Goal: Task Accomplishment & Management: Complete application form

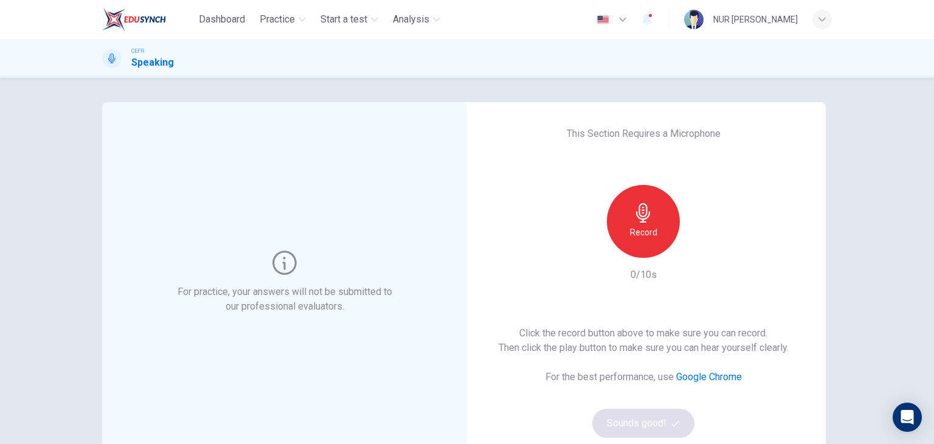
click at [628, 259] on div "Record 0/10s" at bounding box center [643, 233] width 131 height 97
click at [640, 240] on div "Record" at bounding box center [643, 221] width 73 height 73
click at [640, 240] on div "Stop" at bounding box center [643, 221] width 73 height 73
click at [694, 249] on icon "button" at bounding box center [700, 248] width 12 height 12
click at [698, 245] on icon "button" at bounding box center [700, 248] width 12 height 12
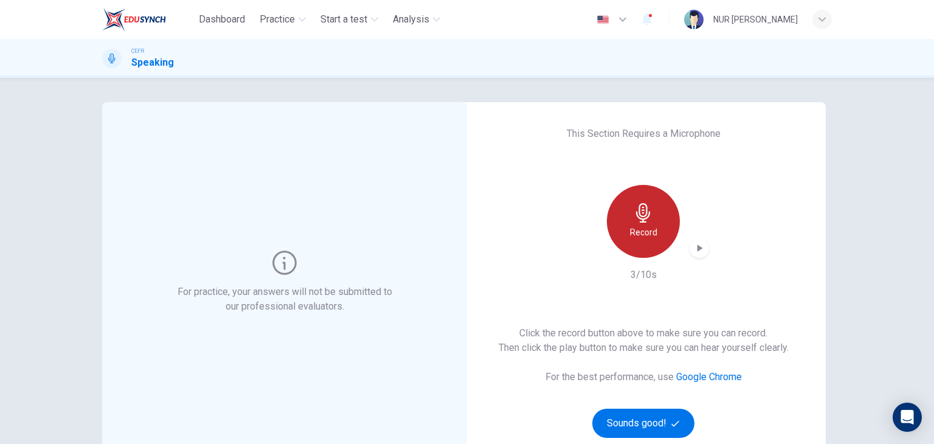
click at [647, 222] on icon "button" at bounding box center [643, 212] width 19 height 19
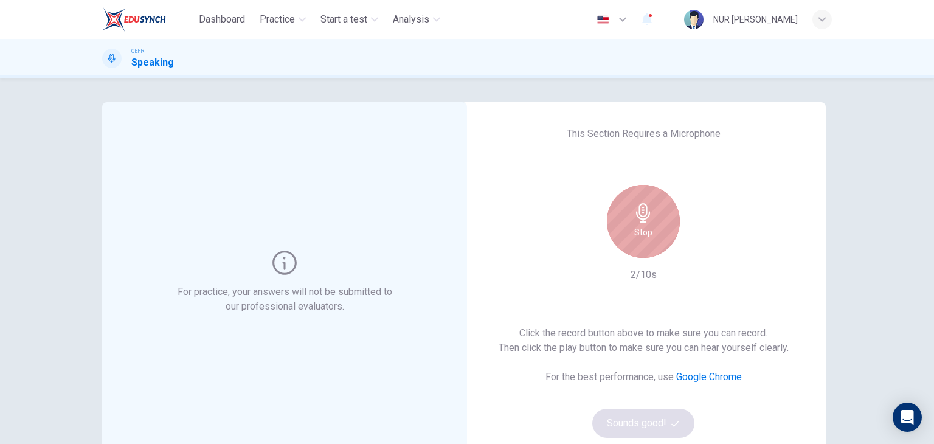
click at [647, 222] on icon "button" at bounding box center [643, 212] width 19 height 19
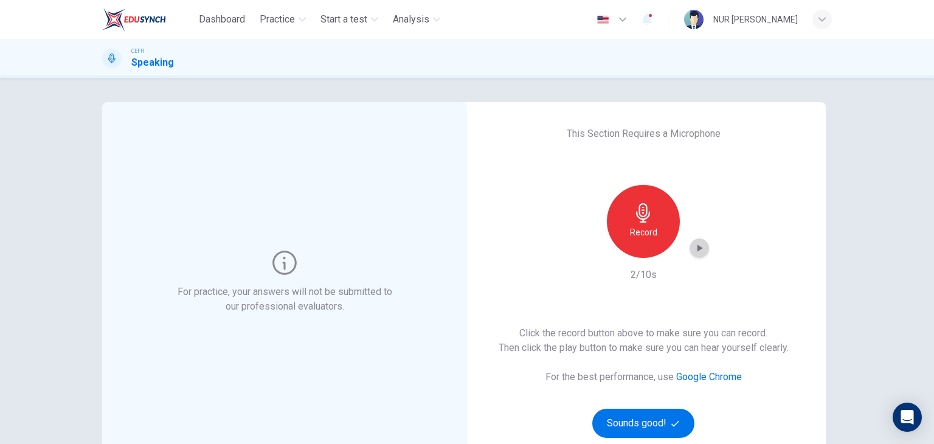
click at [700, 252] on icon "button" at bounding box center [700, 248] width 12 height 12
click at [653, 231] on h6 "Record" at bounding box center [643, 232] width 27 height 15
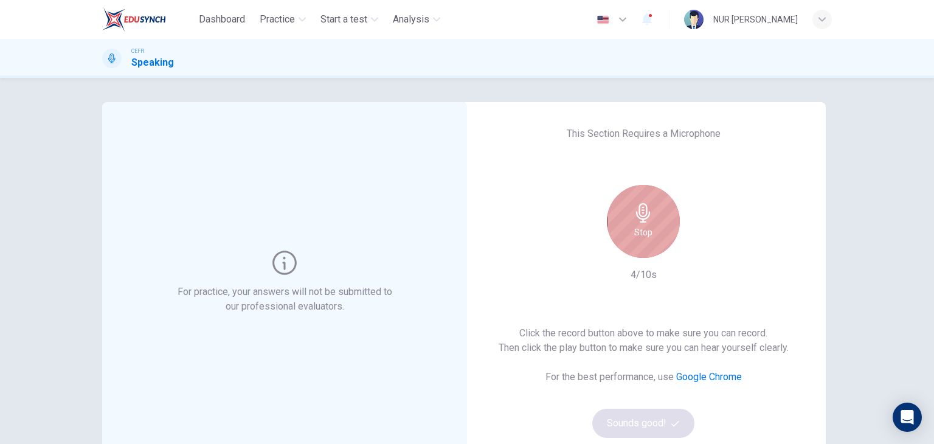
click at [640, 232] on h6 "Stop" at bounding box center [644, 232] width 18 height 15
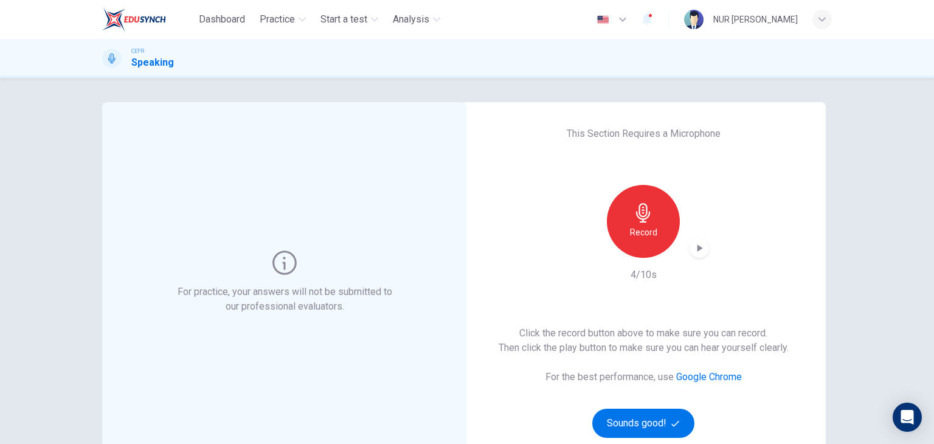
click at [694, 244] on icon "button" at bounding box center [700, 248] width 12 height 12
click at [653, 227] on h6 "Record" at bounding box center [643, 232] width 27 height 15
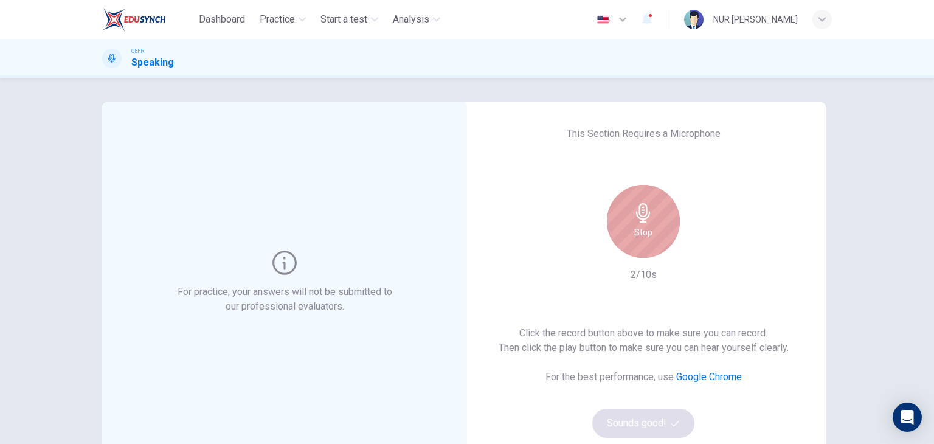
click at [653, 227] on div "Stop" at bounding box center [643, 221] width 73 height 73
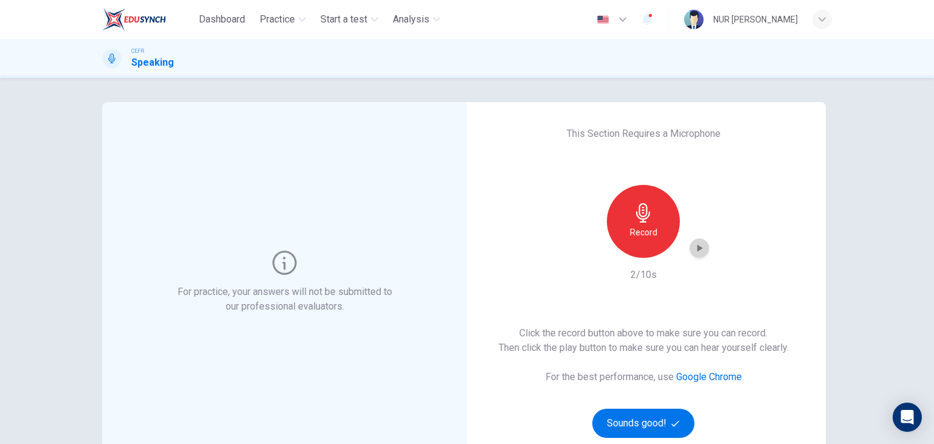
click at [694, 246] on icon "button" at bounding box center [700, 248] width 12 height 12
click at [663, 254] on div "Record" at bounding box center [643, 221] width 131 height 73
click at [650, 237] on h6 "Record" at bounding box center [643, 232] width 27 height 15
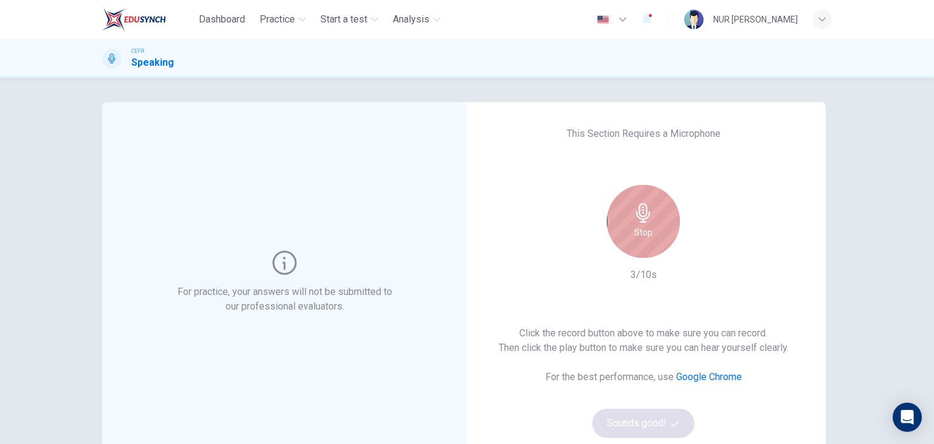
click at [650, 237] on div "Stop" at bounding box center [643, 221] width 73 height 73
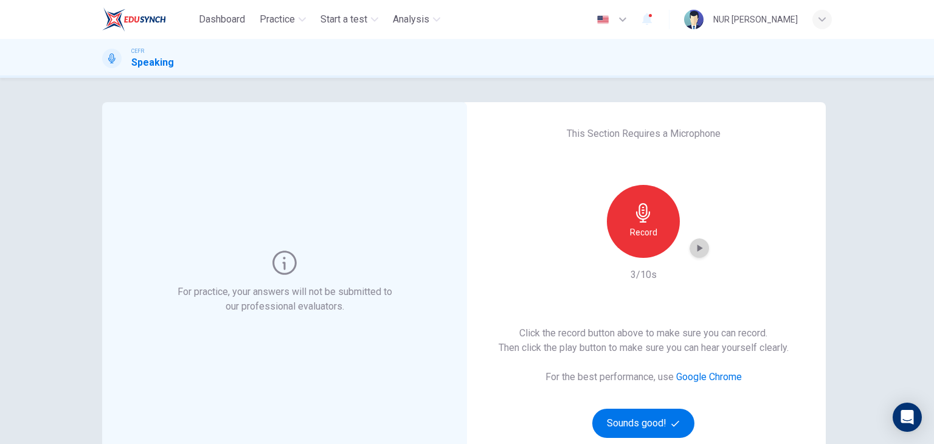
click at [701, 252] on icon "button" at bounding box center [700, 248] width 12 height 12
click at [646, 222] on icon "button" at bounding box center [643, 212] width 19 height 19
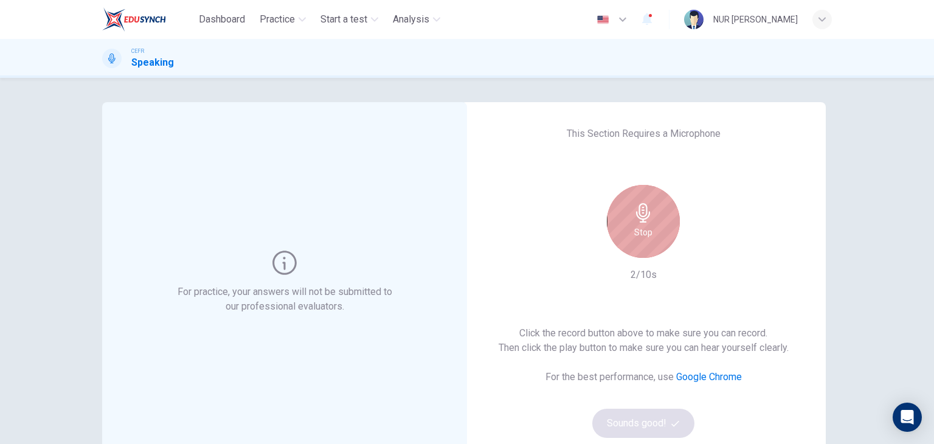
click at [646, 222] on icon "button" at bounding box center [643, 212] width 19 height 19
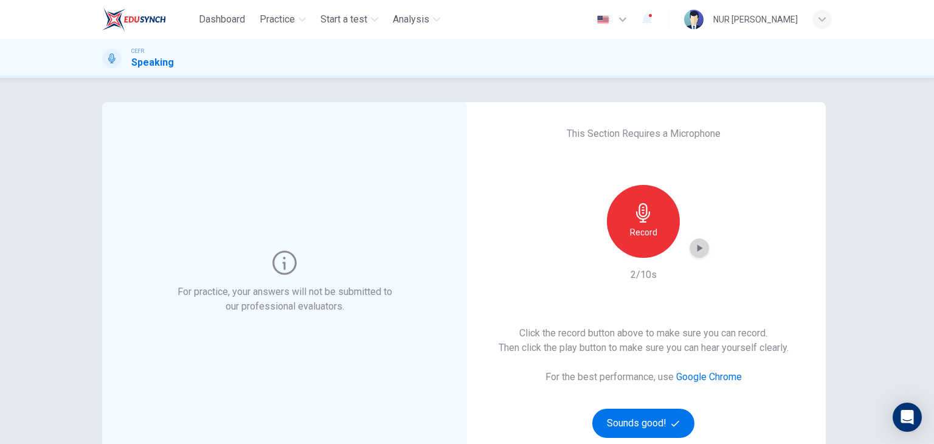
click at [705, 247] on div "button" at bounding box center [699, 247] width 19 height 19
click at [669, 230] on div "Record" at bounding box center [643, 221] width 73 height 73
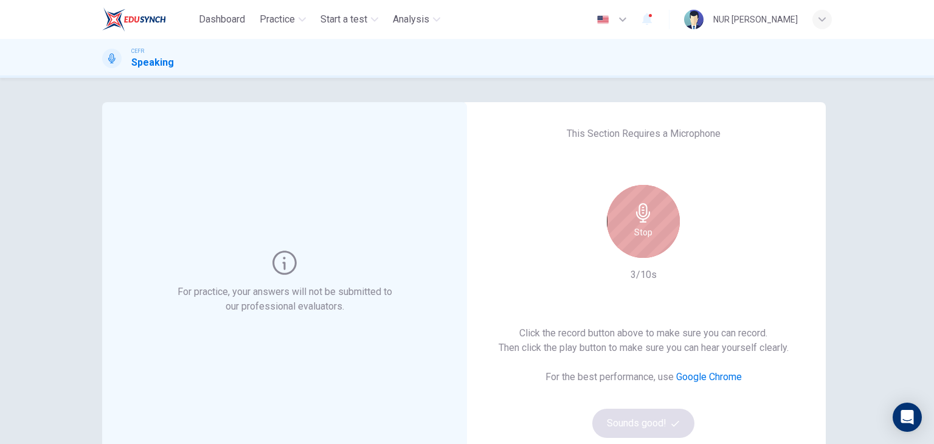
click at [647, 228] on h6 "Stop" at bounding box center [644, 232] width 18 height 15
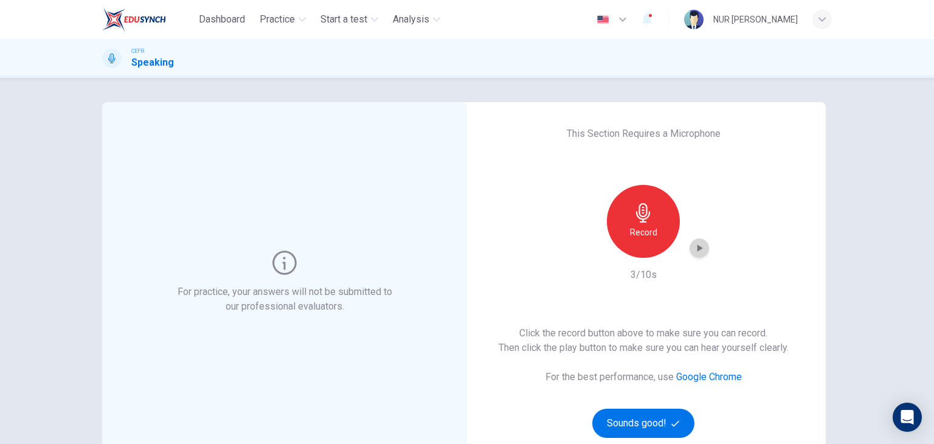
click at [701, 249] on icon "button" at bounding box center [700, 248] width 12 height 12
click at [634, 220] on icon "button" at bounding box center [643, 212] width 19 height 19
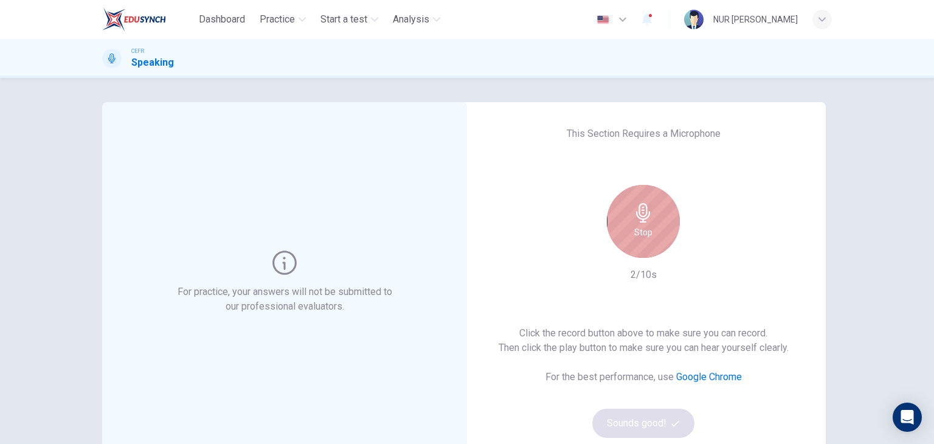
click at [634, 220] on icon "button" at bounding box center [643, 212] width 19 height 19
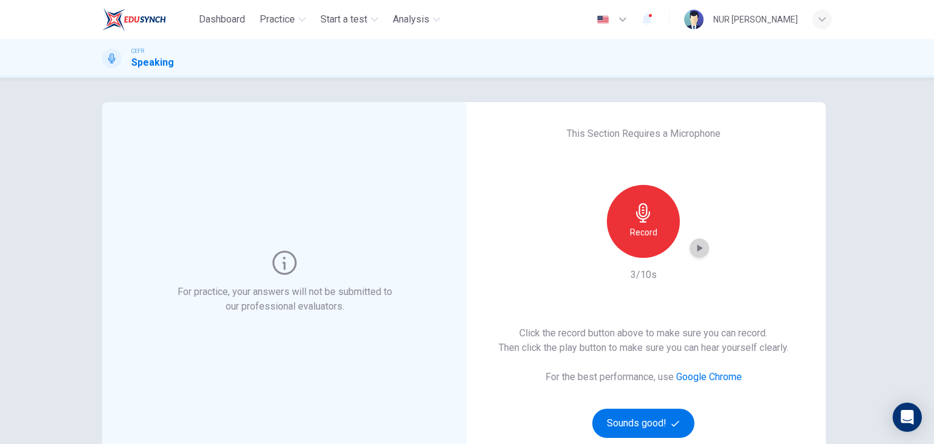
click at [698, 251] on icon "button" at bounding box center [700, 248] width 5 height 7
click at [695, 251] on icon "button" at bounding box center [699, 248] width 9 height 9
drag, startPoint x: 647, startPoint y: 400, endPoint x: 635, endPoint y: 287, distance: 113.9
click at [635, 287] on div "This Section Requires a Microphone Record 3/10s Click the record button above t…" at bounding box center [643, 282] width 365 height 360
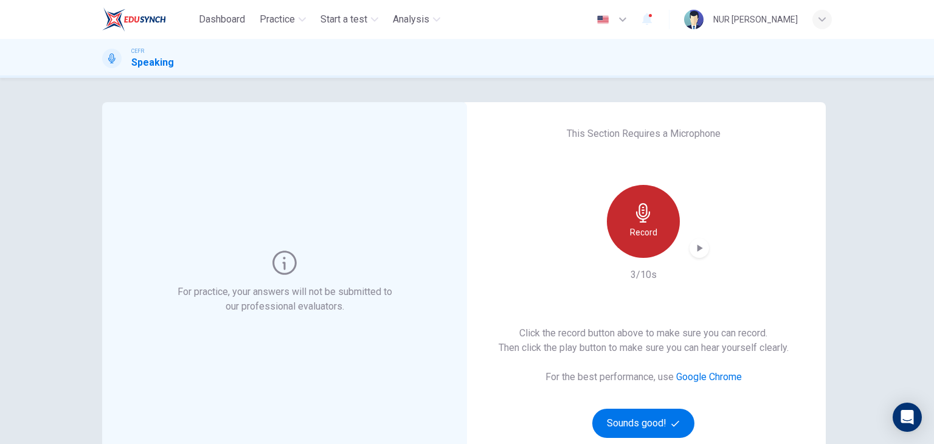
click at [654, 227] on div "Record" at bounding box center [643, 221] width 73 height 73
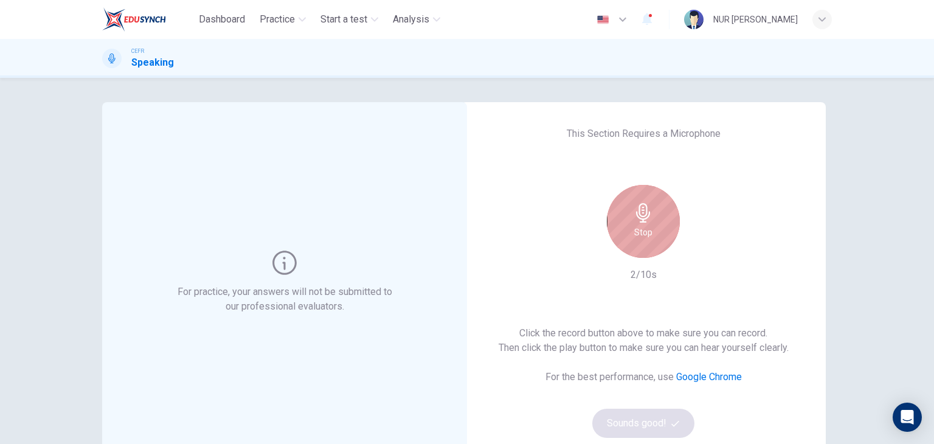
click at [654, 227] on div "Stop" at bounding box center [643, 221] width 73 height 73
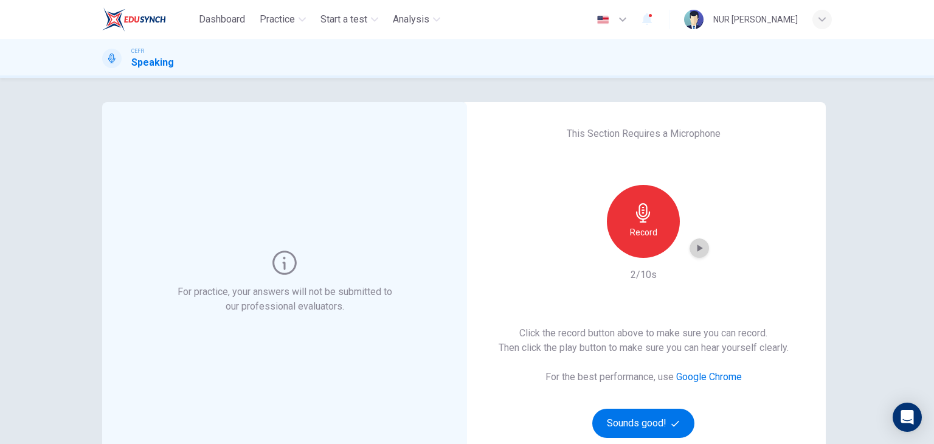
click at [695, 240] on div "button" at bounding box center [699, 247] width 19 height 19
click at [642, 422] on button "Sounds good!" at bounding box center [644, 423] width 102 height 29
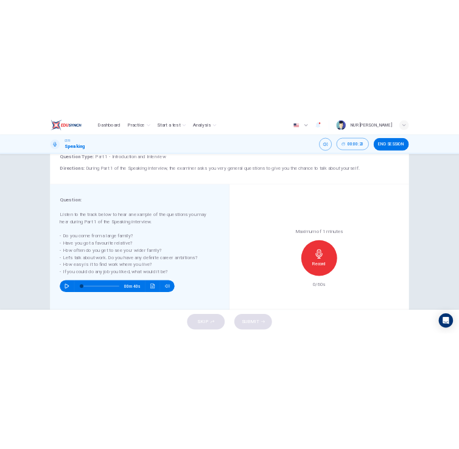
scroll to position [97, 0]
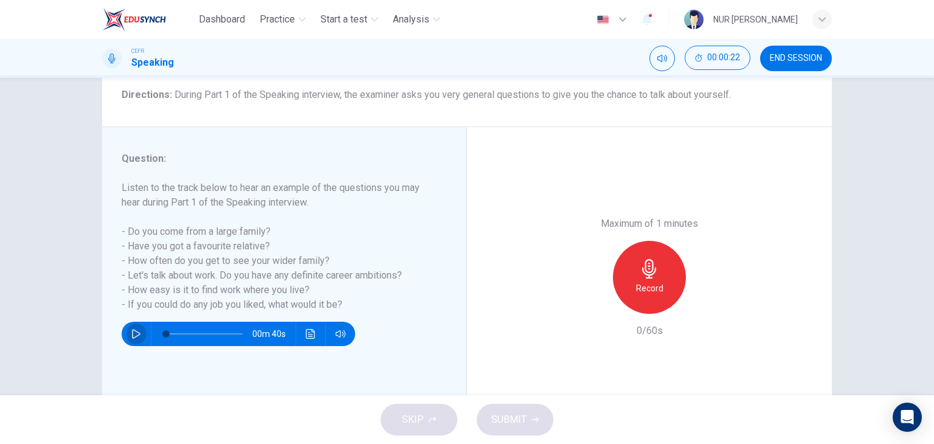
click at [138, 336] on button "button" at bounding box center [136, 334] width 19 height 24
type input "5"
type input "0"
click at [642, 289] on h6 "Record" at bounding box center [649, 288] width 27 height 15
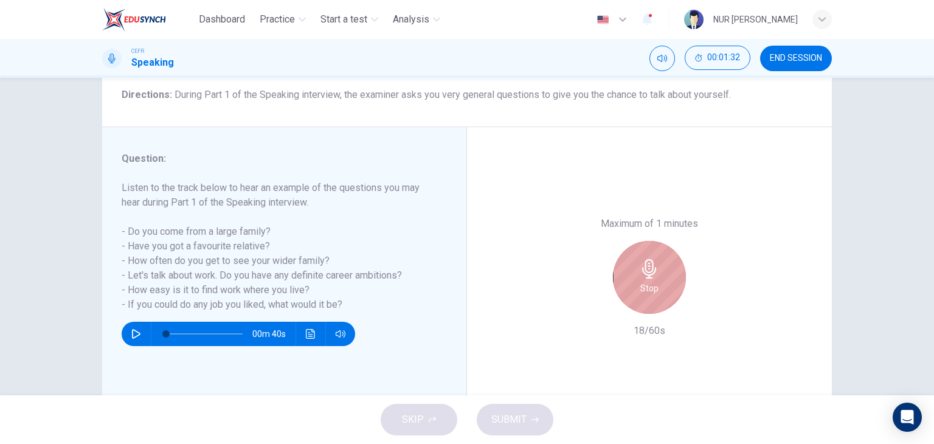
click at [642, 289] on h6 "Stop" at bounding box center [650, 288] width 18 height 15
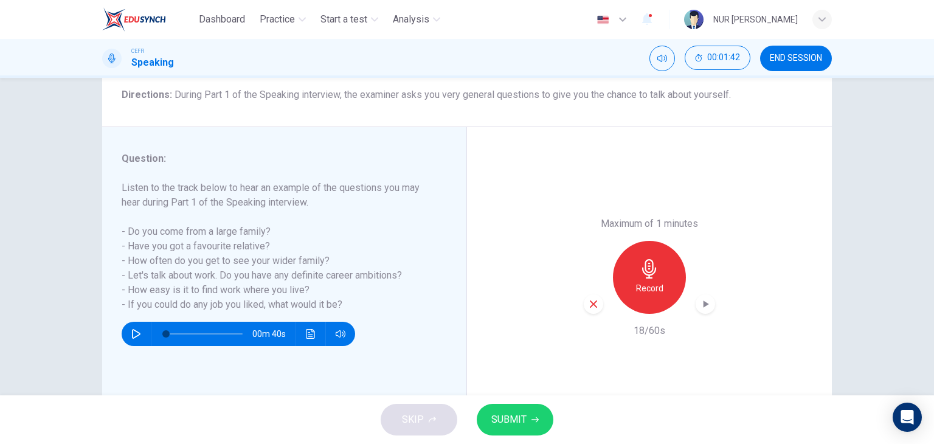
click at [592, 302] on icon "button" at bounding box center [593, 304] width 7 height 7
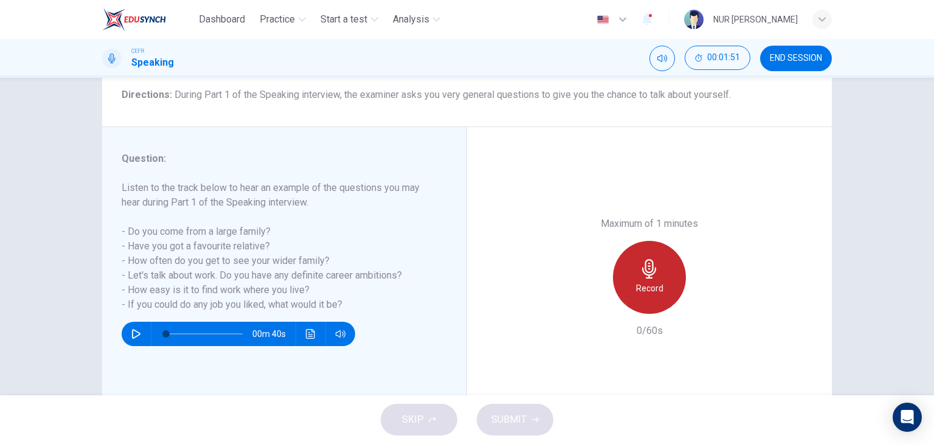
click at [636, 297] on div "Record" at bounding box center [649, 277] width 73 height 73
click at [636, 297] on div "Stop" at bounding box center [649, 277] width 73 height 73
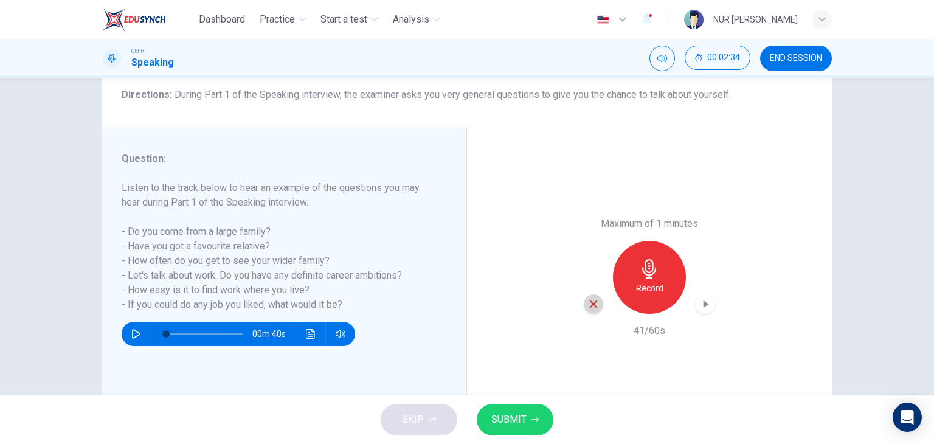
click at [591, 306] on icon "button" at bounding box center [593, 304] width 11 height 11
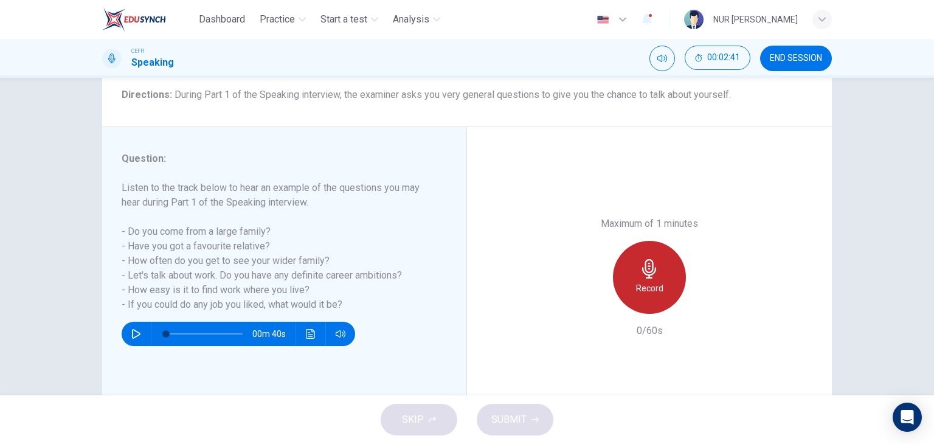
click at [642, 289] on h6 "Record" at bounding box center [649, 288] width 27 height 15
click at [642, 289] on h6 "Stop" at bounding box center [650, 288] width 18 height 15
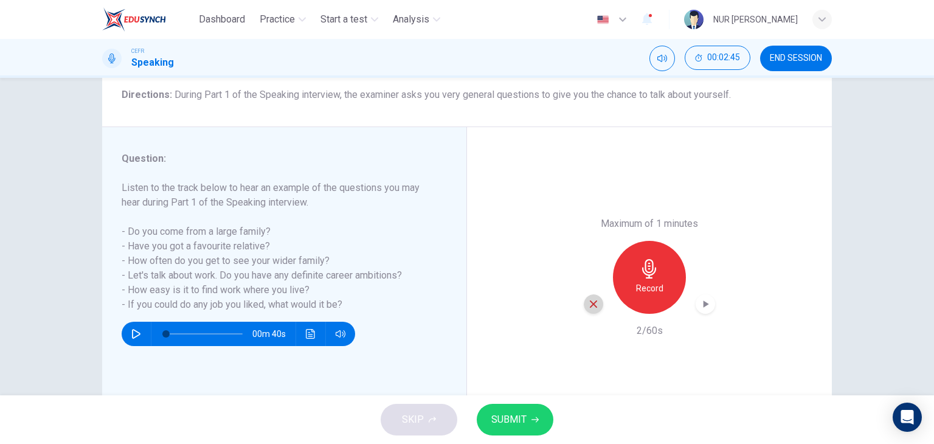
click at [589, 301] on icon "button" at bounding box center [593, 304] width 11 height 11
drag, startPoint x: 124, startPoint y: 229, endPoint x: 288, endPoint y: 258, distance: 166.1
click at [288, 258] on h6 "Listen to the track below to hear an example of the questions you may hear duri…" at bounding box center [277, 246] width 311 height 131
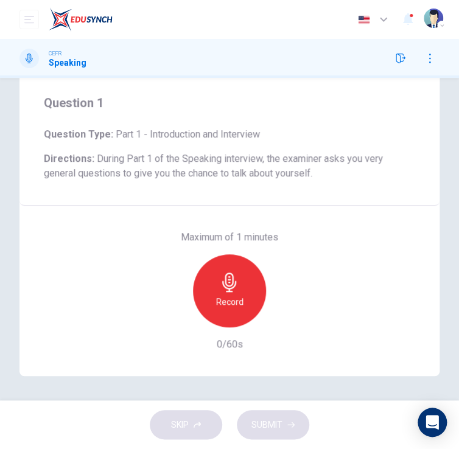
scroll to position [77, 0]
click at [388, 280] on div "Maximum of 1 minutes Record 0/60s" at bounding box center [229, 291] width 420 height 170
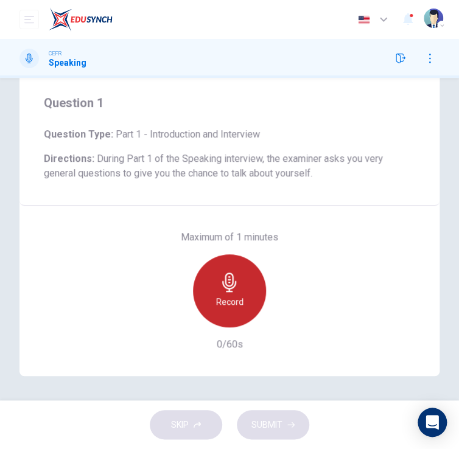
click at [222, 284] on icon "button" at bounding box center [229, 282] width 14 height 19
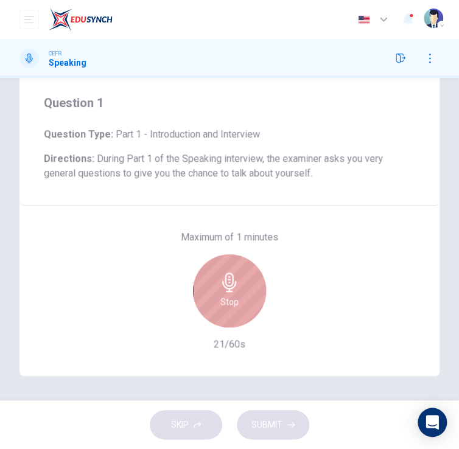
click at [222, 284] on icon "button" at bounding box center [229, 282] width 14 height 19
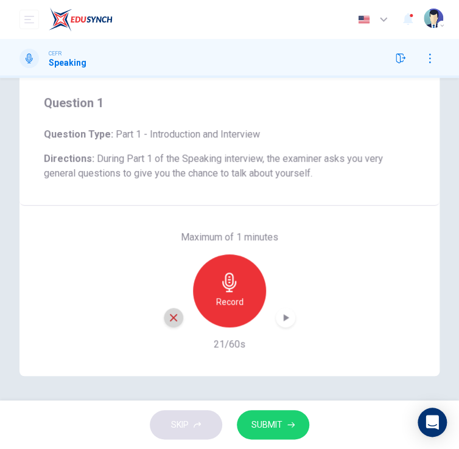
click at [174, 314] on icon "button" at bounding box center [173, 317] width 11 height 11
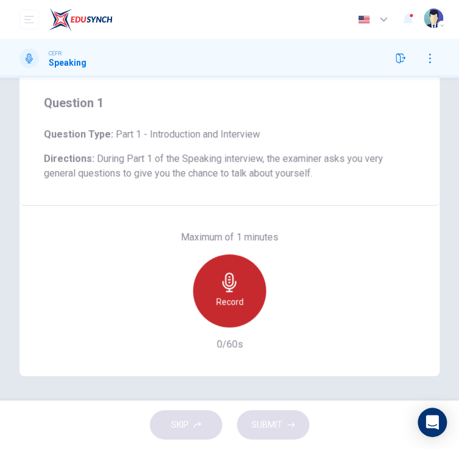
click at [228, 273] on icon "button" at bounding box center [229, 282] width 14 height 19
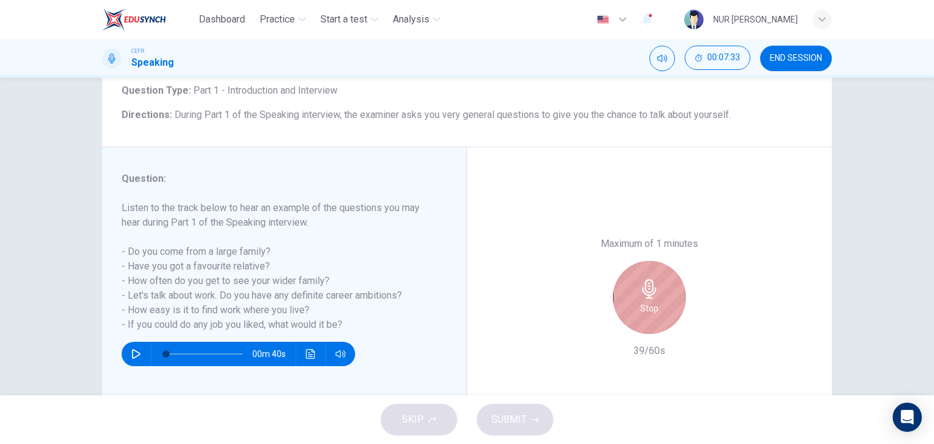
click at [641, 295] on icon "button" at bounding box center [649, 288] width 19 height 19
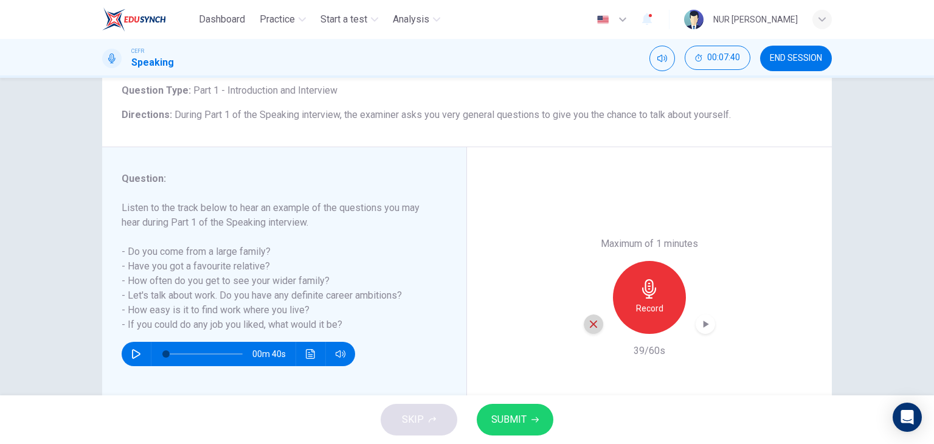
click at [593, 327] on icon "button" at bounding box center [593, 324] width 7 height 7
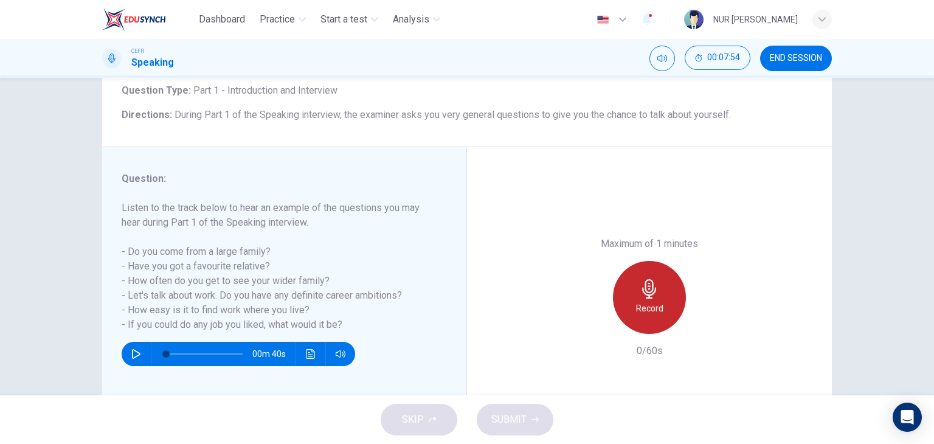
click at [636, 307] on h6 "Record" at bounding box center [649, 308] width 27 height 15
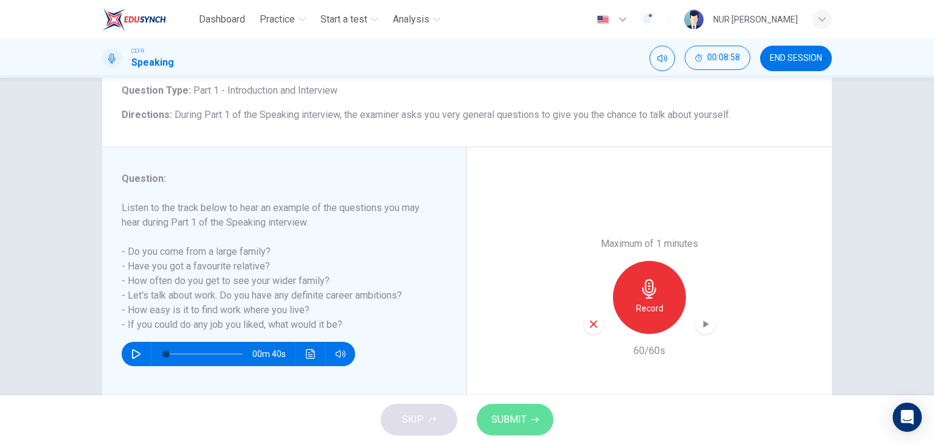
click at [509, 416] on span "SUBMIT" at bounding box center [509, 419] width 35 height 17
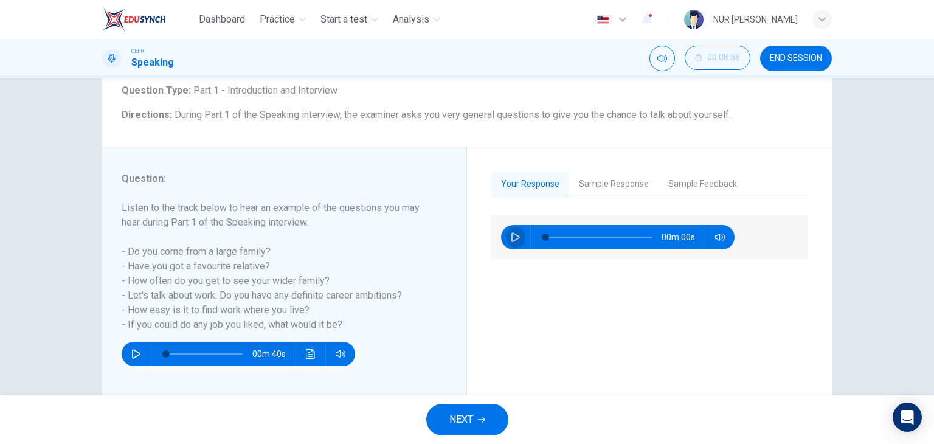
click at [507, 235] on button "button" at bounding box center [515, 237] width 19 height 24
type input "5"
click at [466, 416] on span "NEXT" at bounding box center [462, 419] width 24 height 17
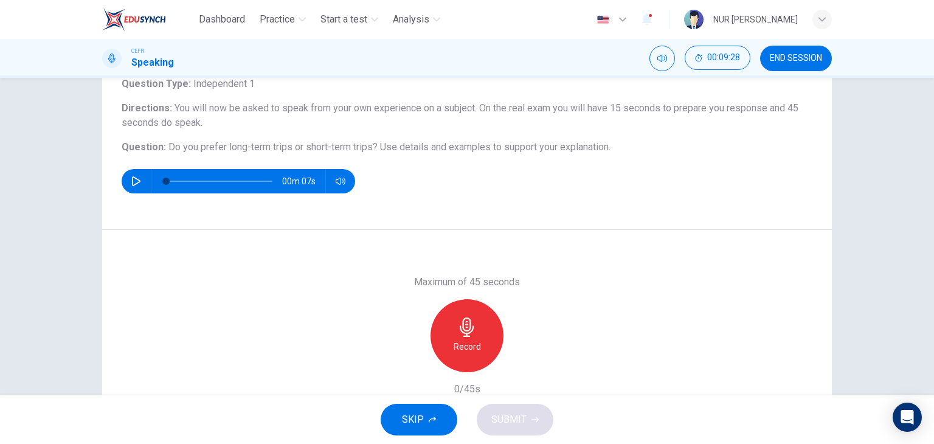
scroll to position [85, 0]
click at [465, 308] on div "Record" at bounding box center [467, 335] width 73 height 73
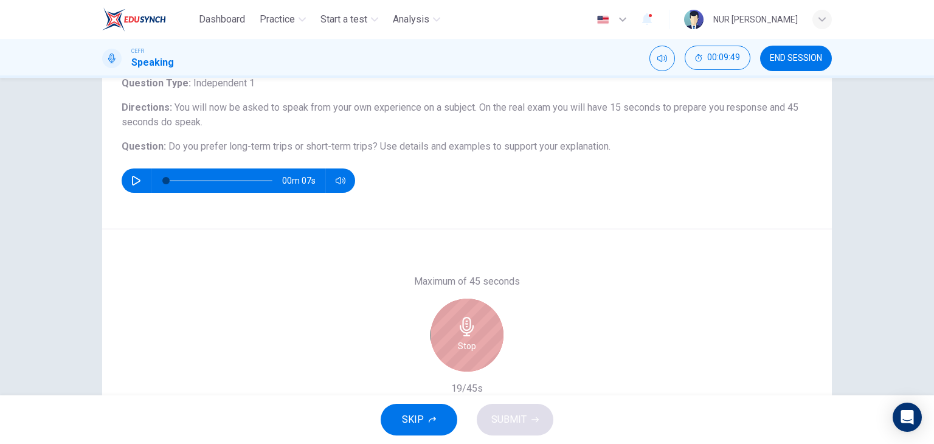
click at [465, 308] on div "Stop" at bounding box center [467, 335] width 73 height 73
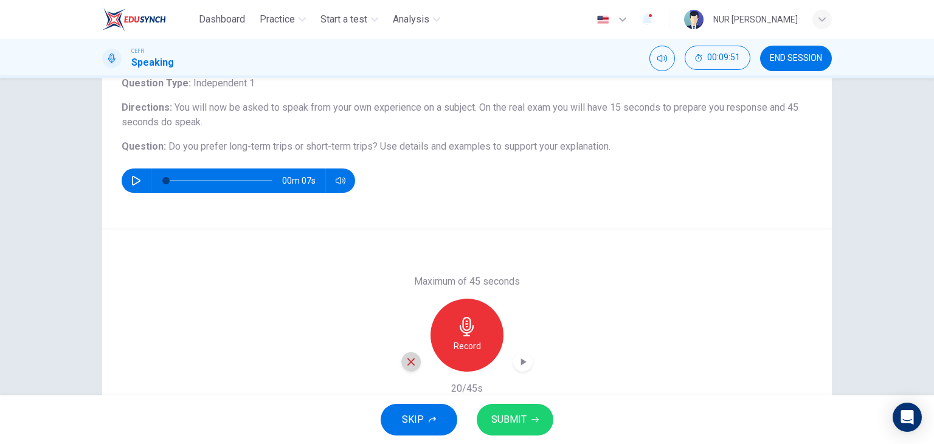
click at [408, 366] on icon "button" at bounding box center [411, 362] width 11 height 11
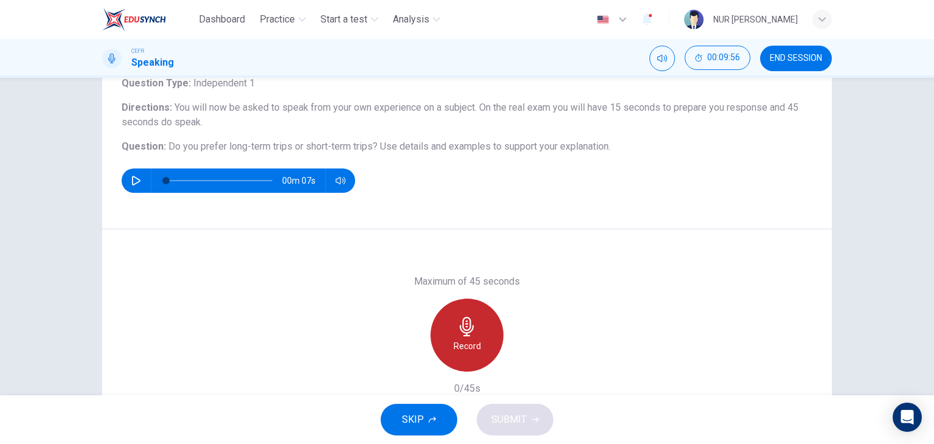
click at [458, 346] on h6 "Record" at bounding box center [467, 346] width 27 height 15
click at [485, 321] on div "Stop" at bounding box center [467, 335] width 73 height 73
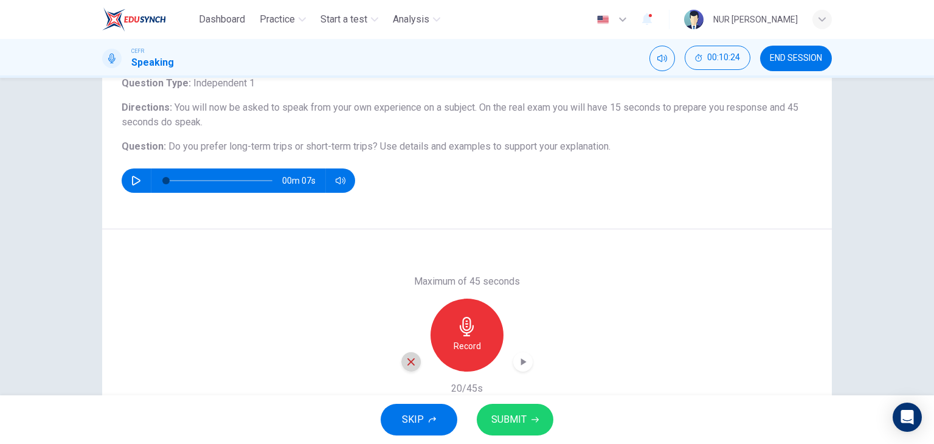
click at [409, 355] on div "button" at bounding box center [411, 361] width 19 height 19
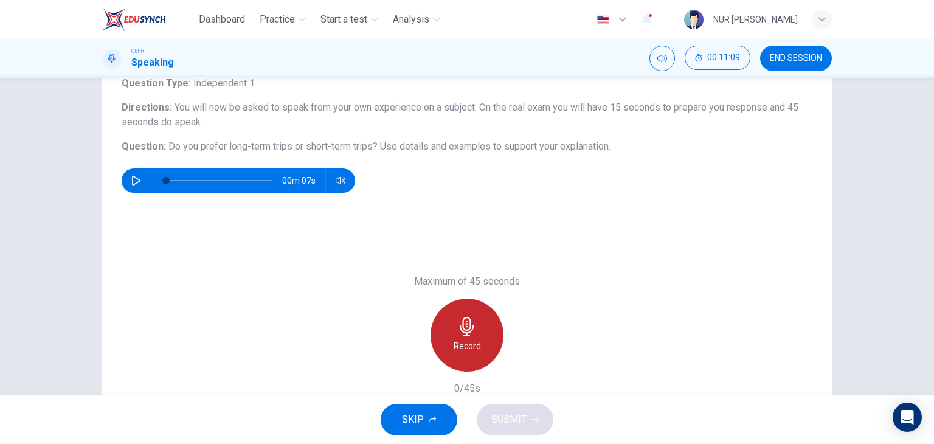
click at [473, 332] on icon "button" at bounding box center [467, 326] width 19 height 19
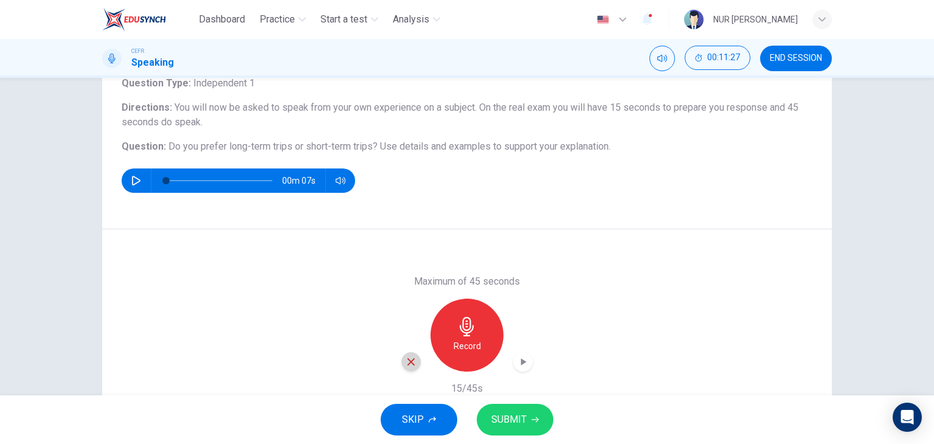
click at [409, 353] on div "button" at bounding box center [411, 361] width 19 height 19
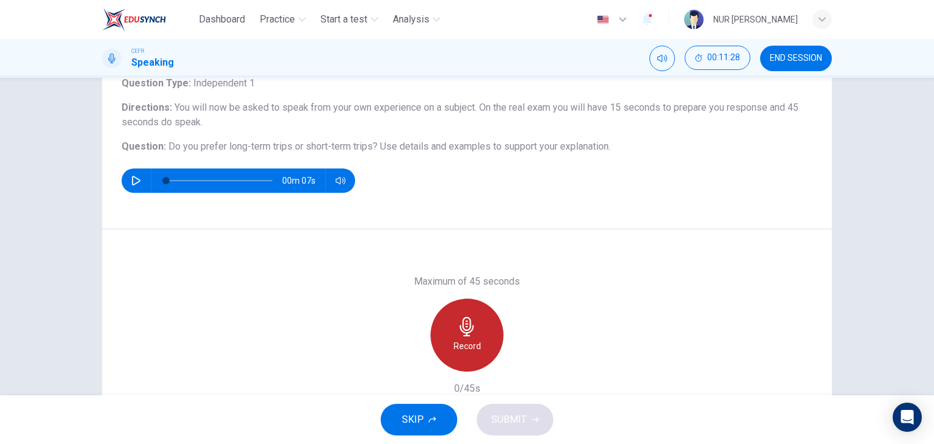
click at [459, 334] on icon "button" at bounding box center [467, 326] width 19 height 19
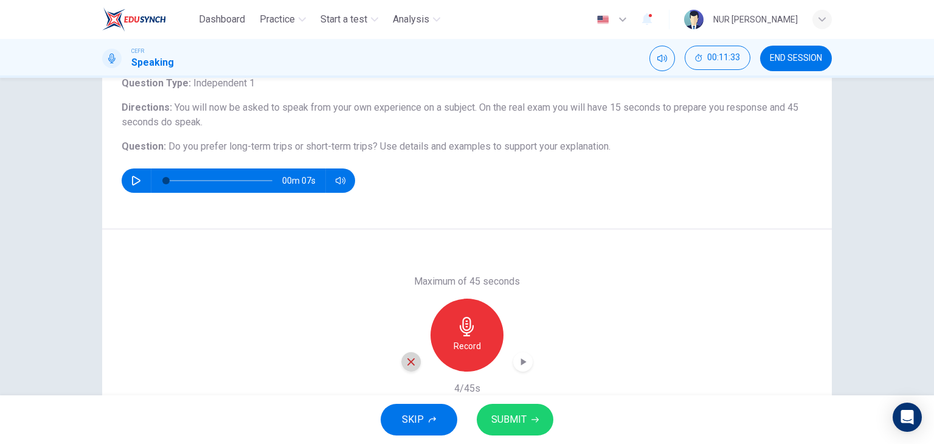
click at [413, 360] on icon "button" at bounding box center [411, 362] width 11 height 11
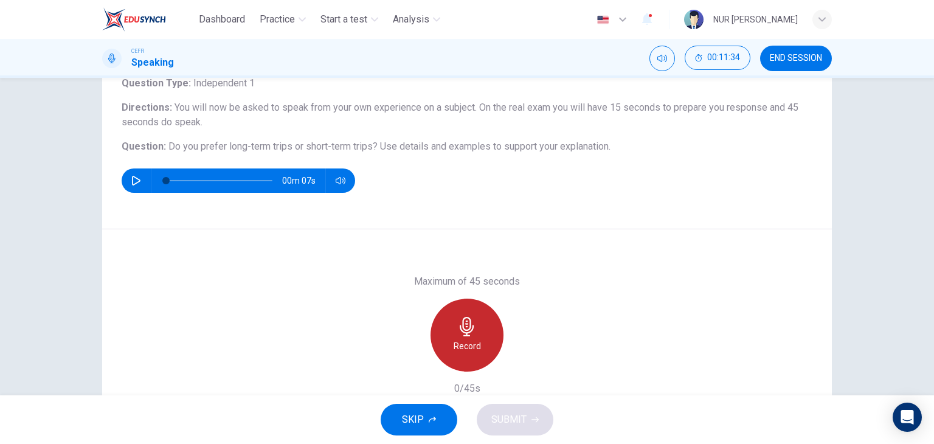
click at [454, 350] on h6 "Record" at bounding box center [467, 346] width 27 height 15
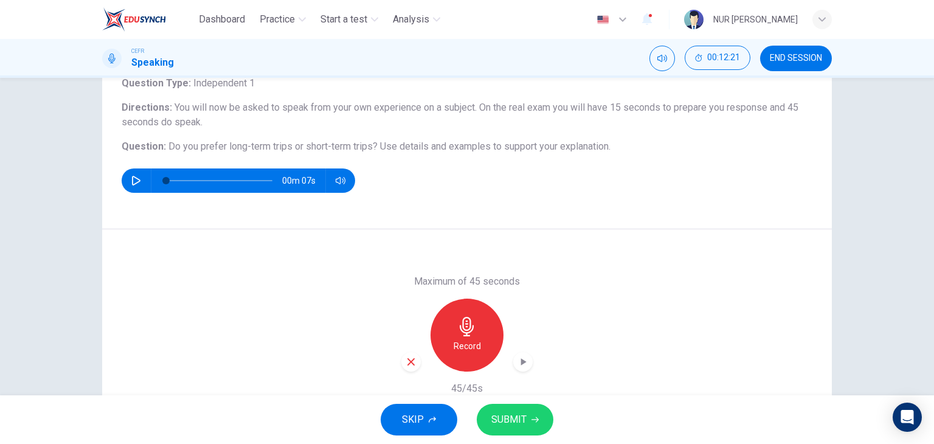
click at [505, 412] on span "SUBMIT" at bounding box center [509, 419] width 35 height 17
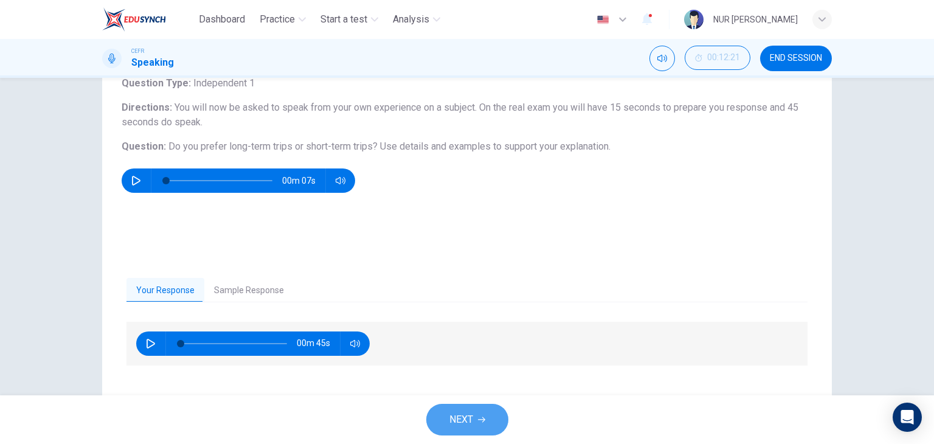
click at [472, 418] on span "NEXT" at bounding box center [462, 419] width 24 height 17
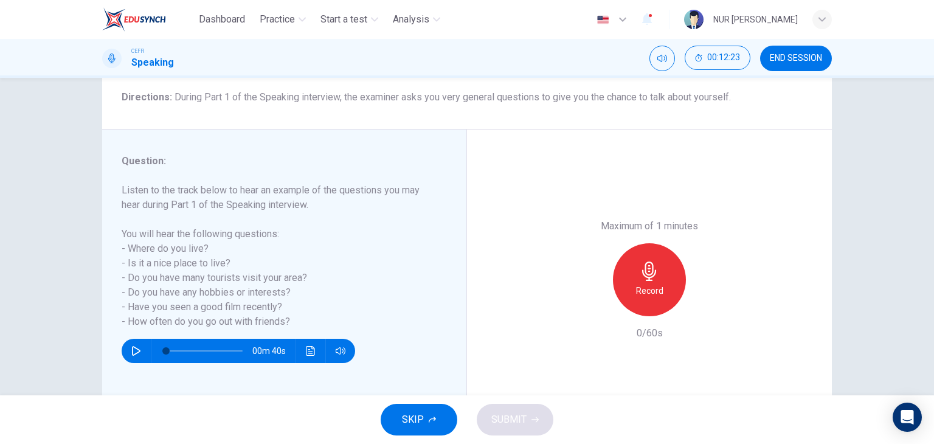
scroll to position [96, 0]
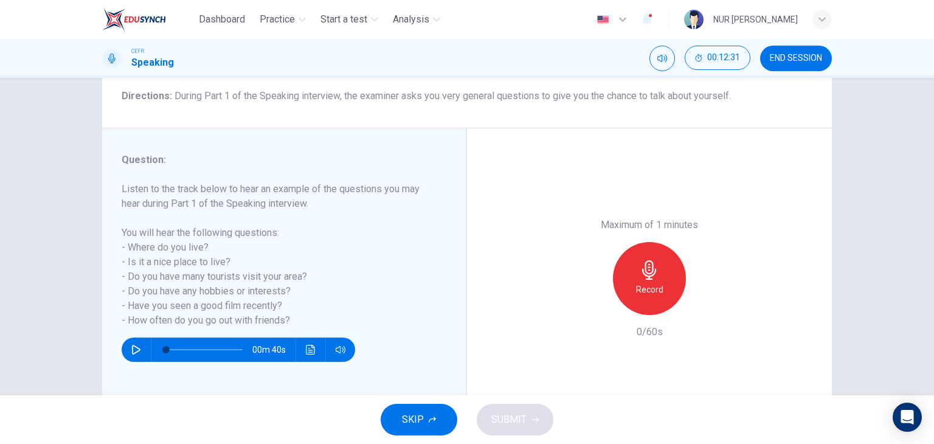
click at [645, 274] on icon "button" at bounding box center [649, 269] width 19 height 19
click at [584, 312] on div "button" at bounding box center [593, 305] width 19 height 19
click at [642, 274] on icon "button" at bounding box center [649, 269] width 14 height 19
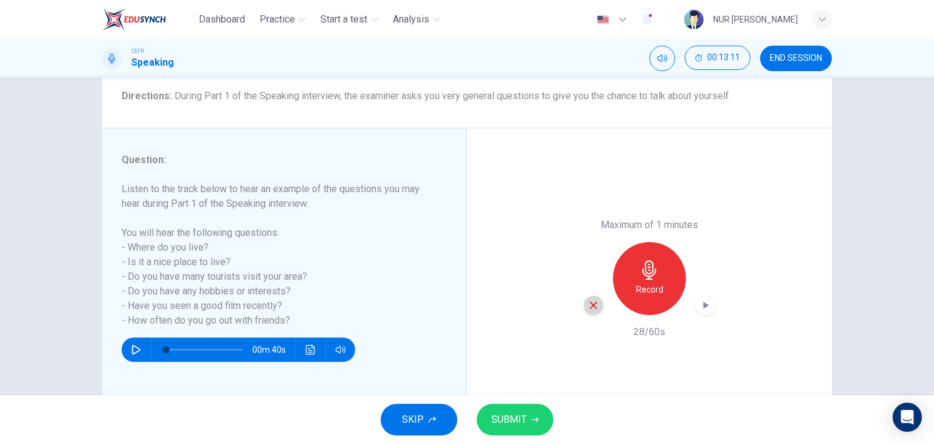
click at [588, 305] on icon "button" at bounding box center [593, 305] width 11 height 11
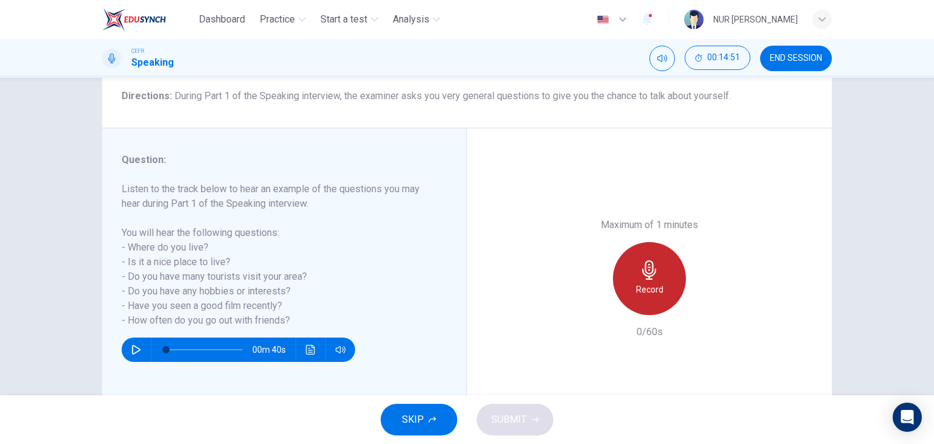
click at [648, 284] on h6 "Record" at bounding box center [649, 289] width 27 height 15
click at [648, 284] on h6 "Stop" at bounding box center [650, 289] width 18 height 15
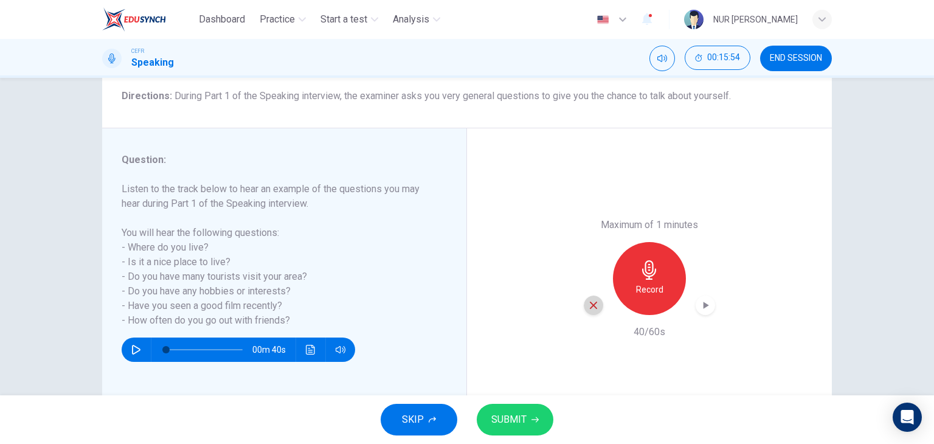
click at [588, 301] on icon "button" at bounding box center [593, 305] width 11 height 11
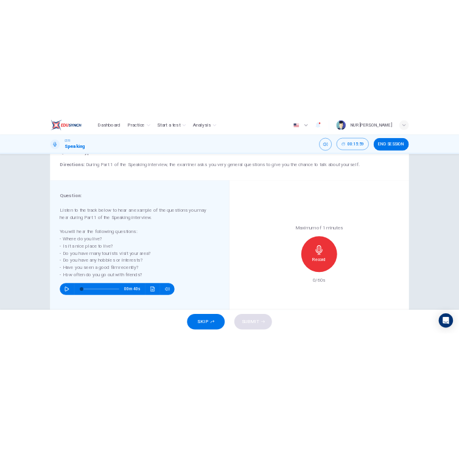
scroll to position [78, 0]
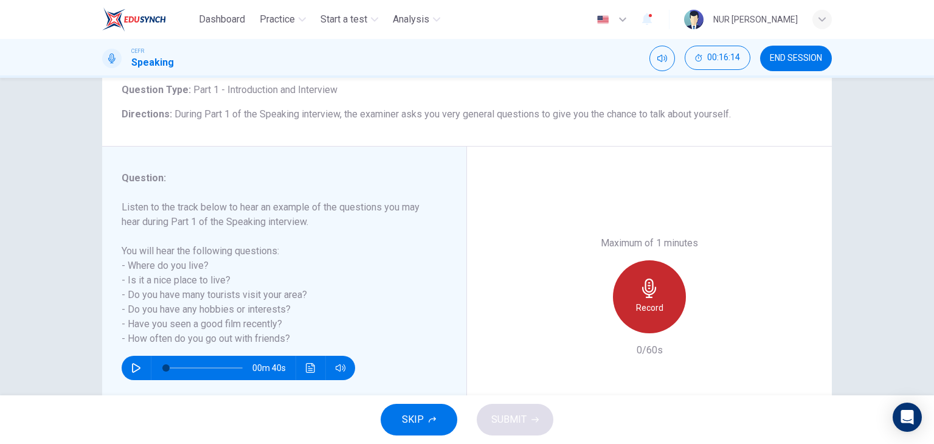
click at [645, 288] on icon "button" at bounding box center [649, 288] width 19 height 19
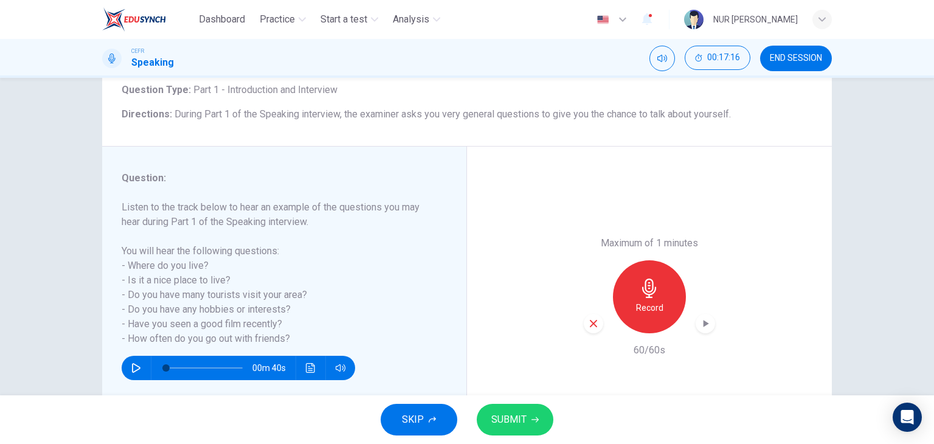
click at [593, 322] on icon "button" at bounding box center [593, 323] width 11 height 11
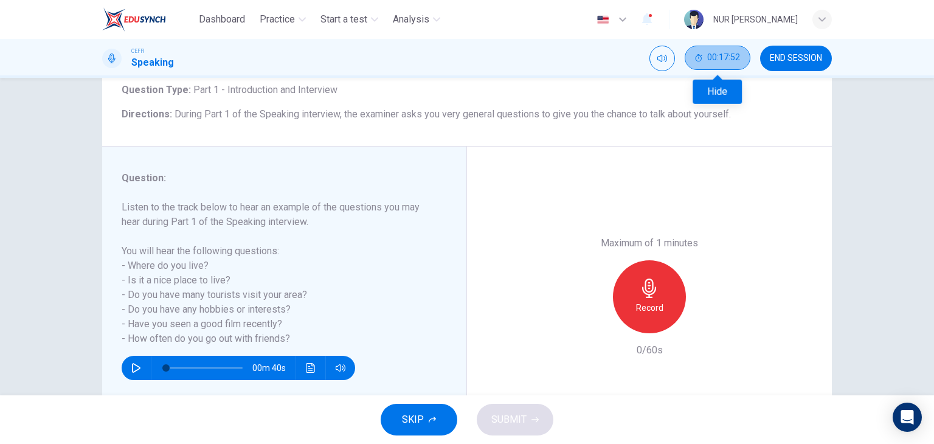
click at [731, 58] on span "00:17:52" at bounding box center [724, 58] width 33 height 10
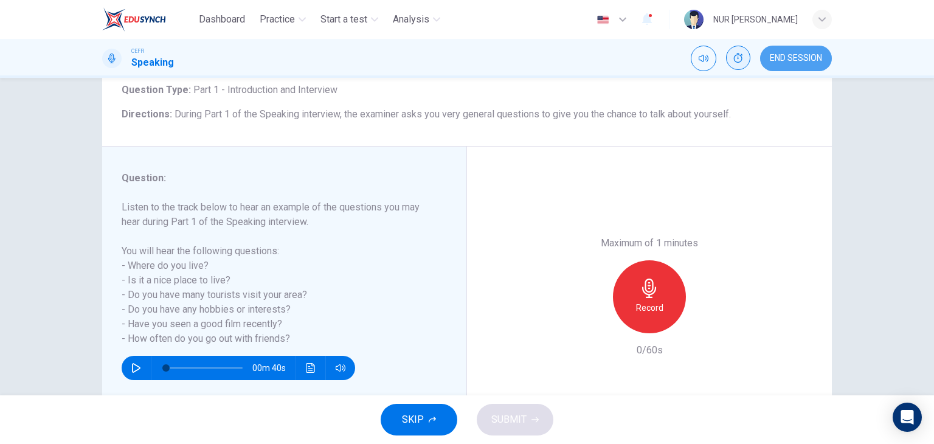
click at [773, 58] on span "END SESSION" at bounding box center [796, 59] width 52 height 10
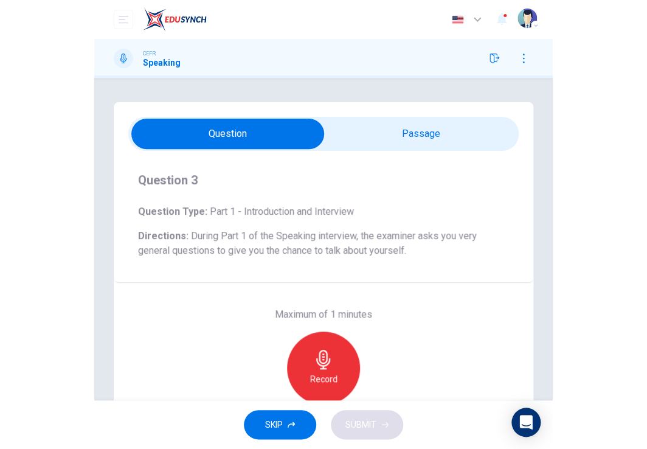
scroll to position [33, 0]
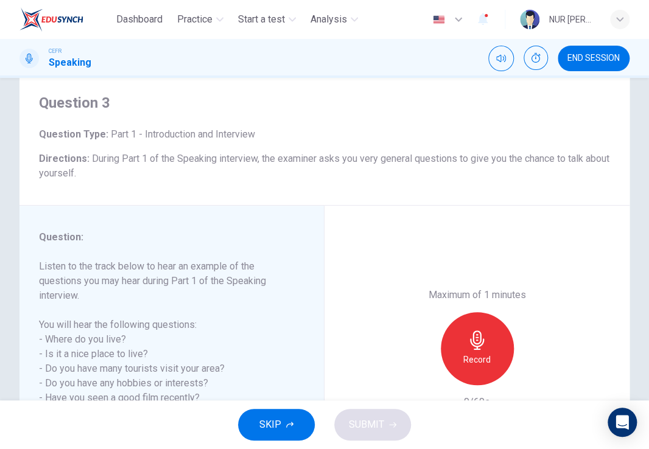
click at [601, 91] on div "Question 3 Question Type : Part 1 - Introduction and Interview Directions : Dur…" at bounding box center [324, 137] width 610 height 137
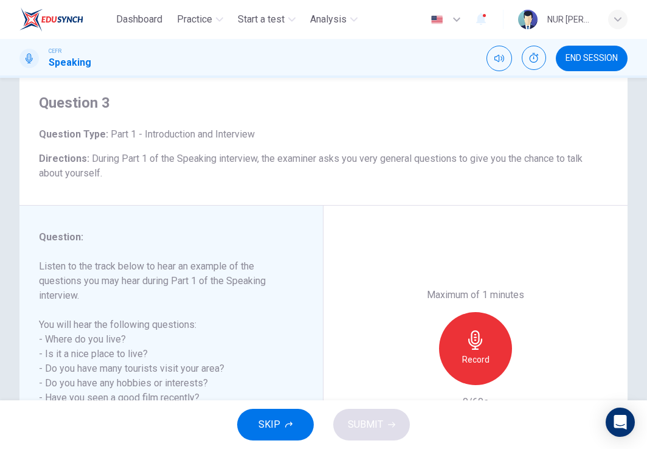
scroll to position [84, 0]
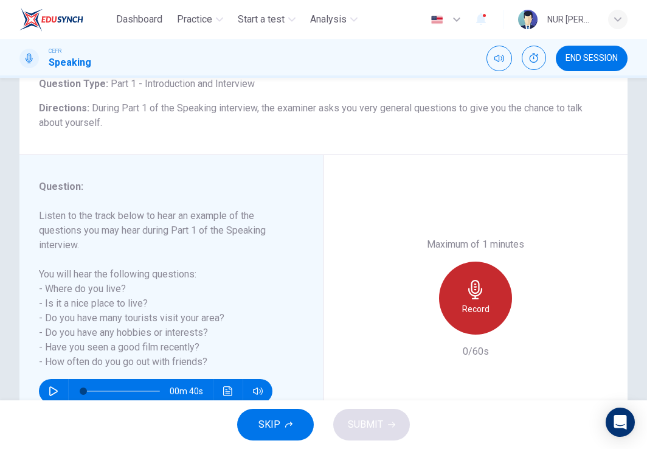
click at [479, 308] on h6 "Record" at bounding box center [475, 309] width 27 height 15
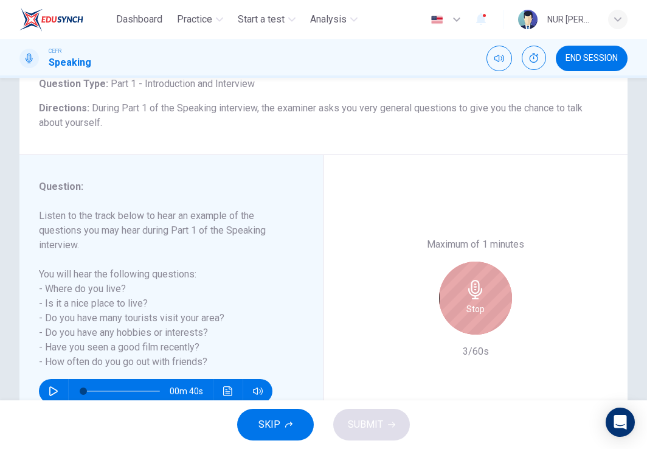
click at [459, 288] on div "Stop" at bounding box center [475, 298] width 73 height 73
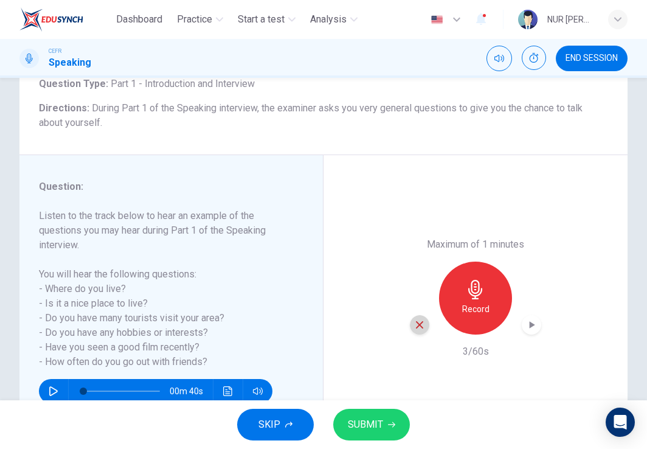
click at [417, 322] on icon "button" at bounding box center [419, 324] width 7 height 7
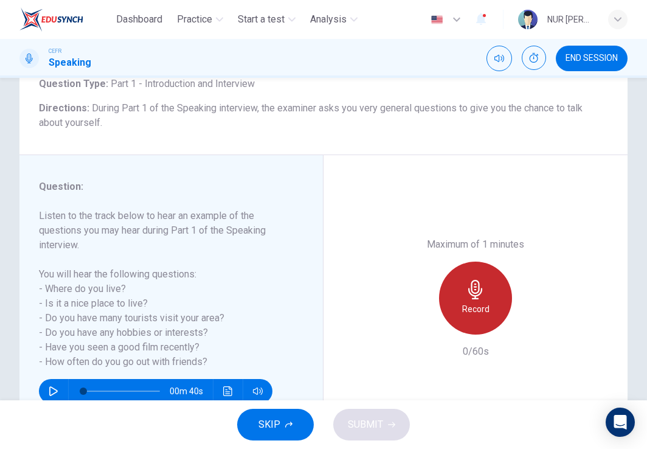
click at [483, 288] on div "Record" at bounding box center [475, 298] width 73 height 73
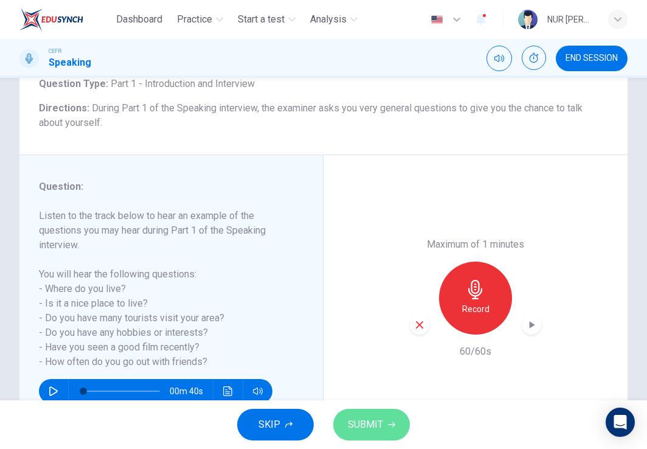
click at [377, 426] on span "SUBMIT" at bounding box center [365, 424] width 35 height 17
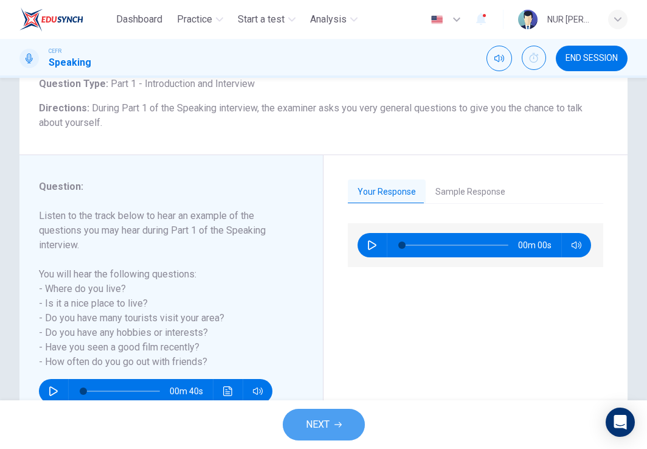
click at [332, 412] on button "NEXT" at bounding box center [324, 425] width 82 height 32
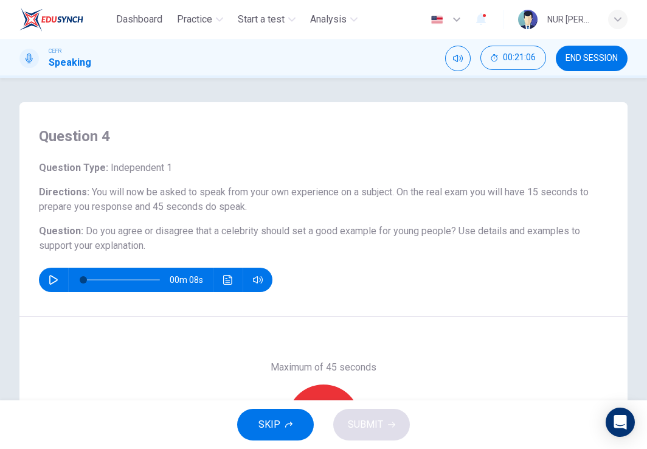
click at [273, 423] on span "SKIP" at bounding box center [270, 424] width 22 height 17
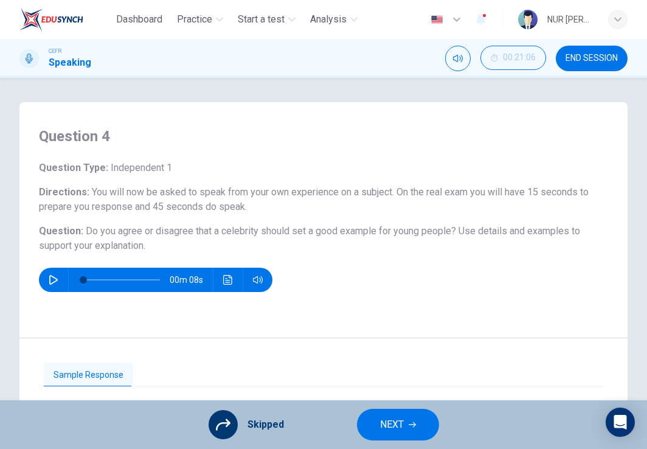
click at [309, 338] on div "Sample Response 00m 47s" at bounding box center [323, 431] width 608 height 187
click at [49, 279] on icon "button" at bounding box center [53, 280] width 9 height 10
click at [56, 278] on icon "button" at bounding box center [53, 279] width 7 height 7
type input "11"
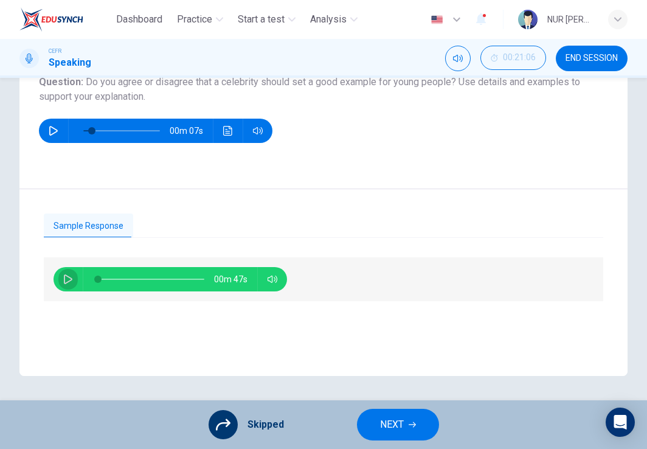
click at [61, 274] on button "button" at bounding box center [67, 279] width 19 height 24
click at [100, 224] on button "Sample Response" at bounding box center [88, 227] width 89 height 26
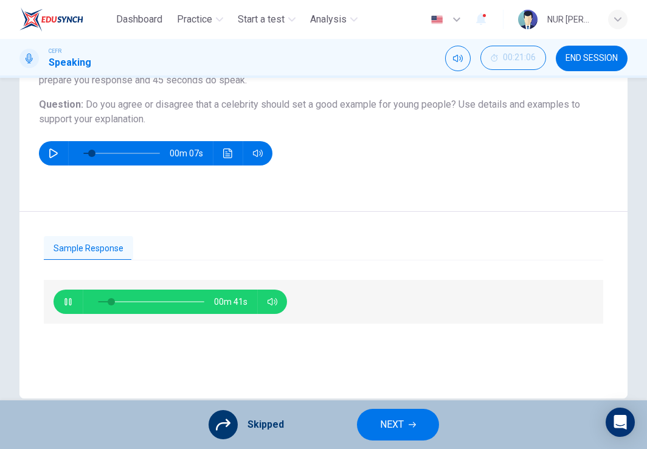
type input "15"
click at [388, 417] on span "NEXT" at bounding box center [392, 424] width 24 height 17
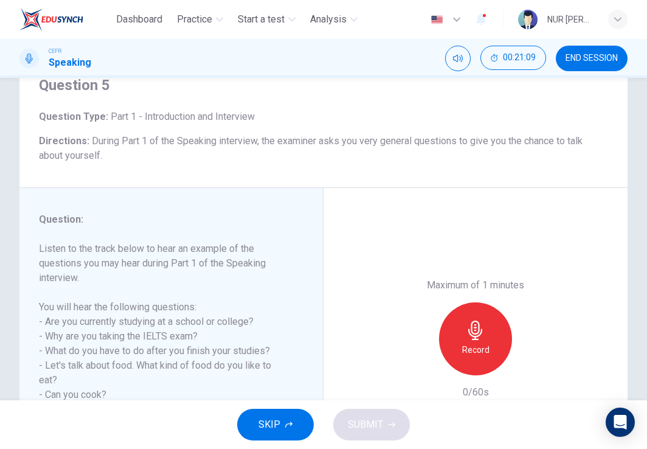
scroll to position [165, 0]
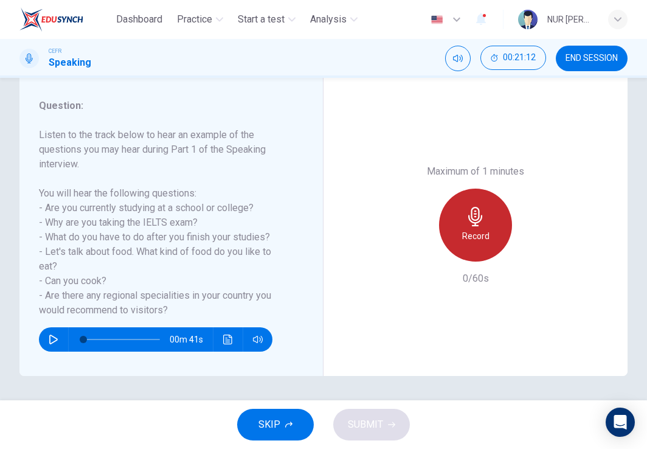
click at [468, 217] on icon "button" at bounding box center [475, 216] width 19 height 19
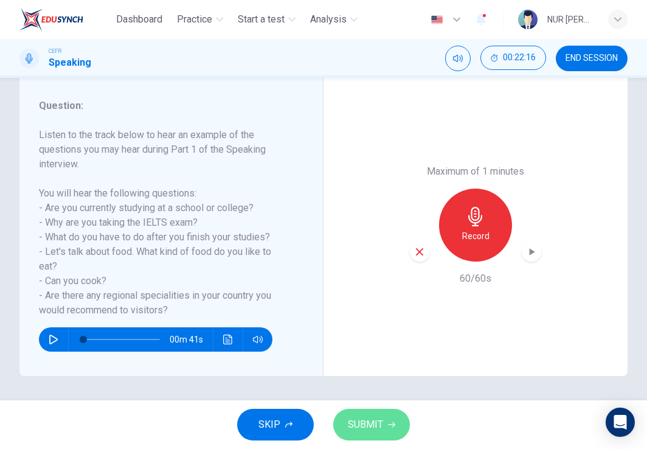
click at [376, 420] on span "SUBMIT" at bounding box center [365, 424] width 35 height 17
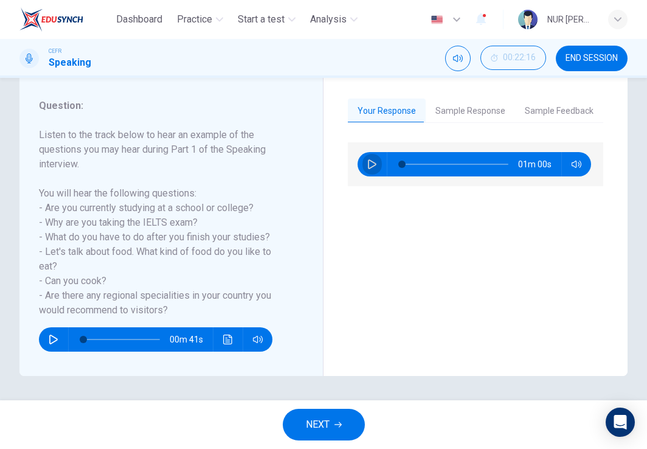
click at [368, 167] on icon "button" at bounding box center [372, 164] width 9 height 10
click at [369, 167] on icon "button" at bounding box center [372, 164] width 7 height 7
type input "5"
click at [321, 416] on span "NEXT" at bounding box center [318, 424] width 24 height 17
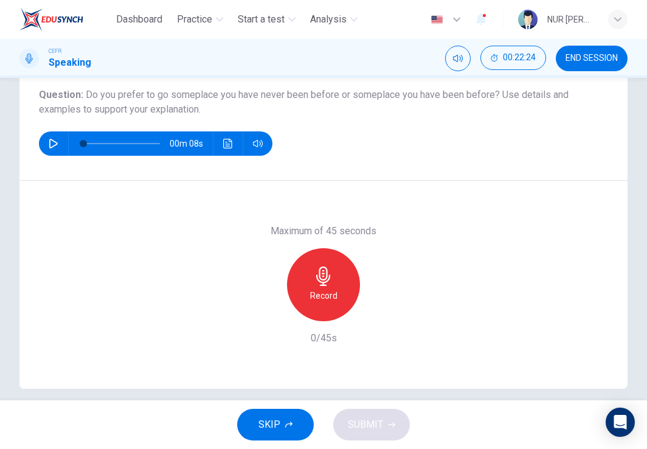
scroll to position [138, 0]
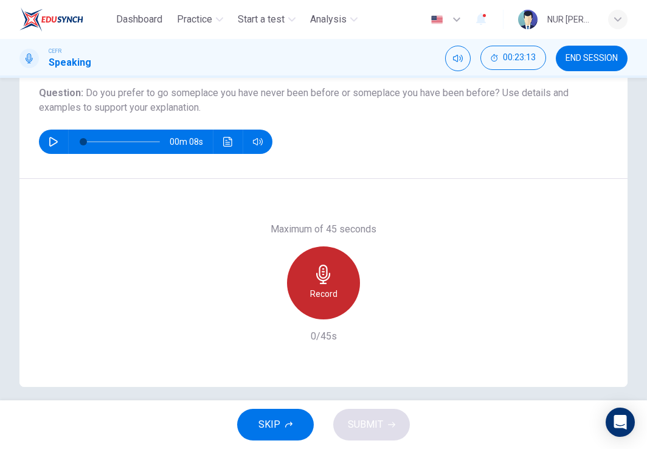
click at [310, 276] on div "Record" at bounding box center [323, 282] width 73 height 73
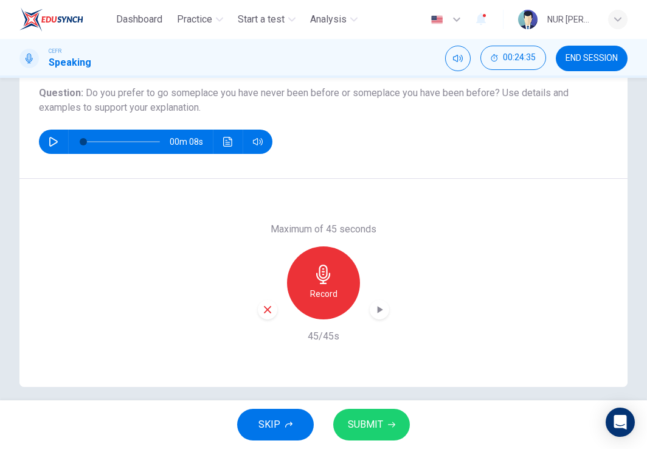
click at [265, 307] on icon "button" at bounding box center [267, 309] width 11 height 11
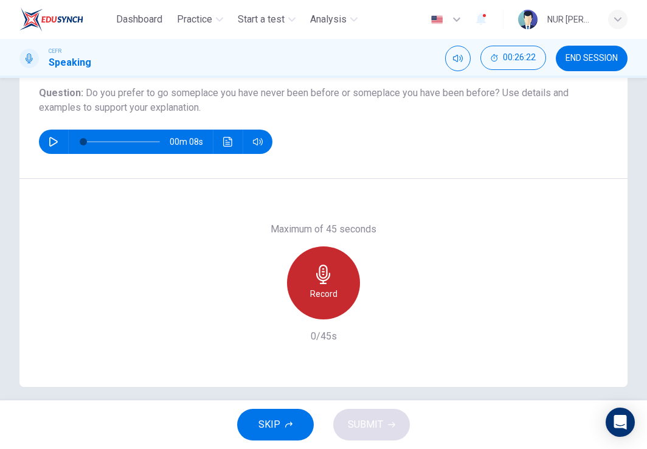
click at [309, 270] on div "Record" at bounding box center [323, 282] width 73 height 73
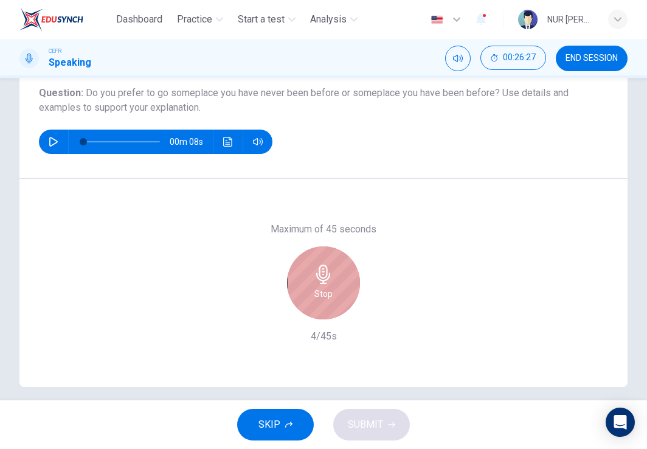
click at [316, 276] on icon "button" at bounding box center [323, 274] width 14 height 19
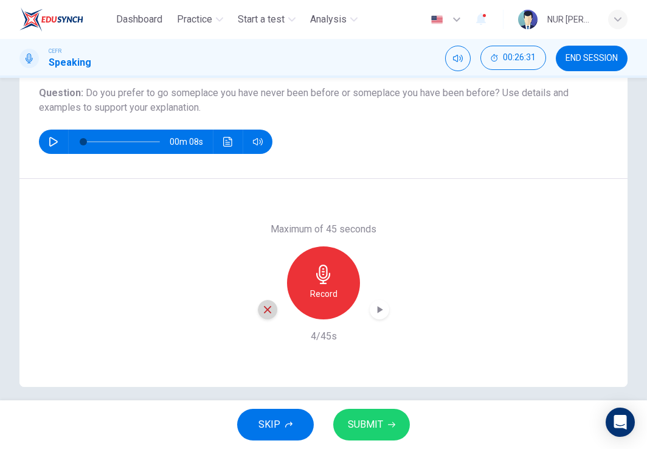
click at [260, 315] on div "button" at bounding box center [267, 309] width 19 height 19
click at [333, 298] on h6 "Record" at bounding box center [323, 294] width 27 height 15
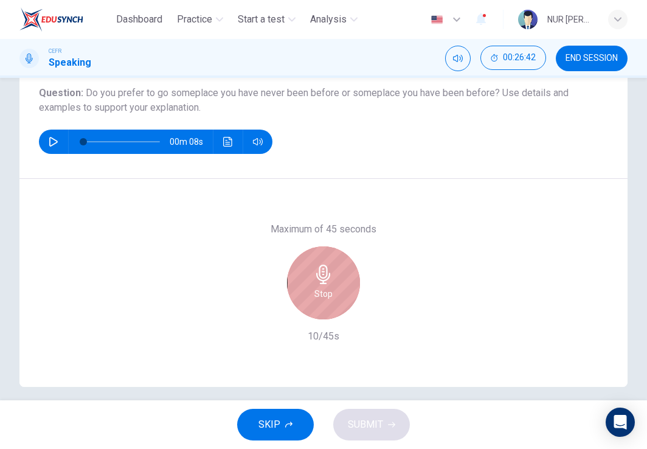
click at [333, 298] on div "Stop" at bounding box center [323, 282] width 73 height 73
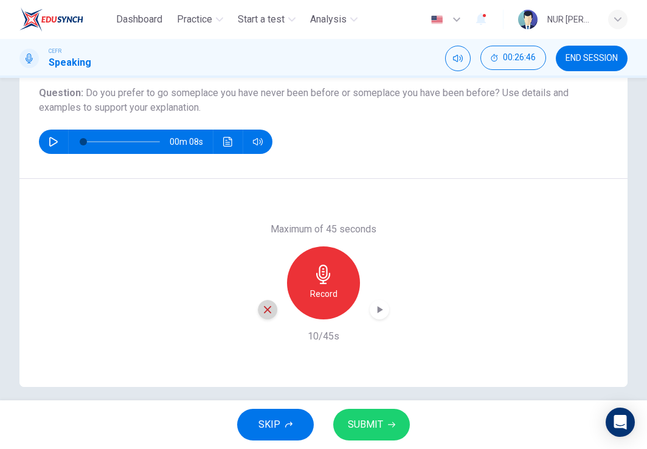
click at [268, 315] on div "button" at bounding box center [267, 309] width 19 height 19
click at [323, 294] on h6 "Record" at bounding box center [323, 294] width 27 height 15
click at [374, 424] on span "SUBMIT" at bounding box center [365, 424] width 35 height 17
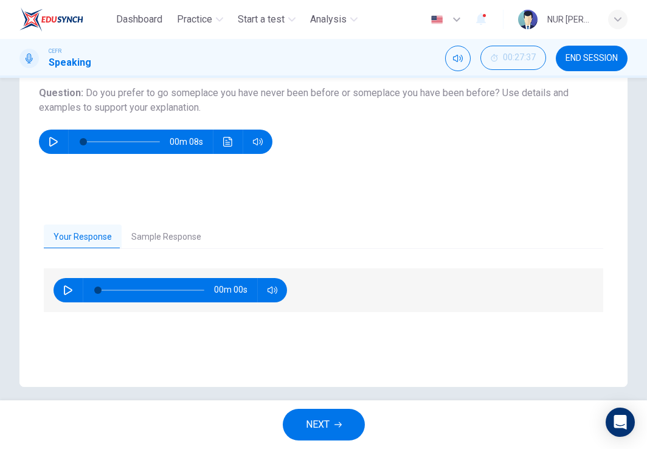
click at [324, 419] on span "NEXT" at bounding box center [318, 424] width 24 height 17
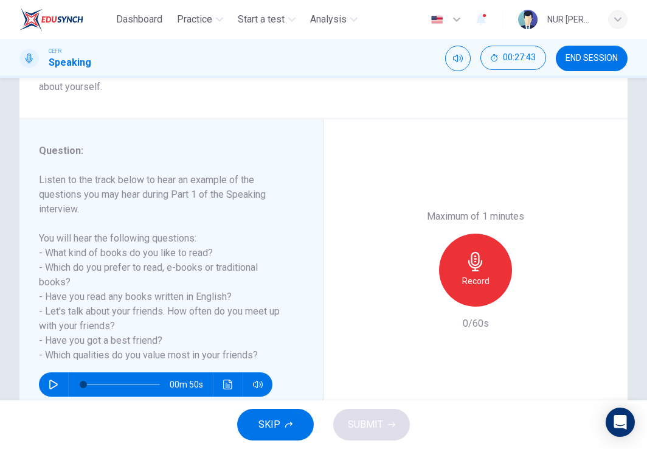
scroll to position [0, 0]
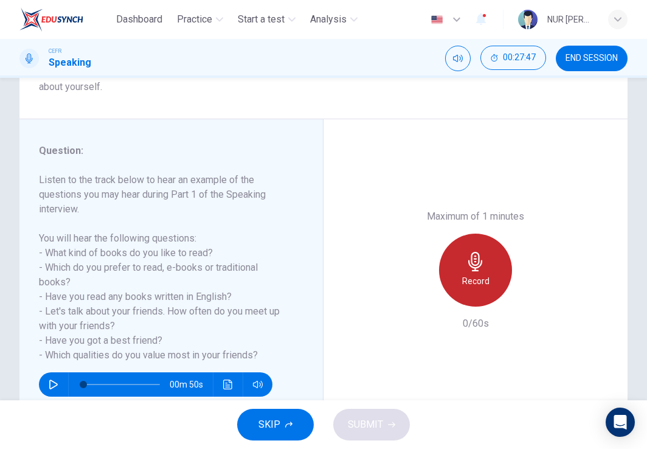
click at [479, 259] on icon "button" at bounding box center [475, 261] width 19 height 19
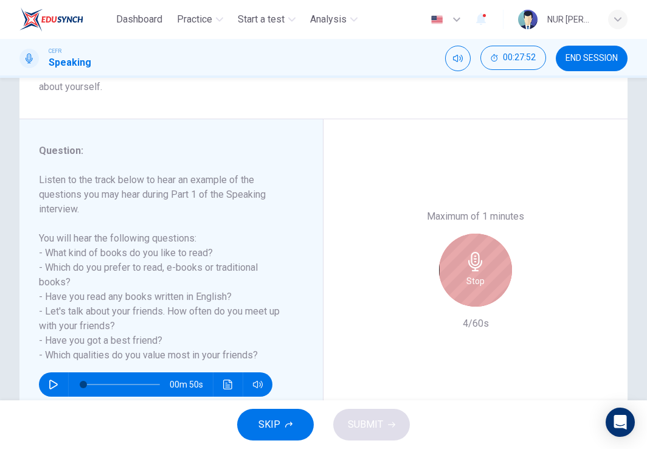
click at [479, 259] on icon "button" at bounding box center [475, 261] width 19 height 19
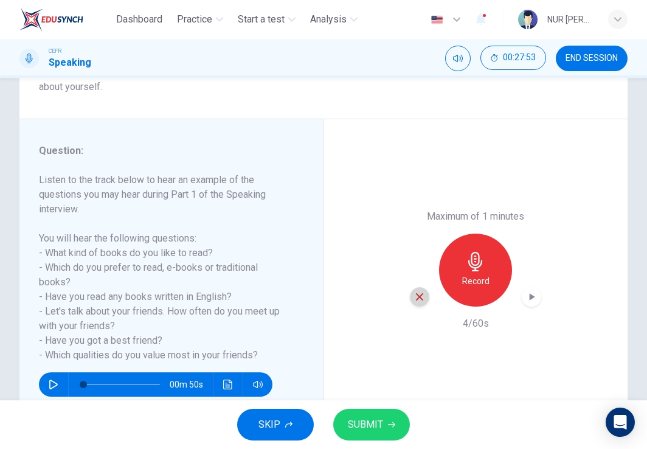
click at [417, 290] on div "button" at bounding box center [419, 296] width 19 height 19
click at [466, 263] on icon "button" at bounding box center [475, 261] width 19 height 19
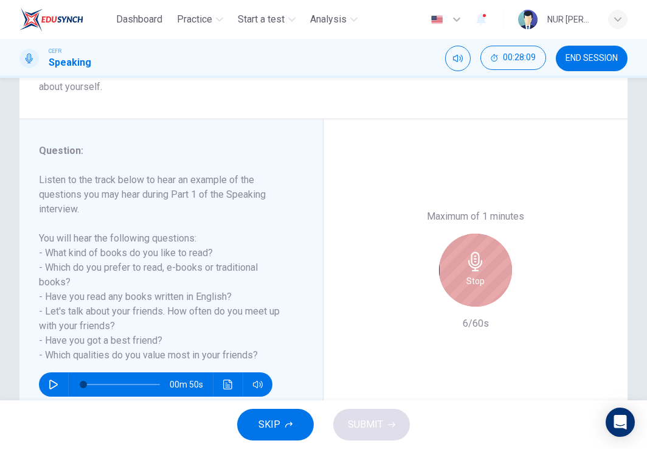
click at [466, 263] on icon "button" at bounding box center [475, 261] width 19 height 19
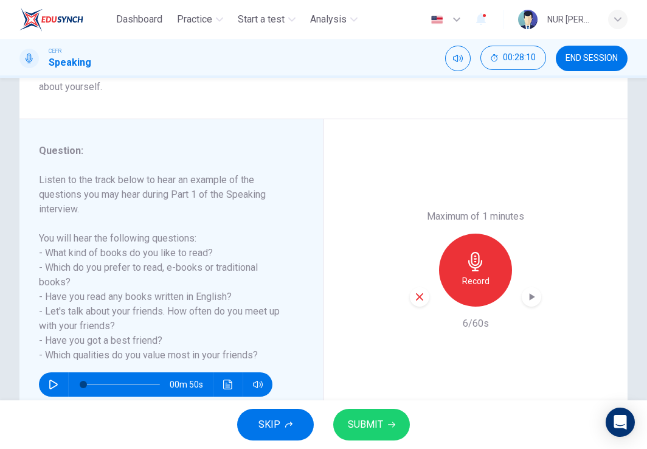
click at [419, 298] on icon "button" at bounding box center [419, 296] width 11 height 11
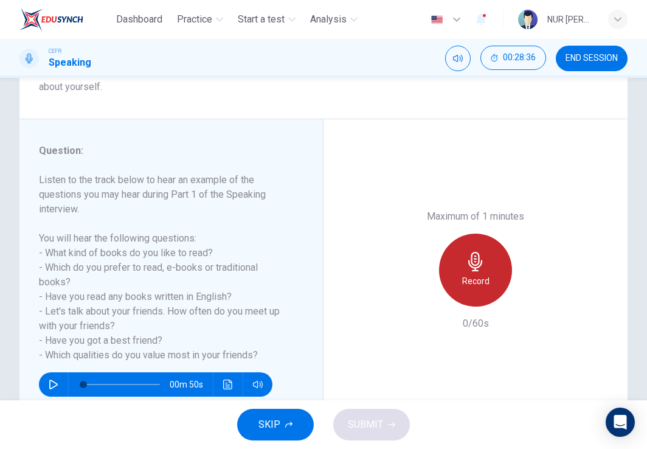
click at [476, 288] on h6 "Record" at bounding box center [475, 281] width 27 height 15
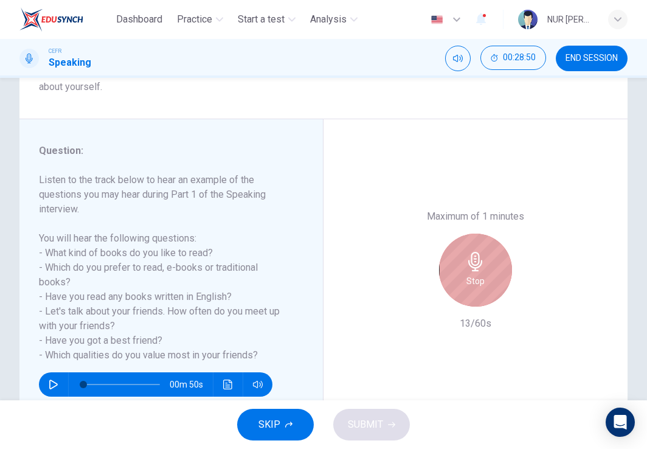
click at [476, 288] on h6 "Stop" at bounding box center [476, 281] width 18 height 15
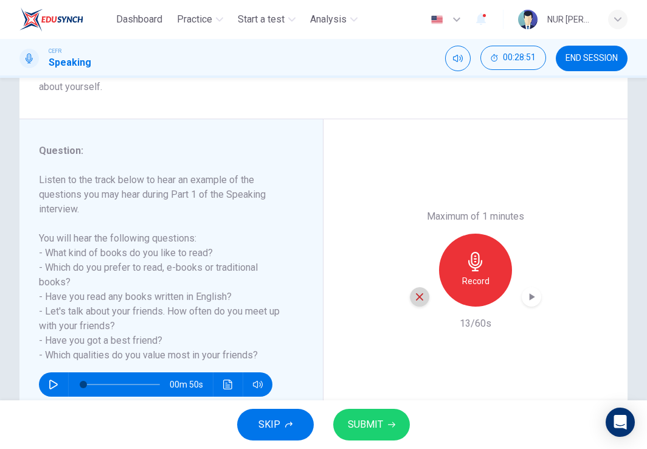
click at [410, 297] on div "button" at bounding box center [419, 296] width 19 height 19
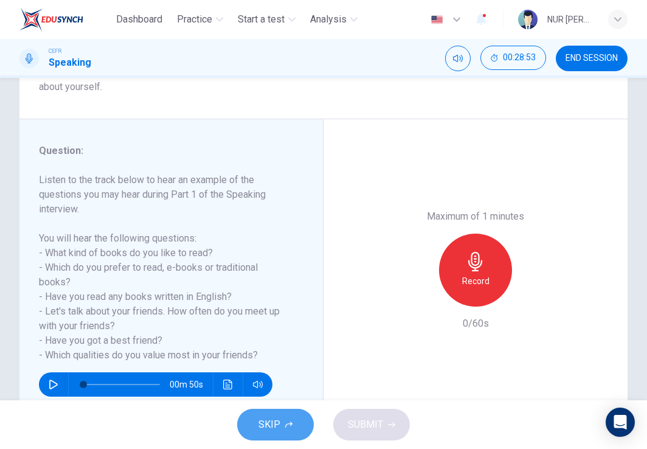
click at [276, 421] on span "SKIP" at bounding box center [270, 424] width 22 height 17
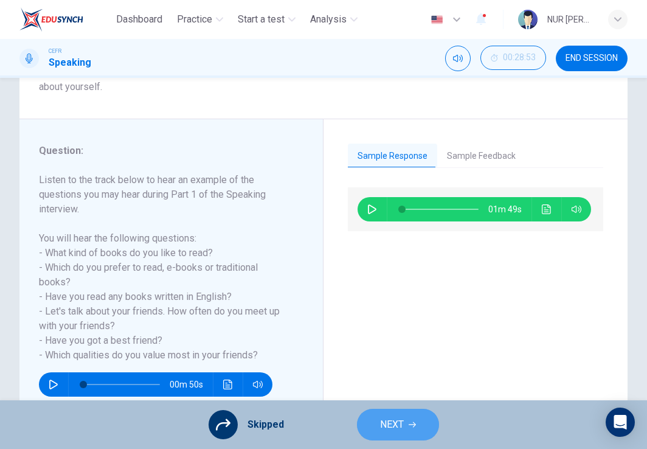
click at [391, 434] on button "NEXT" at bounding box center [398, 425] width 82 height 32
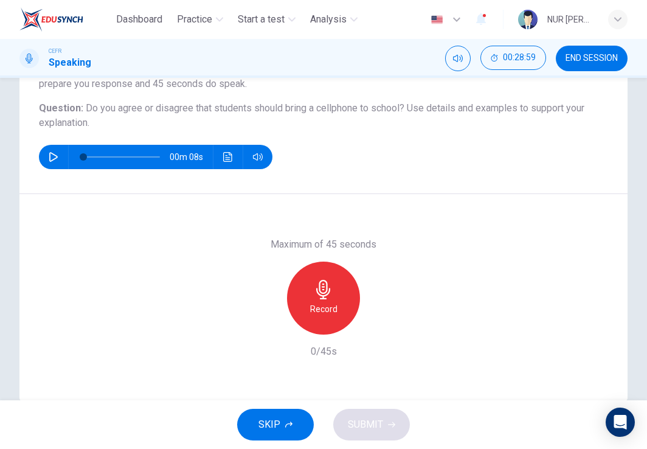
scroll to position [124, 0]
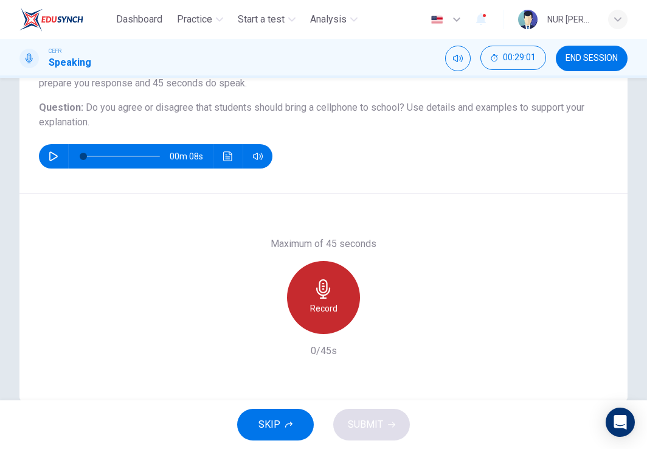
click at [325, 301] on h6 "Record" at bounding box center [323, 308] width 27 height 15
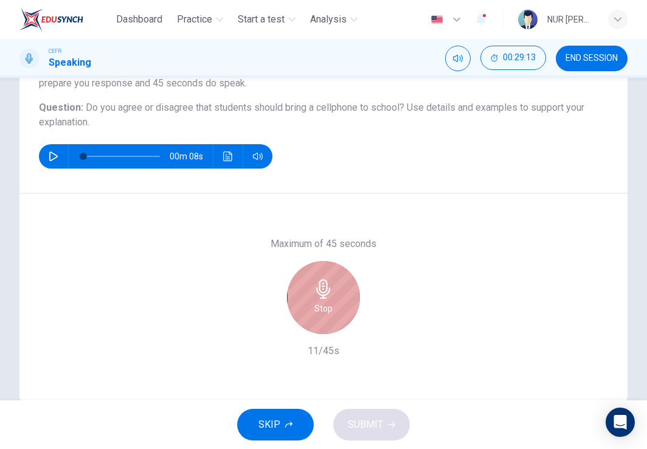
click at [325, 301] on h6 "Stop" at bounding box center [324, 308] width 18 height 15
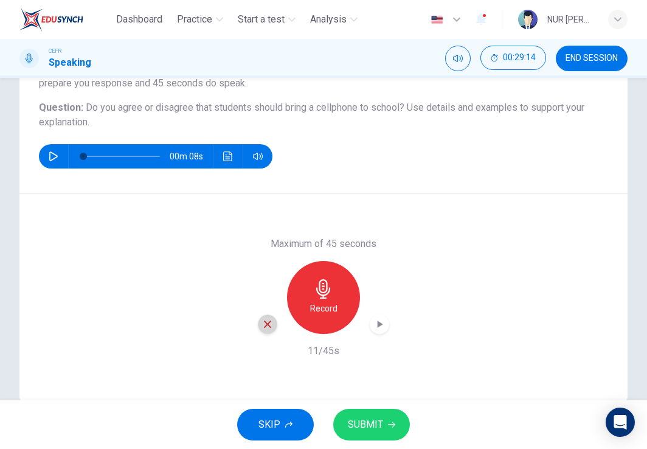
click at [273, 324] on div "button" at bounding box center [267, 324] width 19 height 19
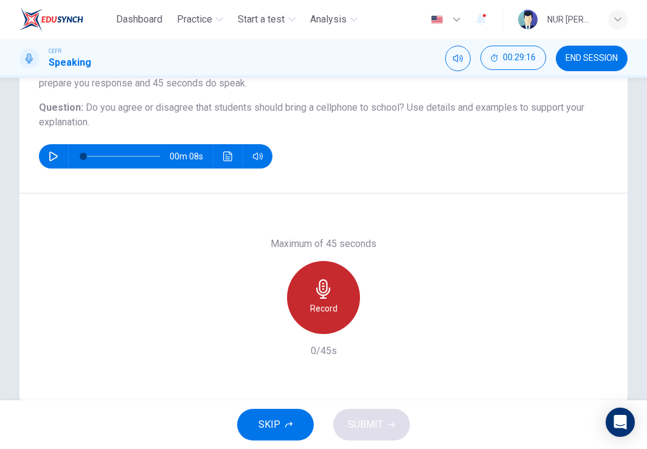
click at [330, 299] on div "Record" at bounding box center [323, 297] width 73 height 73
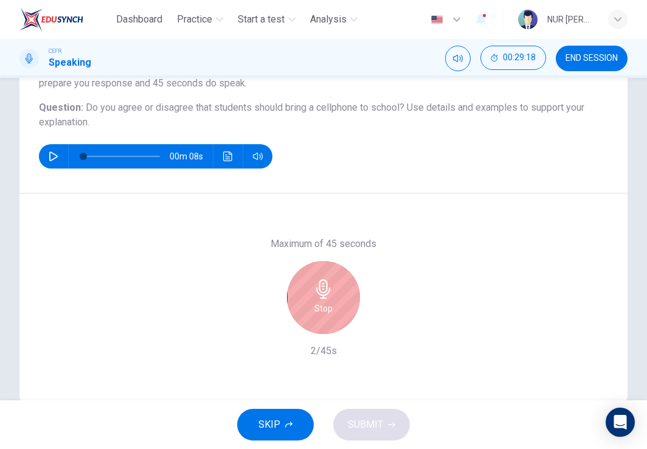
click at [325, 299] on div "Stop" at bounding box center [323, 297] width 73 height 73
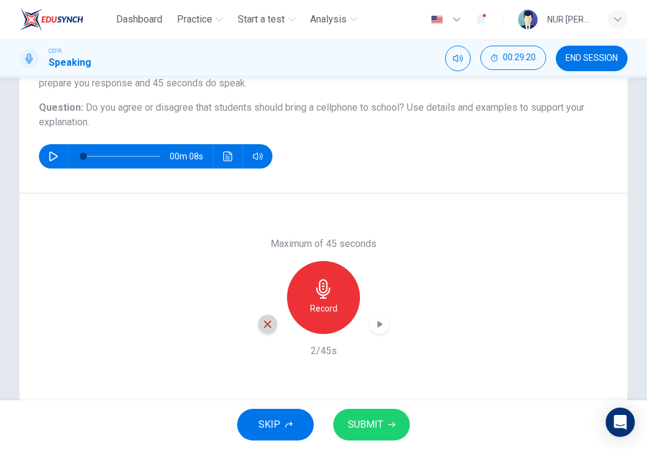
click at [258, 329] on div "button" at bounding box center [267, 324] width 19 height 19
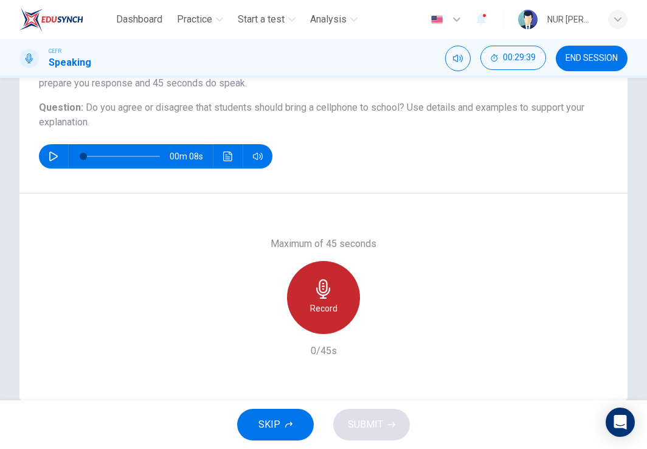
click at [331, 304] on h6 "Record" at bounding box center [323, 308] width 27 height 15
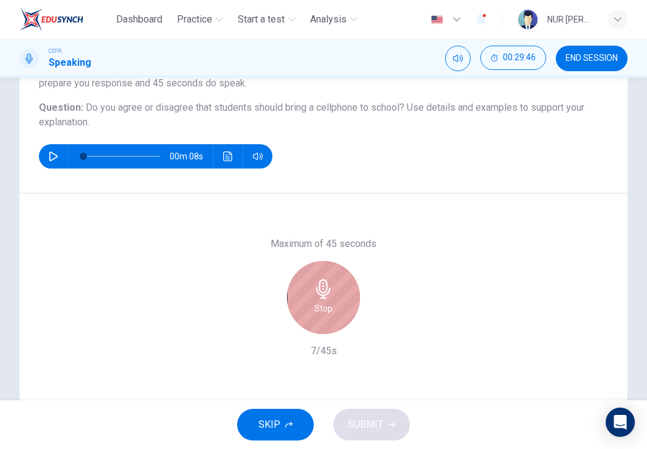
click at [331, 304] on div "Stop" at bounding box center [323, 297] width 73 height 73
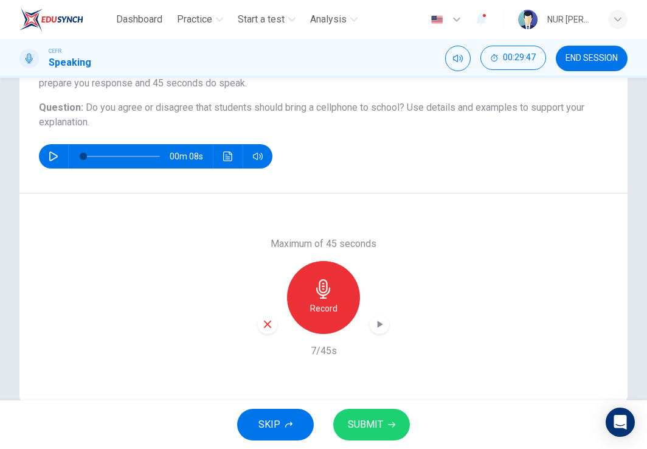
click at [268, 314] on div "Record" at bounding box center [323, 297] width 131 height 73
click at [264, 327] on icon "button" at bounding box center [267, 324] width 11 height 11
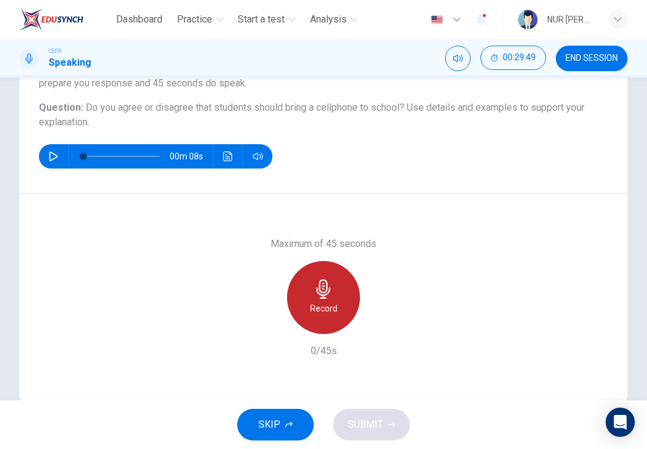
click at [325, 311] on h6 "Record" at bounding box center [323, 308] width 27 height 15
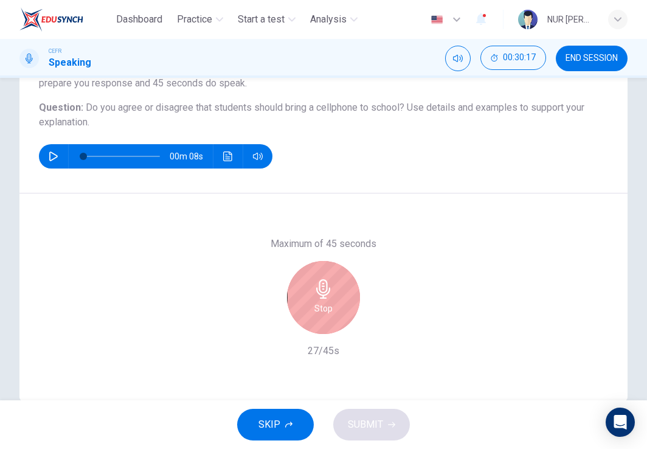
click at [325, 311] on h6 "Stop" at bounding box center [324, 308] width 18 height 15
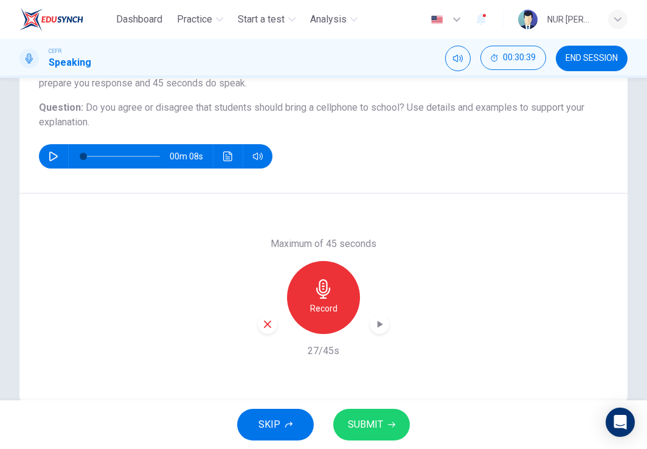
click at [265, 329] on icon "button" at bounding box center [267, 324] width 11 height 11
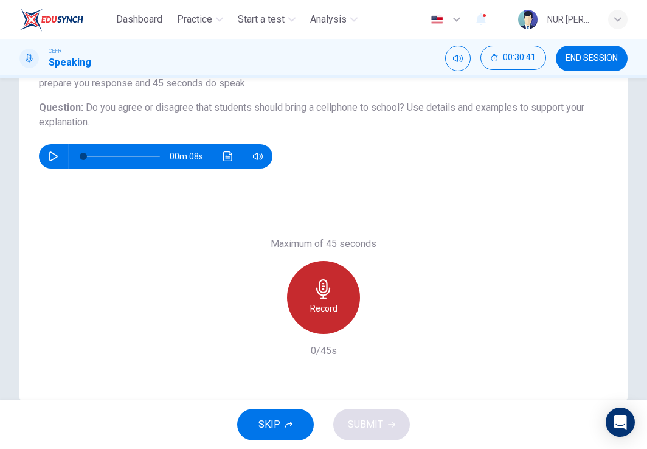
click at [329, 288] on icon "button" at bounding box center [323, 288] width 19 height 19
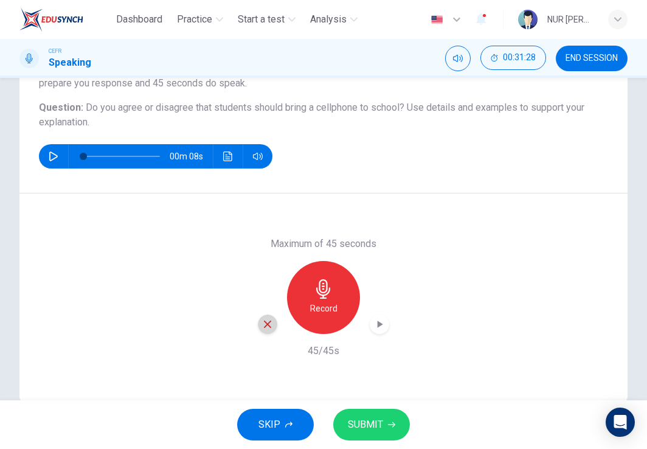
click at [265, 328] on icon "button" at bounding box center [267, 324] width 11 height 11
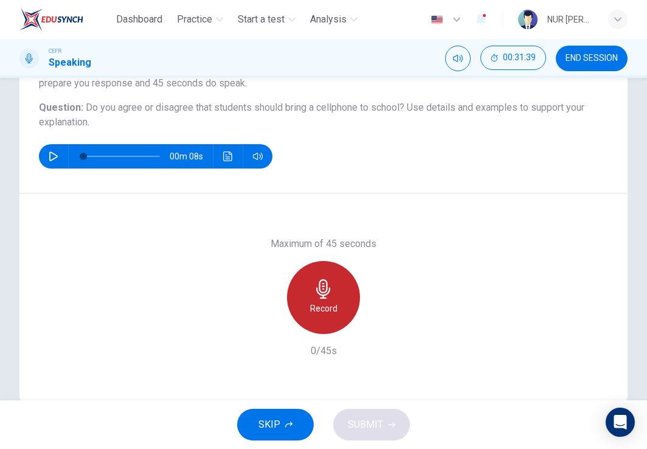
click at [326, 302] on h6 "Record" at bounding box center [323, 308] width 27 height 15
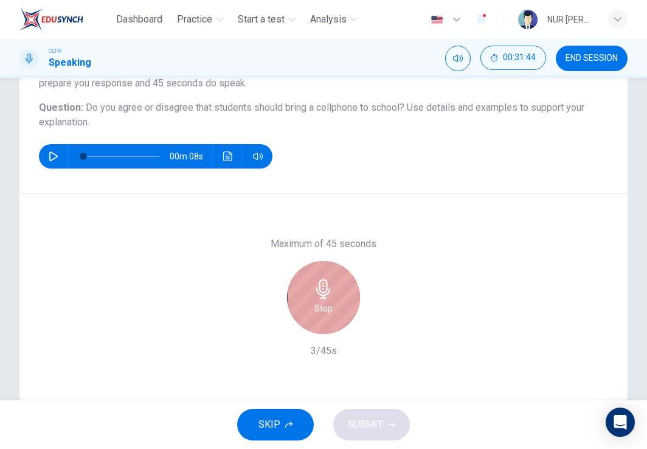
click at [330, 304] on div "Stop" at bounding box center [323, 297] width 73 height 73
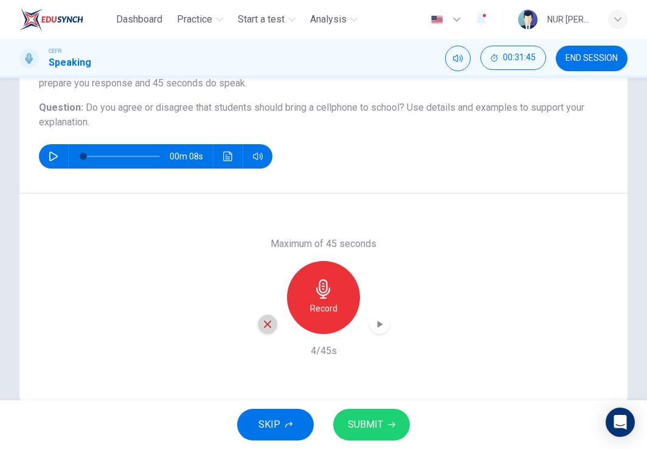
click at [264, 326] on icon "button" at bounding box center [267, 324] width 7 height 7
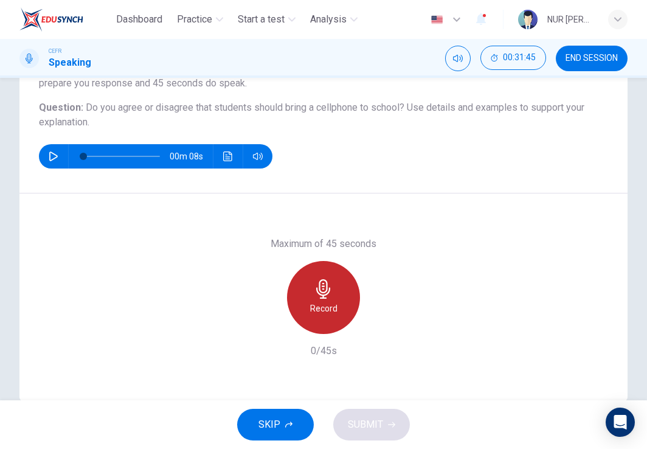
click at [316, 315] on h6 "Record" at bounding box center [323, 308] width 27 height 15
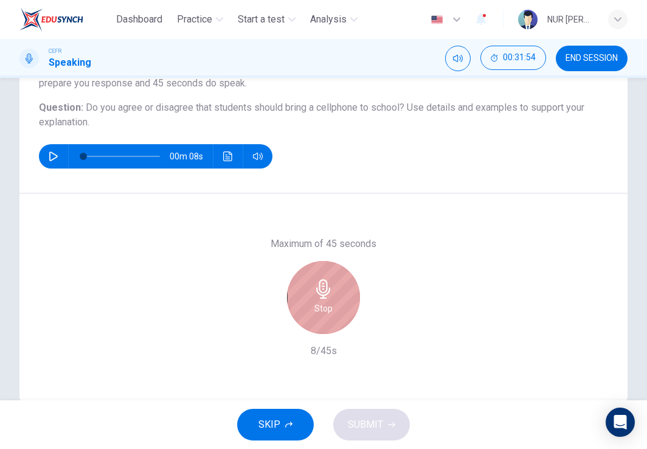
click at [316, 315] on h6 "Stop" at bounding box center [324, 308] width 18 height 15
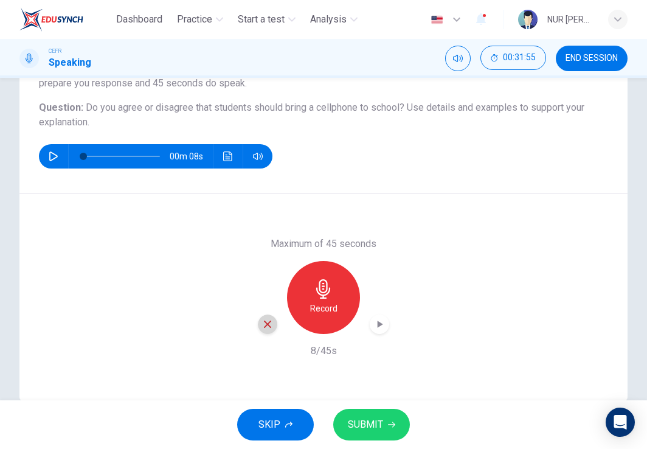
click at [258, 327] on div "button" at bounding box center [267, 324] width 19 height 19
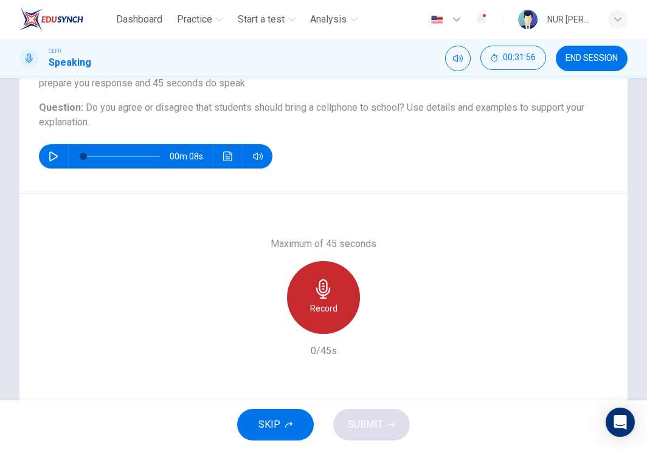
click at [340, 298] on div "Record" at bounding box center [323, 297] width 73 height 73
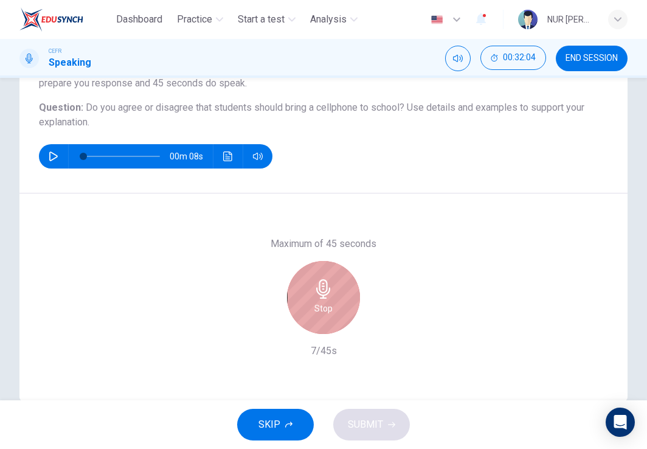
click at [340, 298] on div "Stop" at bounding box center [323, 297] width 73 height 73
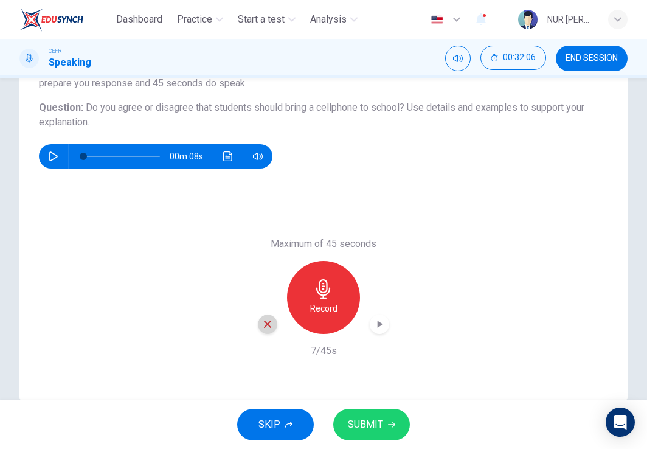
click at [268, 322] on icon "button" at bounding box center [267, 324] width 11 height 11
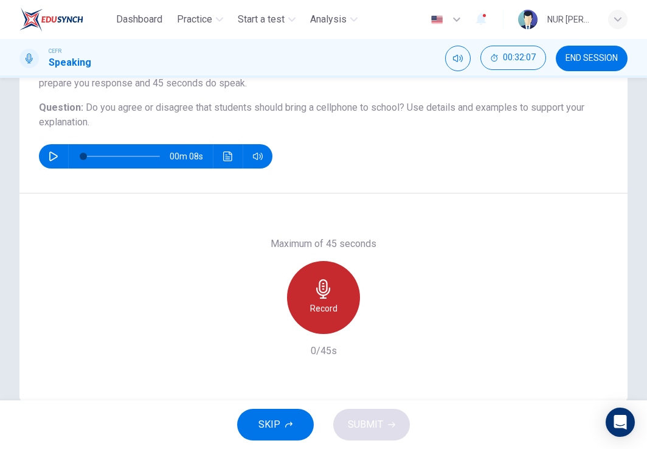
click at [320, 321] on div "Record" at bounding box center [323, 297] width 73 height 73
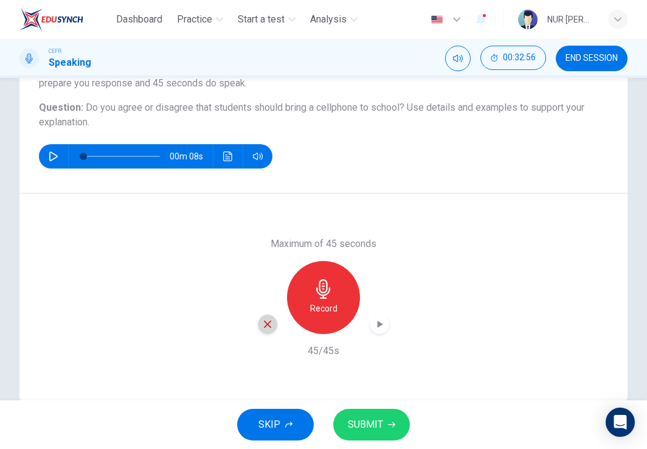
click at [264, 324] on icon "button" at bounding box center [267, 324] width 7 height 7
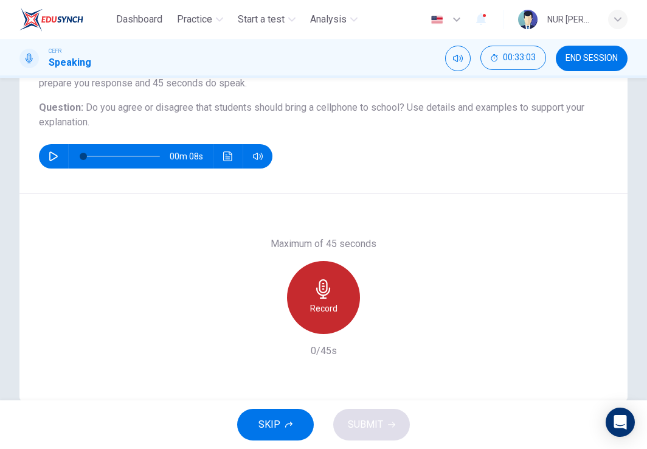
click at [329, 288] on icon "button" at bounding box center [323, 288] width 19 height 19
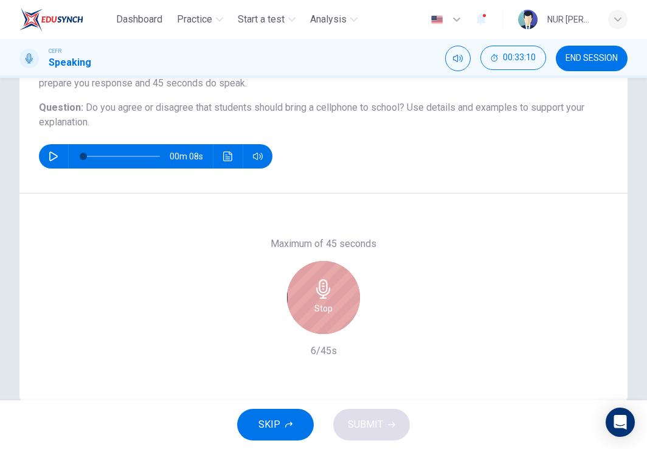
click at [318, 294] on icon "button" at bounding box center [323, 288] width 14 height 19
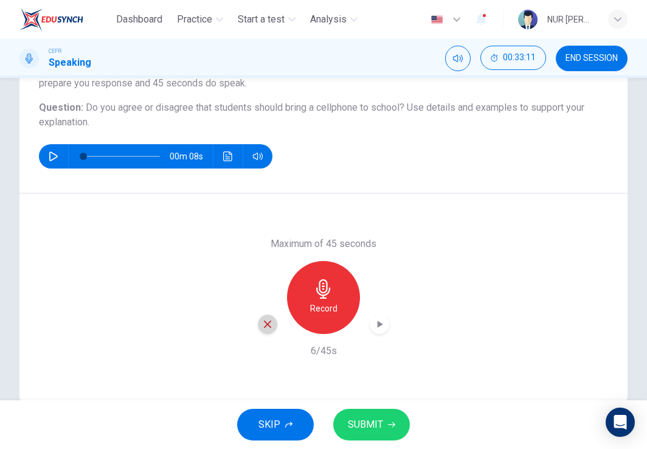
click at [262, 324] on icon "button" at bounding box center [267, 324] width 11 height 11
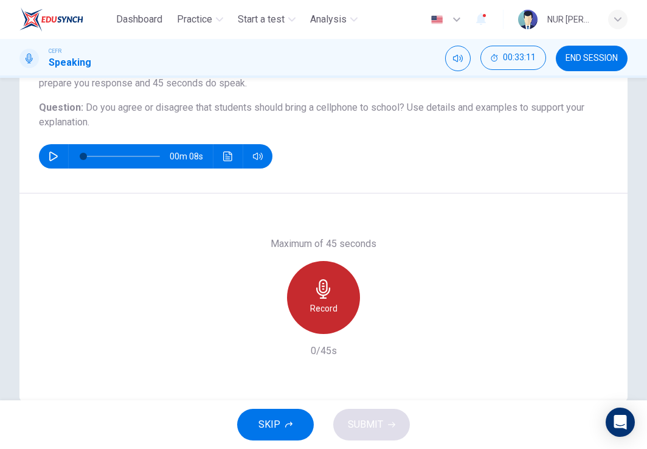
click at [314, 311] on h6 "Record" at bounding box center [323, 308] width 27 height 15
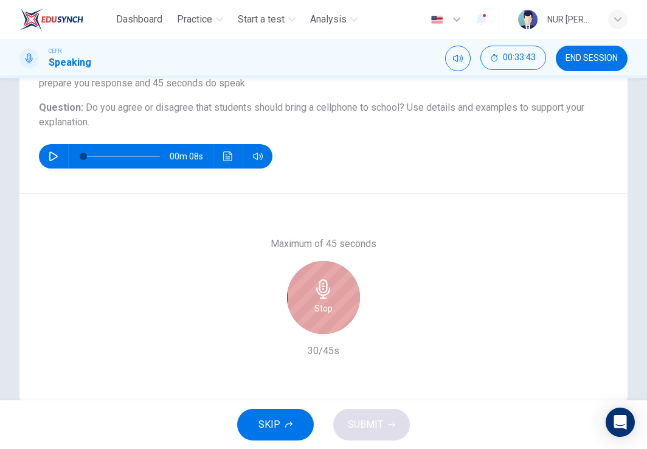
click at [304, 311] on div "Stop" at bounding box center [323, 297] width 73 height 73
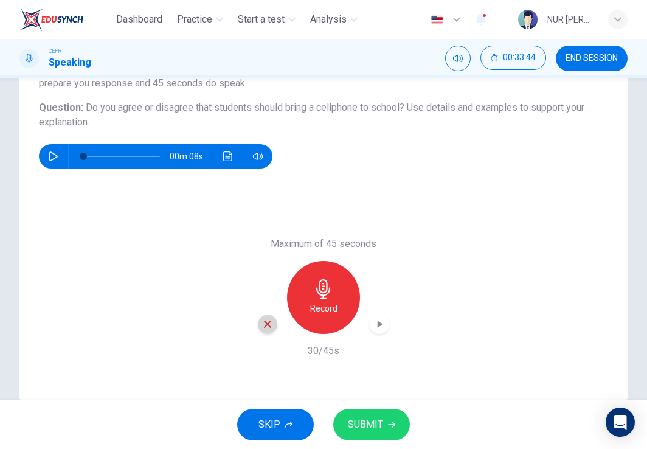
click at [265, 323] on icon "button" at bounding box center [267, 324] width 7 height 7
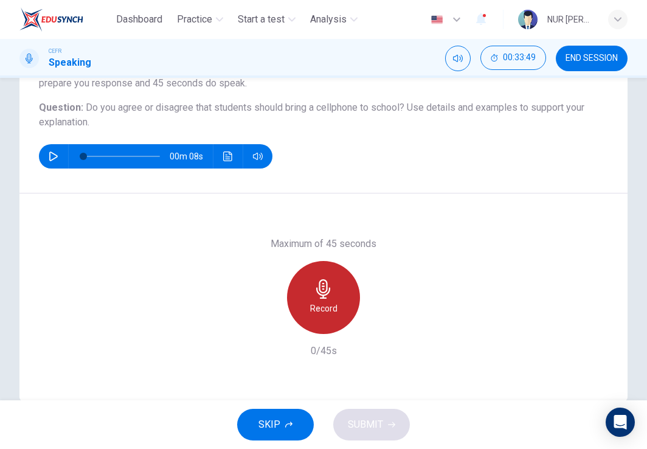
click at [318, 293] on icon "button" at bounding box center [323, 288] width 19 height 19
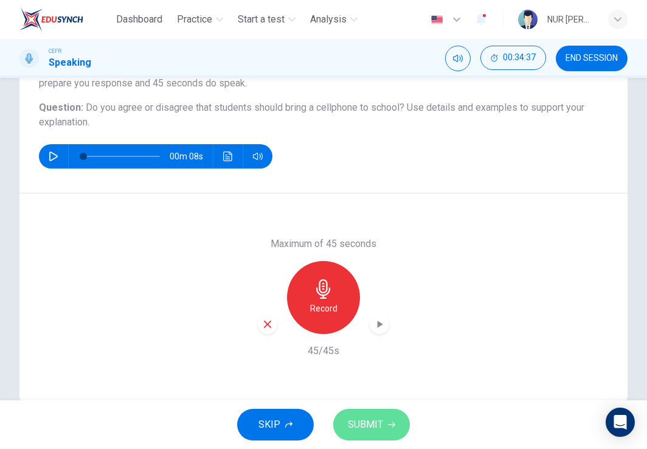
click at [367, 429] on span "SUBMIT" at bounding box center [365, 424] width 35 height 17
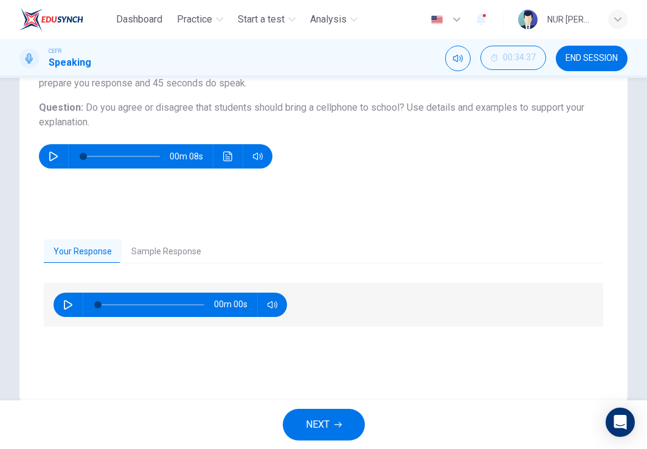
click at [63, 301] on button "button" at bounding box center [67, 305] width 19 height 24
type input "0"
click at [319, 418] on span "NEXT" at bounding box center [318, 424] width 24 height 17
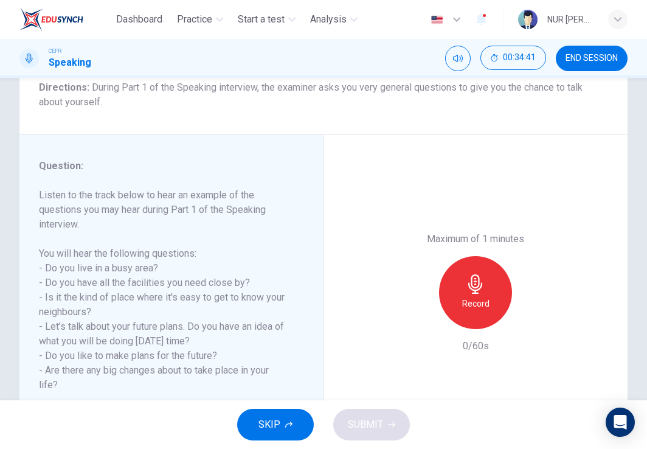
scroll to position [107, 0]
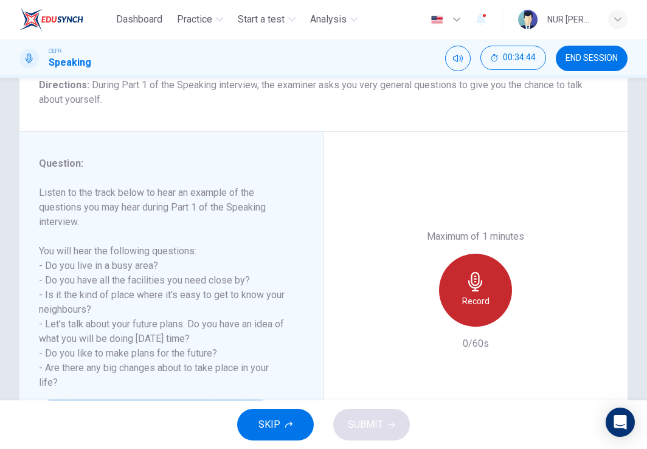
click at [493, 294] on div "Record" at bounding box center [475, 290] width 73 height 73
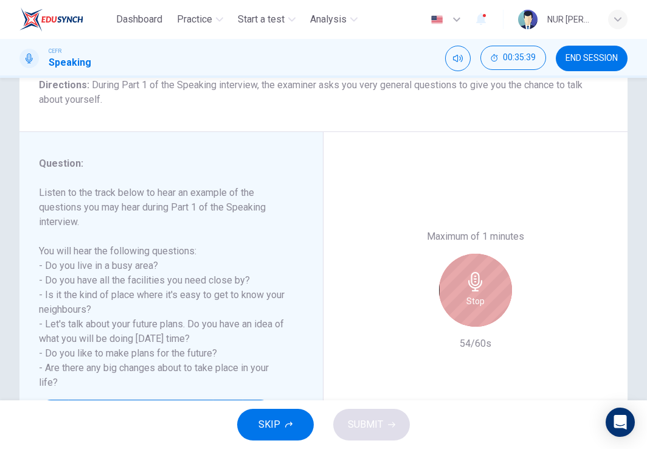
click at [452, 290] on div "Stop" at bounding box center [475, 290] width 73 height 73
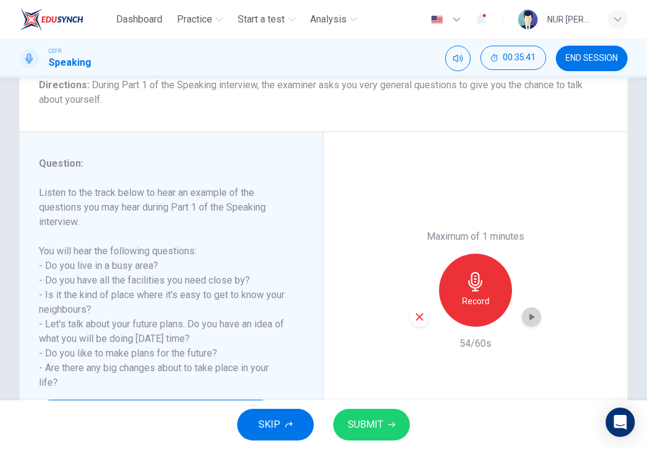
click at [526, 312] on icon "button" at bounding box center [532, 317] width 12 height 12
click at [414, 319] on icon "button" at bounding box center [419, 316] width 11 height 11
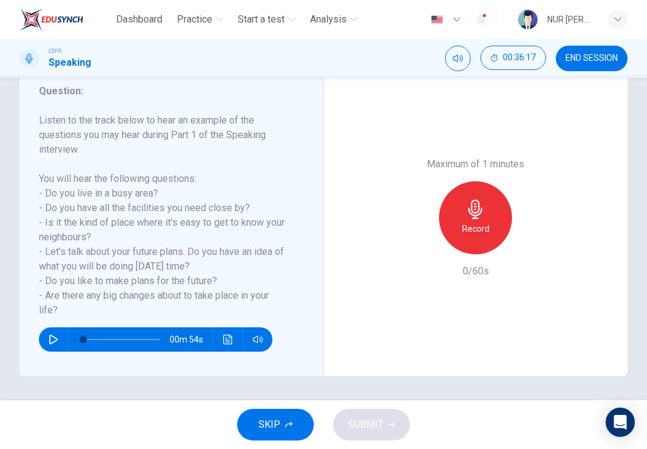
scroll to position [150, 0]
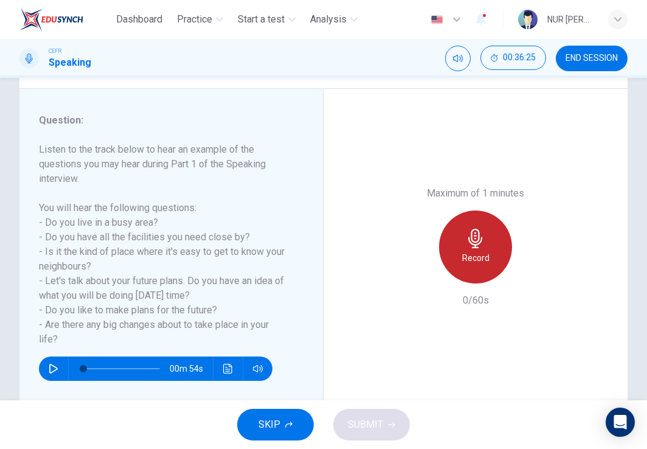
click at [475, 264] on h6 "Record" at bounding box center [475, 258] width 27 height 15
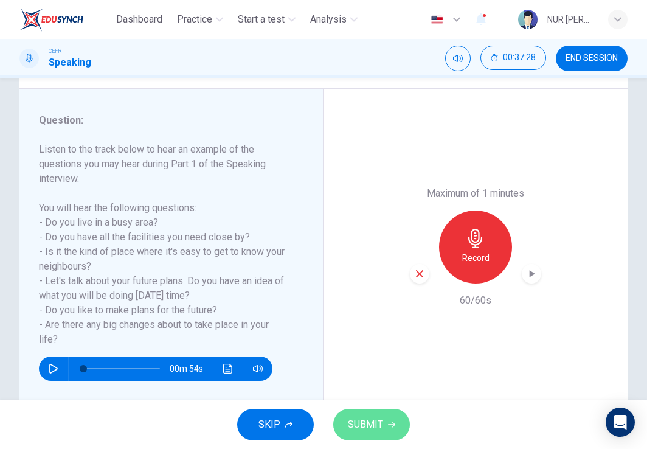
click at [378, 420] on span "SUBMIT" at bounding box center [365, 424] width 35 height 17
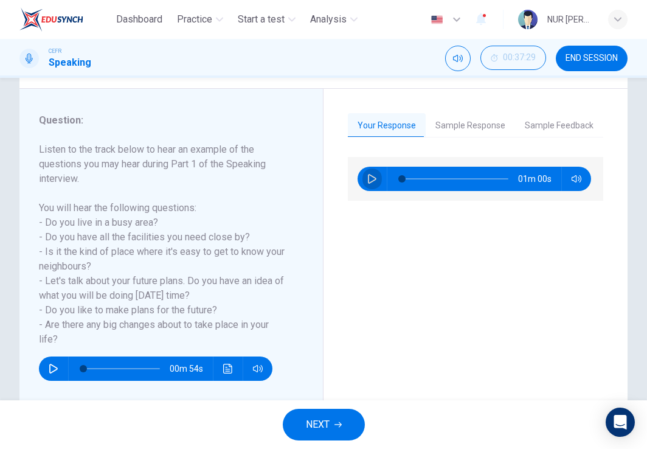
click at [367, 181] on icon "button" at bounding box center [372, 179] width 10 height 10
type input "3"
click at [324, 421] on span "NEXT" at bounding box center [318, 424] width 24 height 17
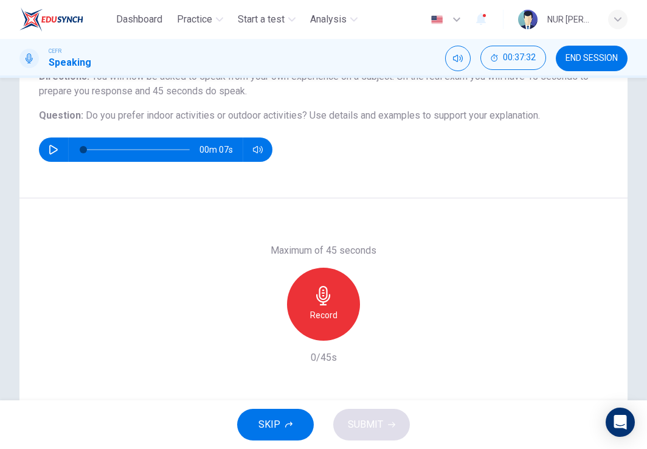
scroll to position [117, 0]
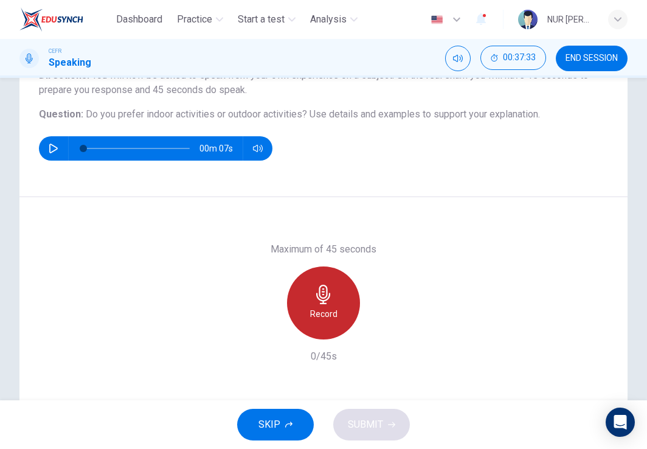
click at [321, 294] on icon "button" at bounding box center [323, 294] width 19 height 19
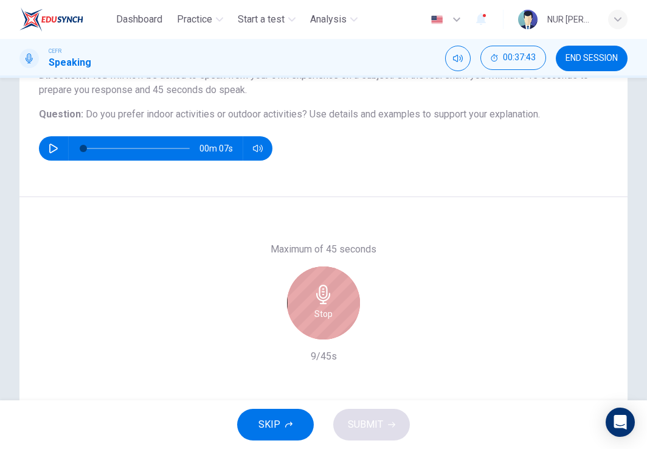
click at [321, 294] on icon "button" at bounding box center [323, 294] width 19 height 19
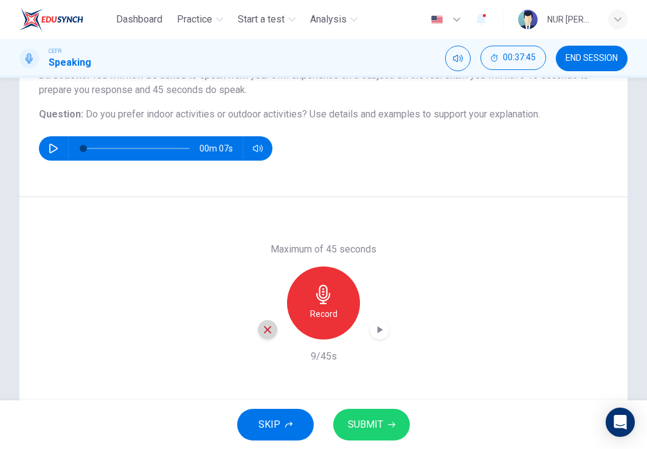
click at [269, 320] on div "button" at bounding box center [267, 329] width 19 height 19
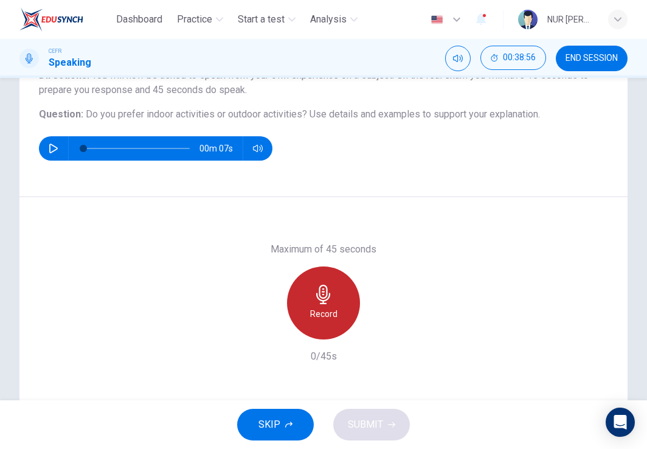
click at [335, 310] on div "Record" at bounding box center [323, 302] width 73 height 73
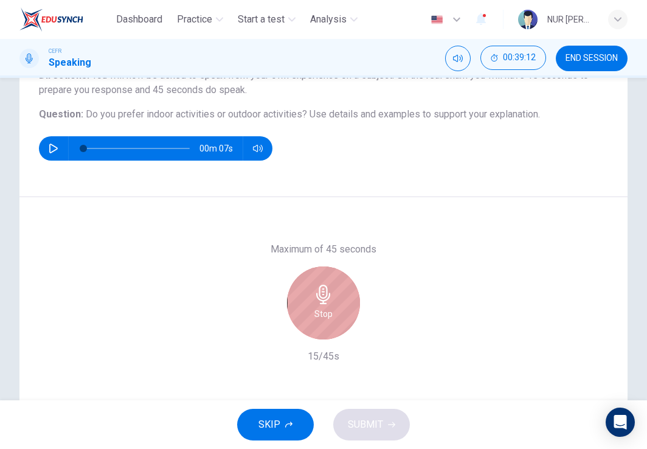
click at [335, 310] on div "Stop" at bounding box center [323, 302] width 73 height 73
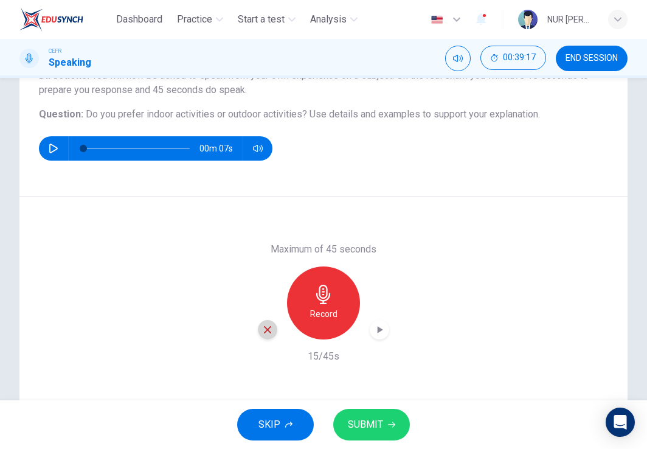
click at [264, 328] on icon "button" at bounding box center [267, 329] width 7 height 7
click at [277, 285] on div "Record" at bounding box center [323, 302] width 131 height 73
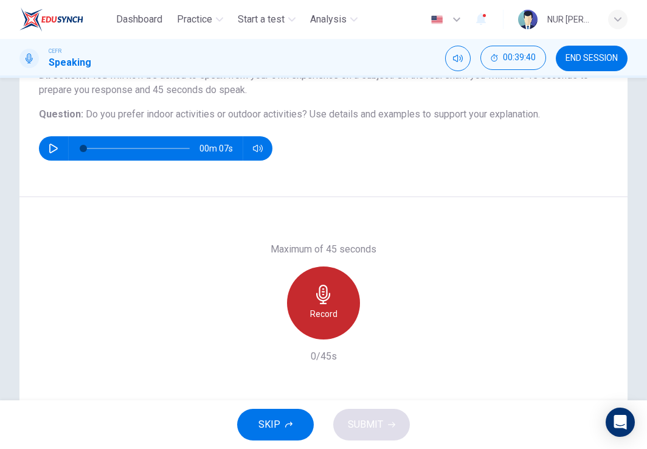
click at [296, 287] on div "Record" at bounding box center [323, 302] width 73 height 73
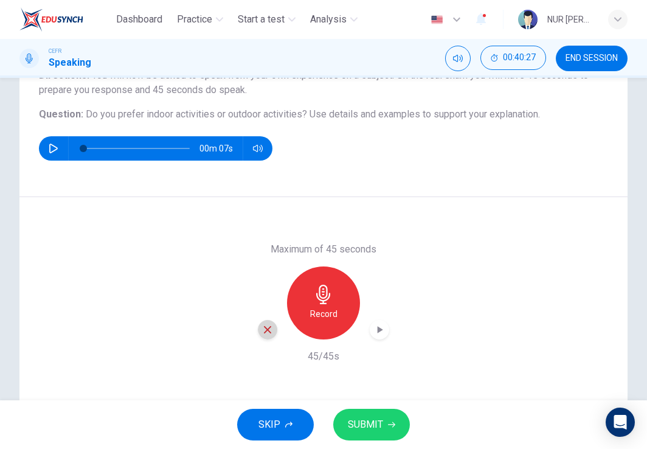
click at [258, 334] on div "button" at bounding box center [267, 329] width 19 height 19
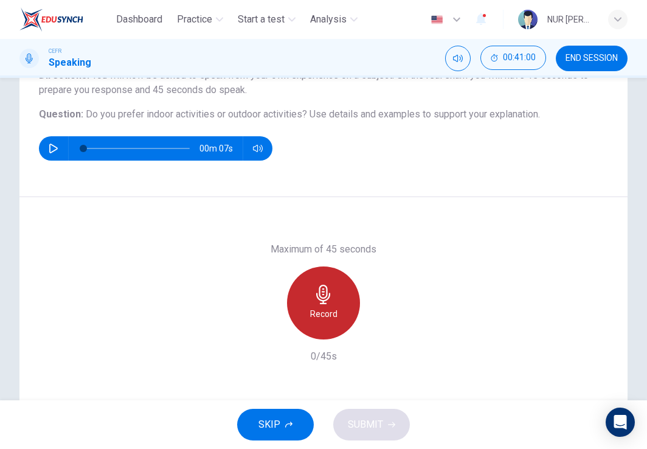
click at [329, 305] on div "Record" at bounding box center [323, 302] width 73 height 73
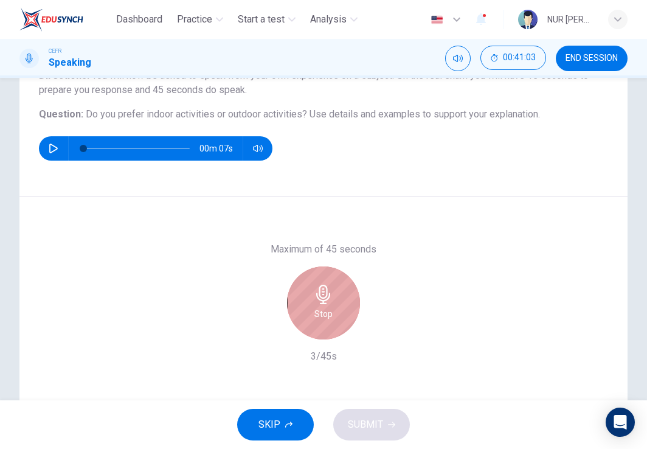
click at [329, 305] on div "Stop" at bounding box center [323, 302] width 73 height 73
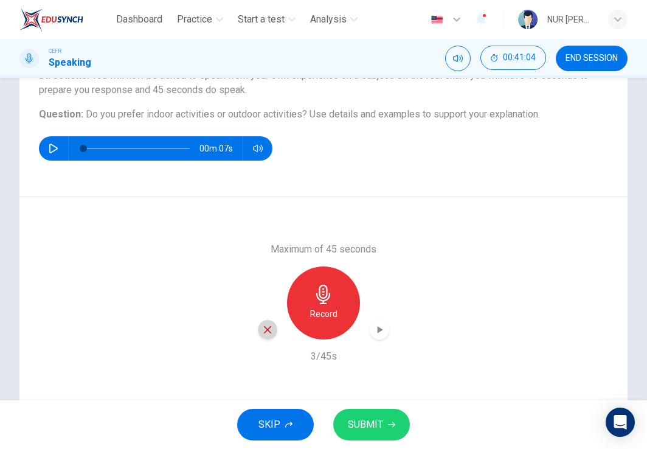
click at [263, 329] on icon "button" at bounding box center [267, 329] width 11 height 11
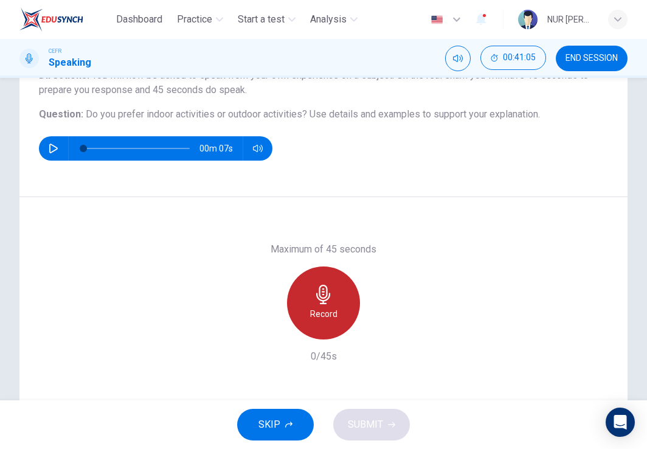
click at [343, 296] on div "Record" at bounding box center [323, 302] width 73 height 73
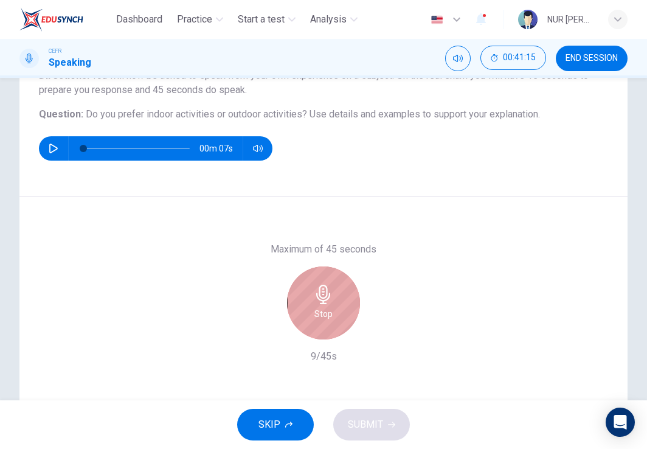
click at [343, 296] on div "Stop" at bounding box center [323, 302] width 73 height 73
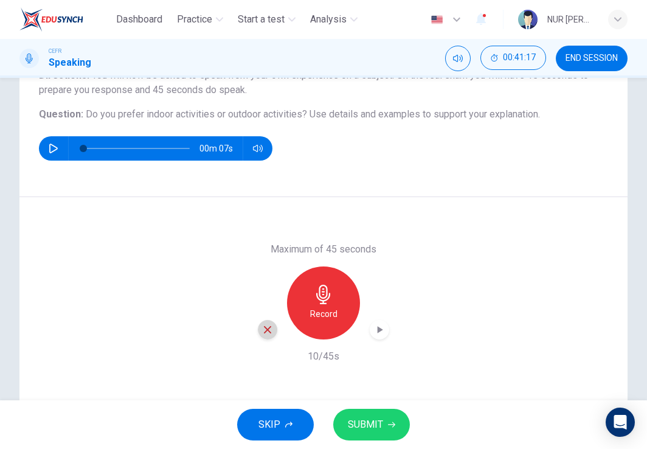
click at [268, 334] on icon "button" at bounding box center [267, 329] width 11 height 11
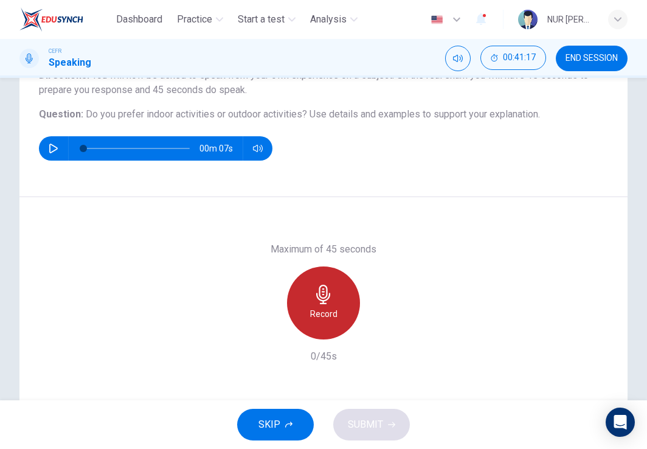
click at [321, 309] on h6 "Record" at bounding box center [323, 314] width 27 height 15
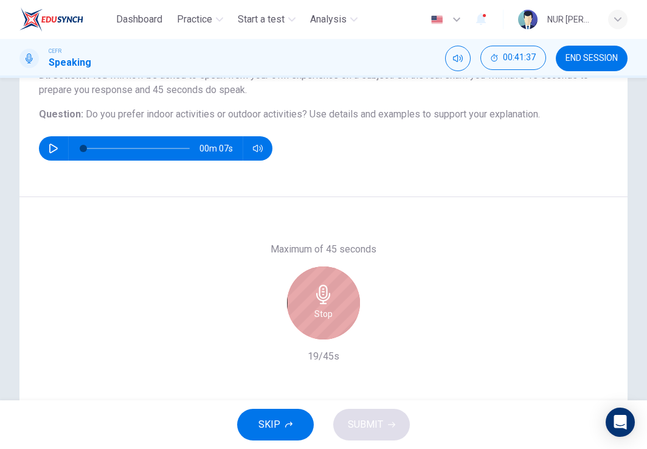
click at [321, 309] on h6 "Stop" at bounding box center [324, 314] width 18 height 15
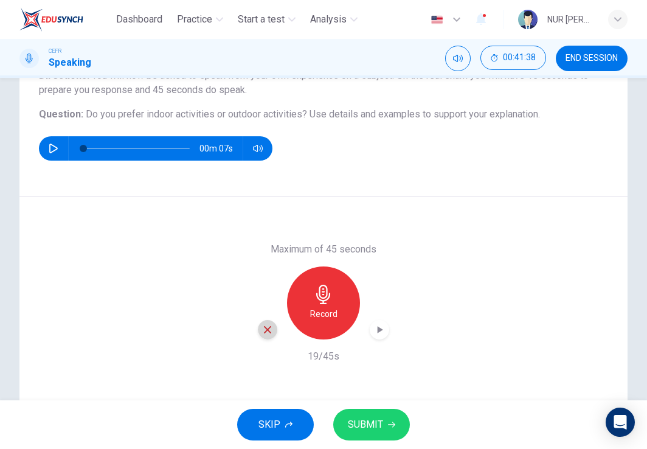
click at [260, 336] on div "button" at bounding box center [267, 329] width 19 height 19
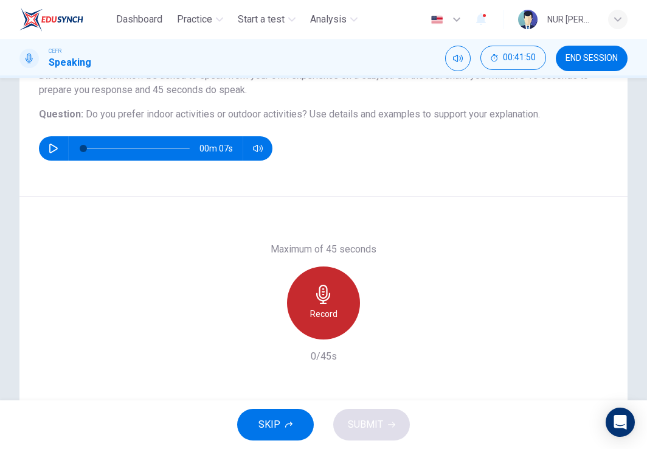
click at [321, 317] on h6 "Record" at bounding box center [323, 314] width 27 height 15
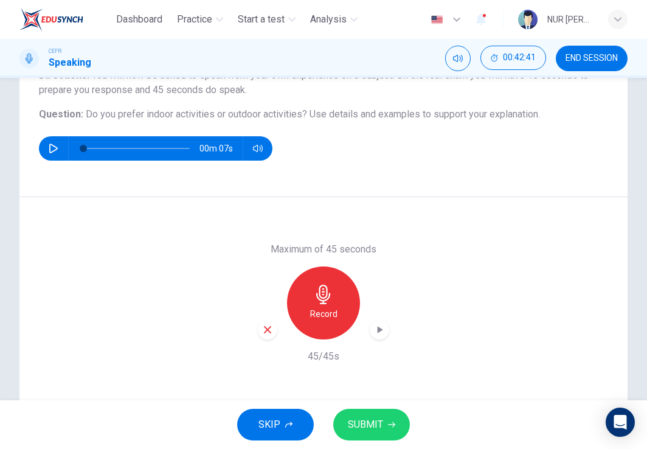
click at [262, 331] on icon "button" at bounding box center [267, 329] width 11 height 11
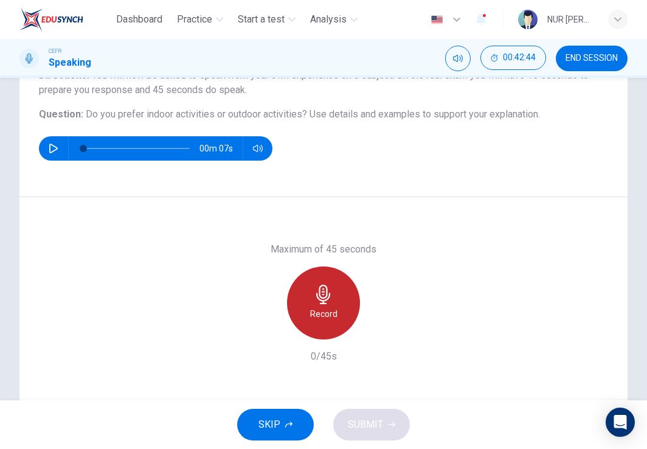
click at [310, 313] on h6 "Record" at bounding box center [323, 314] width 27 height 15
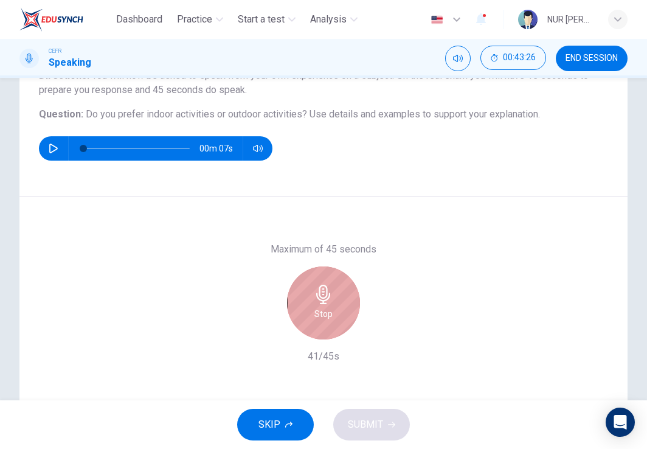
click at [310, 313] on div "Stop" at bounding box center [323, 302] width 73 height 73
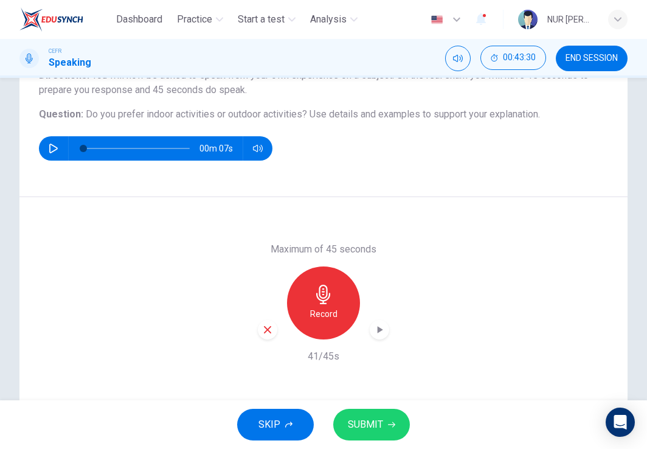
click at [264, 330] on icon "button" at bounding box center [267, 329] width 7 height 7
click at [606, 207] on div "Maximum of 45 seconds Record 0/45s" at bounding box center [323, 302] width 608 height 211
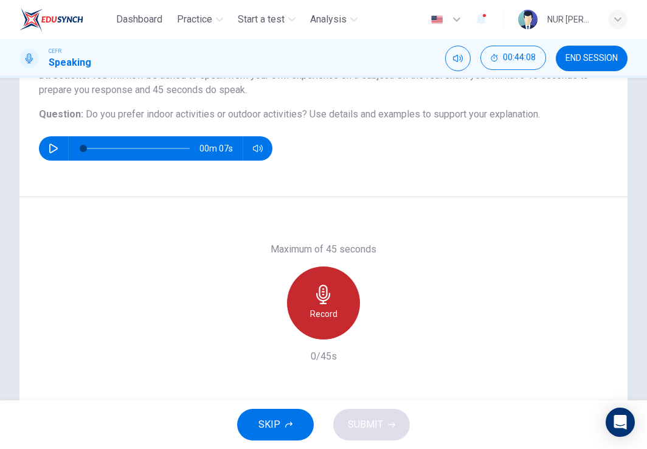
click at [326, 299] on icon "button" at bounding box center [323, 294] width 19 height 19
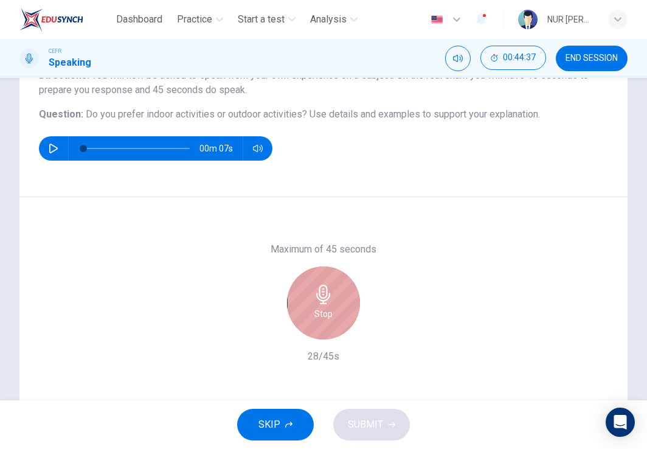
click at [326, 299] on icon "button" at bounding box center [323, 294] width 19 height 19
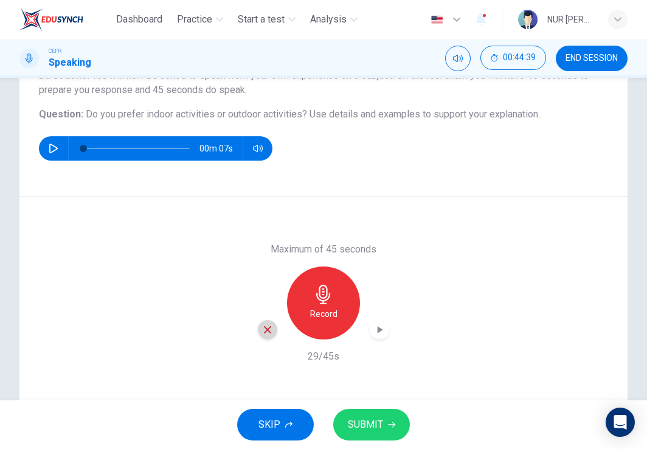
click at [262, 329] on icon "button" at bounding box center [267, 329] width 11 height 11
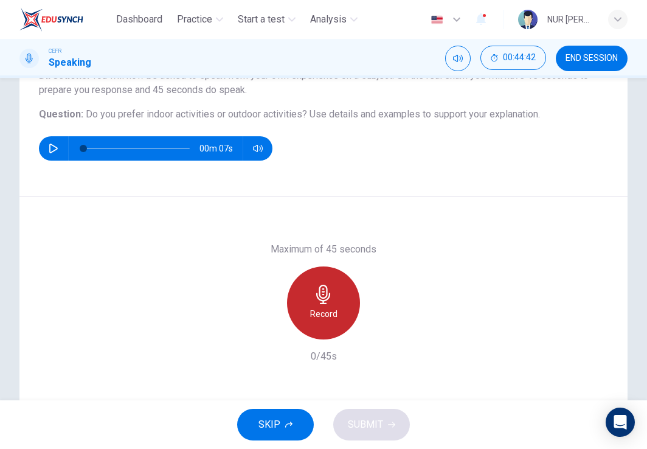
click at [310, 307] on h6 "Record" at bounding box center [323, 314] width 27 height 15
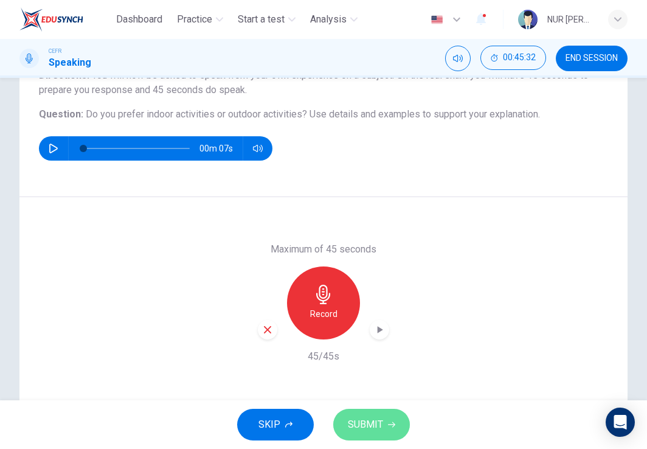
click at [373, 417] on span "SUBMIT" at bounding box center [365, 424] width 35 height 17
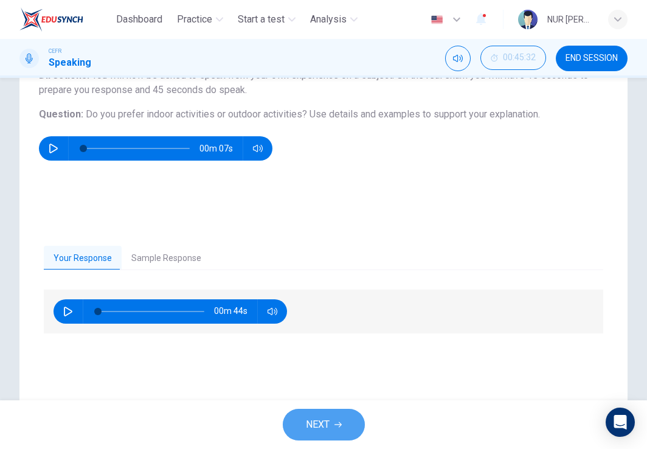
click at [309, 428] on span "NEXT" at bounding box center [318, 424] width 24 height 17
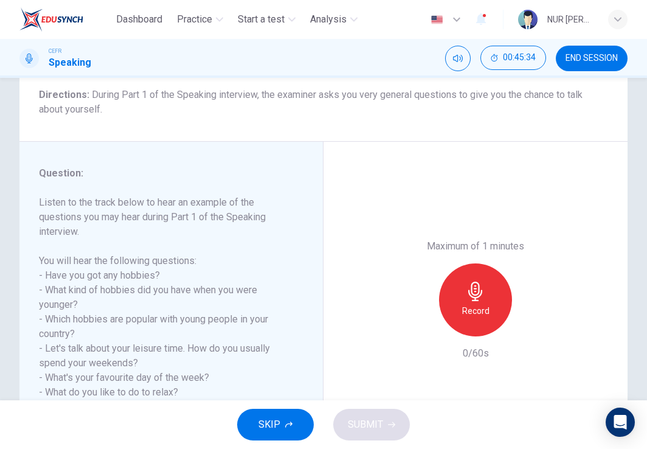
scroll to position [0, 0]
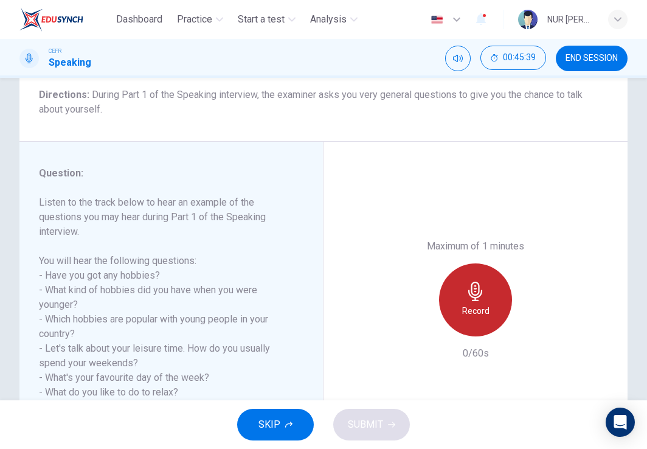
click at [477, 290] on icon "button" at bounding box center [475, 291] width 14 height 19
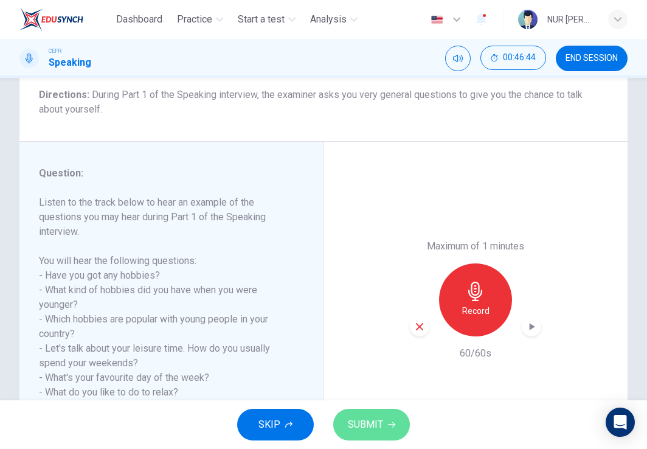
click at [366, 417] on span "SUBMIT" at bounding box center [365, 424] width 35 height 17
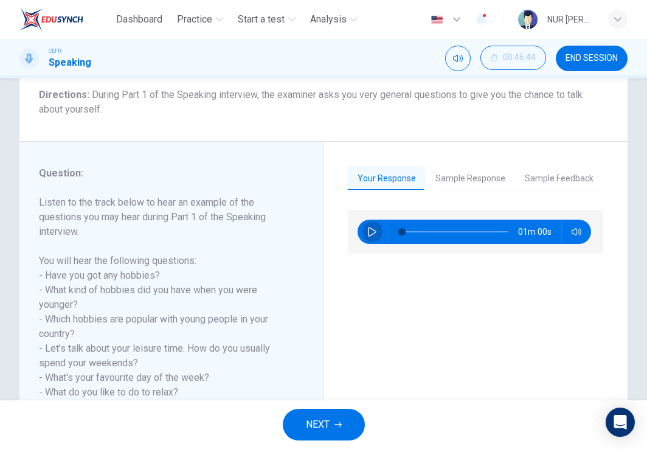
click at [370, 232] on icon "button" at bounding box center [372, 232] width 10 height 10
type input "3"
click at [323, 409] on button "NEXT" at bounding box center [324, 425] width 82 height 32
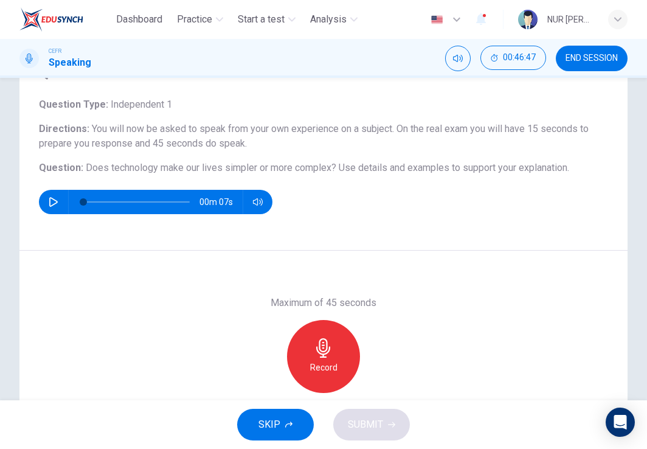
scroll to position [69, 0]
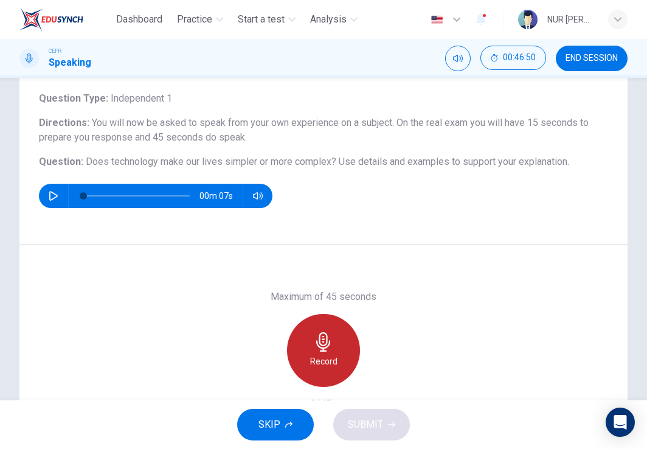
click at [322, 333] on icon "button" at bounding box center [323, 341] width 14 height 19
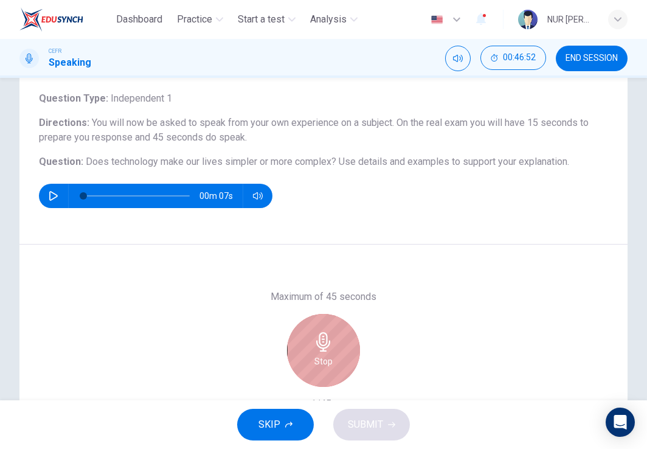
click at [322, 333] on icon "button" at bounding box center [323, 341] width 14 height 19
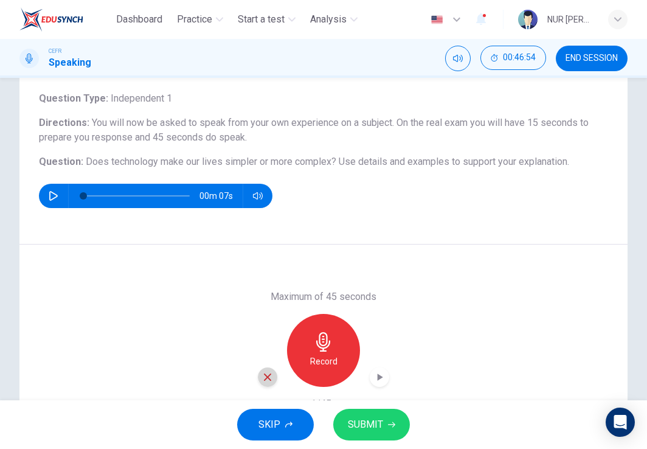
click at [265, 375] on icon "button" at bounding box center [267, 377] width 7 height 7
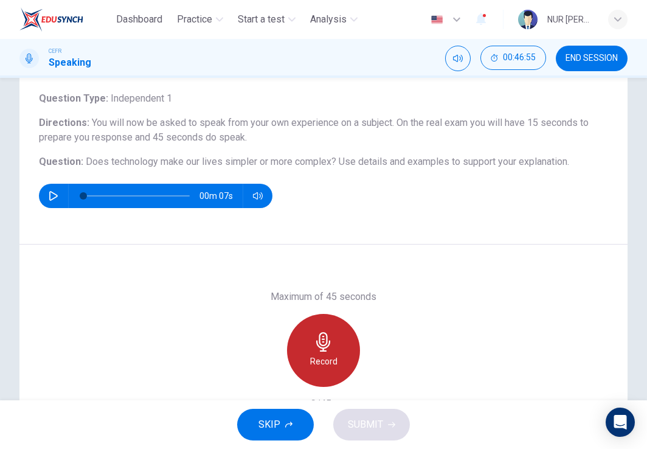
click at [332, 345] on div "Record" at bounding box center [323, 350] width 73 height 73
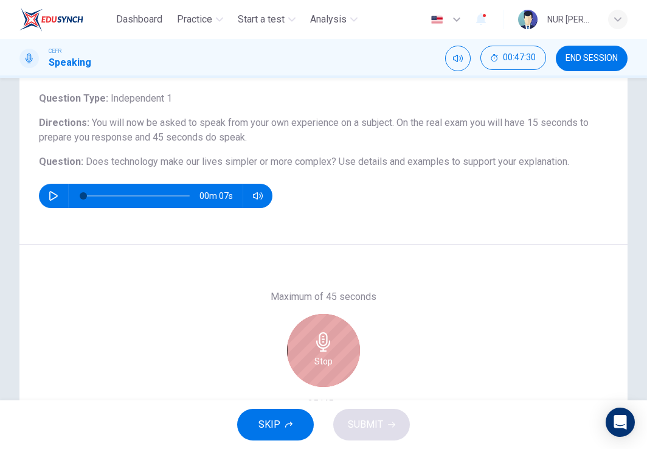
click at [332, 345] on div "Stop" at bounding box center [323, 350] width 73 height 73
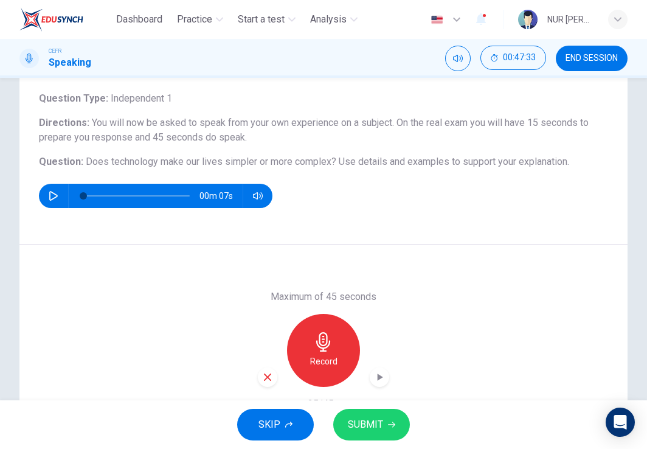
click at [380, 378] on icon "button" at bounding box center [380, 377] width 12 height 12
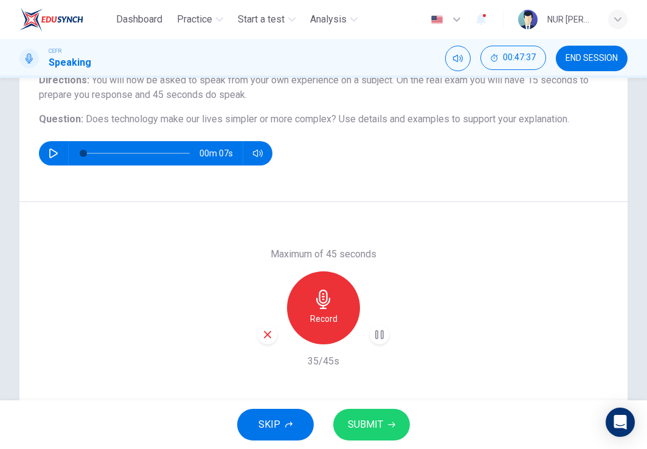
scroll to position [111, 0]
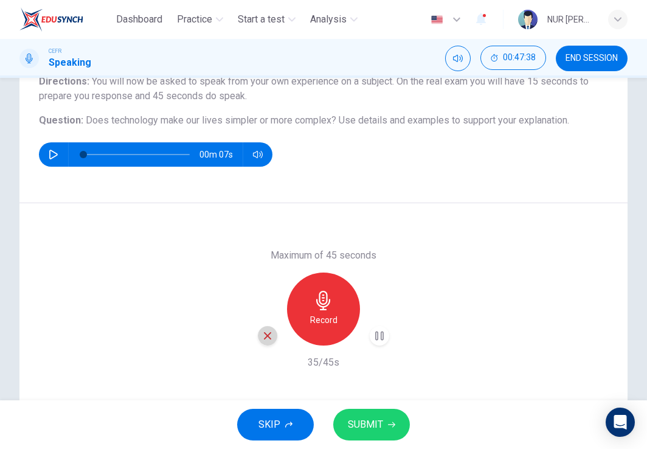
click at [267, 334] on icon "button" at bounding box center [267, 335] width 11 height 11
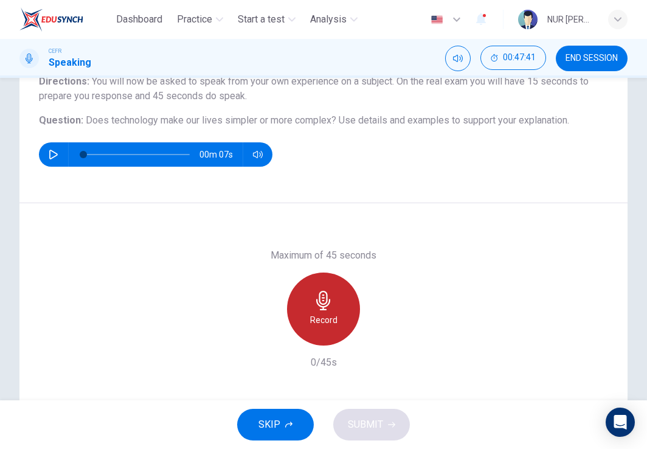
click at [346, 305] on div "Record" at bounding box center [323, 309] width 73 height 73
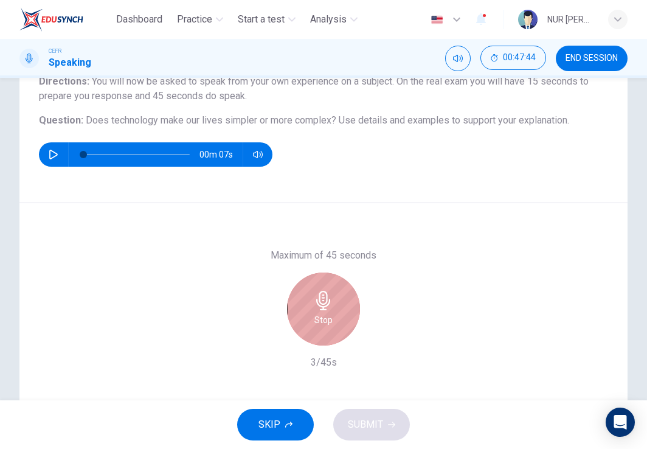
click at [309, 312] on div "Stop" at bounding box center [323, 309] width 73 height 73
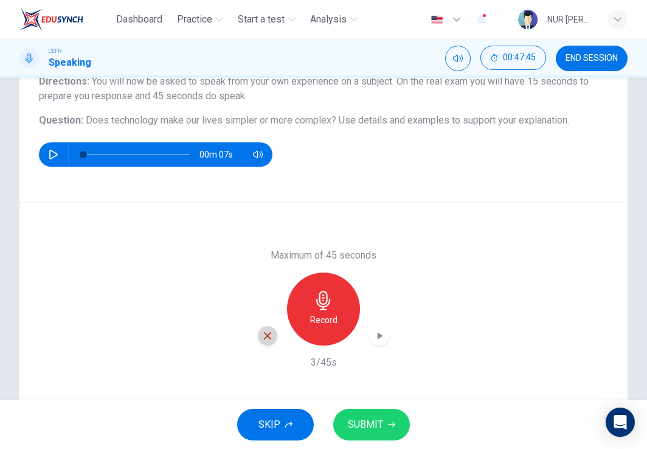
click at [262, 334] on icon "button" at bounding box center [267, 335] width 11 height 11
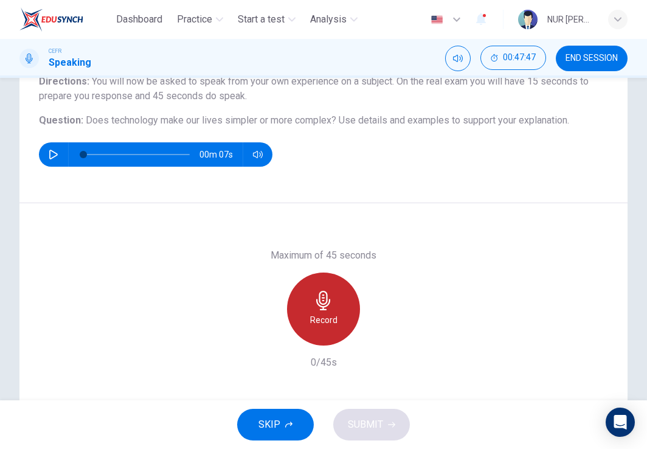
click at [322, 318] on h6 "Record" at bounding box center [323, 320] width 27 height 15
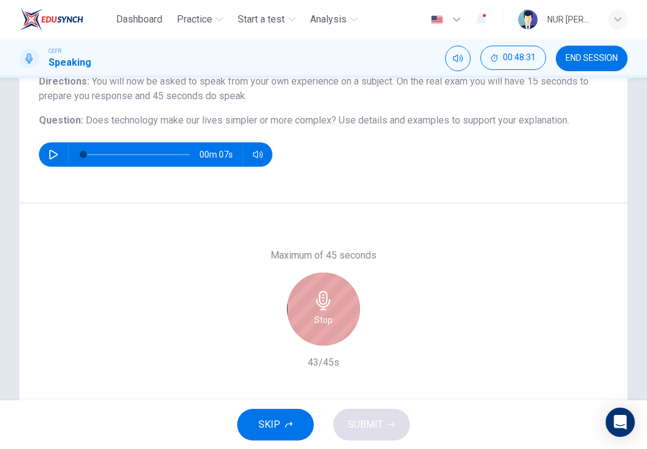
click at [322, 318] on h6 "Stop" at bounding box center [324, 320] width 18 height 15
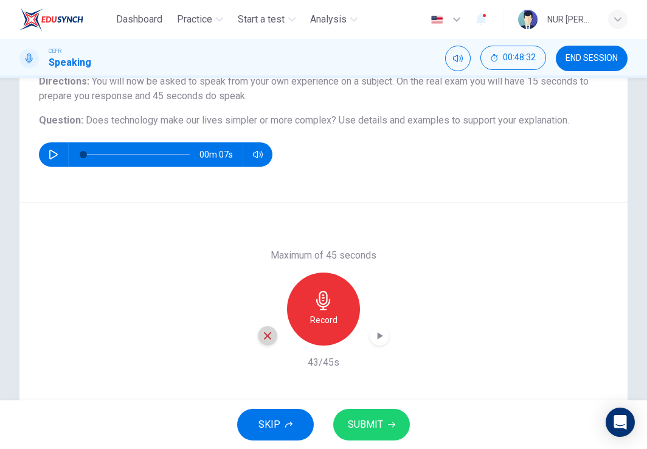
click at [267, 335] on icon "button" at bounding box center [267, 335] width 11 height 11
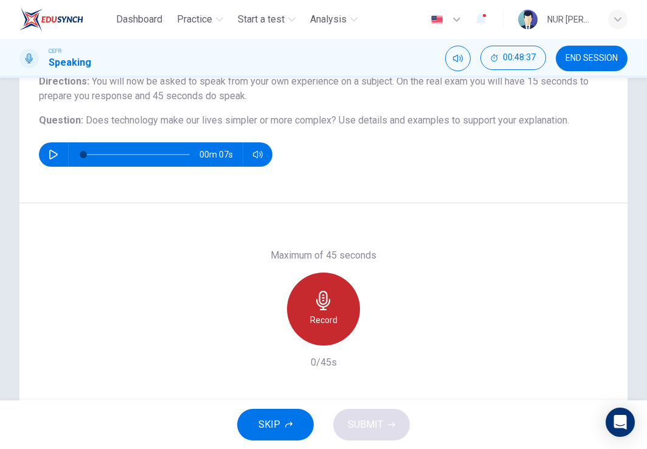
click at [319, 313] on h6 "Record" at bounding box center [323, 320] width 27 height 15
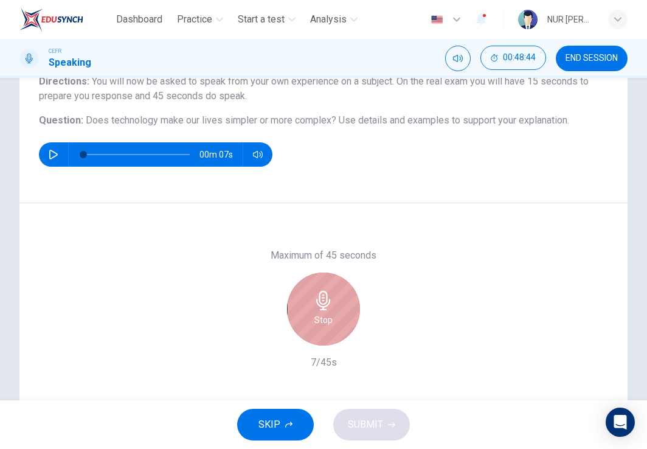
click at [319, 313] on h6 "Stop" at bounding box center [324, 320] width 18 height 15
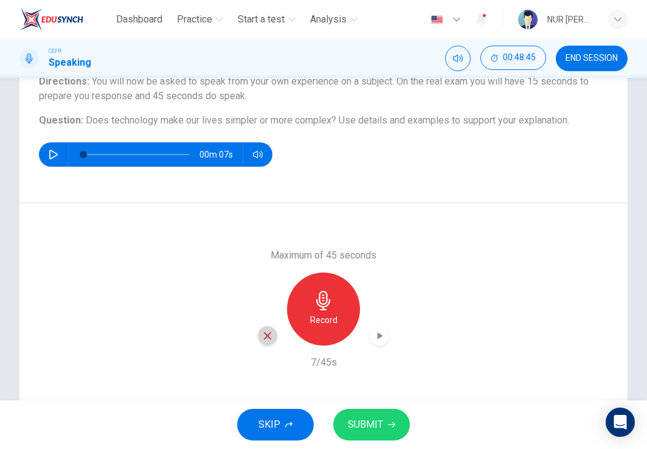
click at [264, 336] on icon "button" at bounding box center [267, 335] width 7 height 7
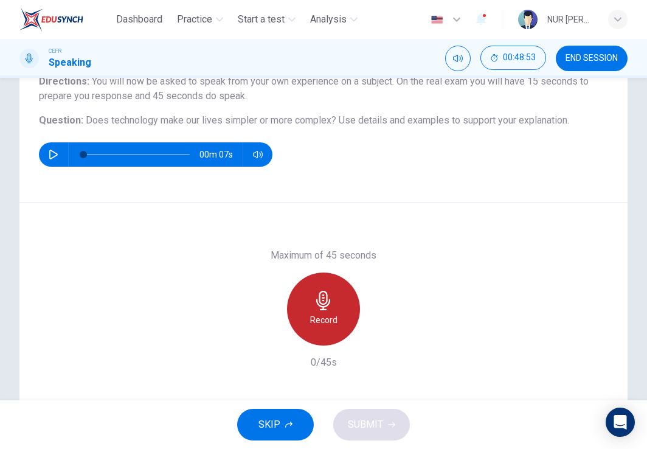
click at [310, 325] on h6 "Record" at bounding box center [323, 320] width 27 height 15
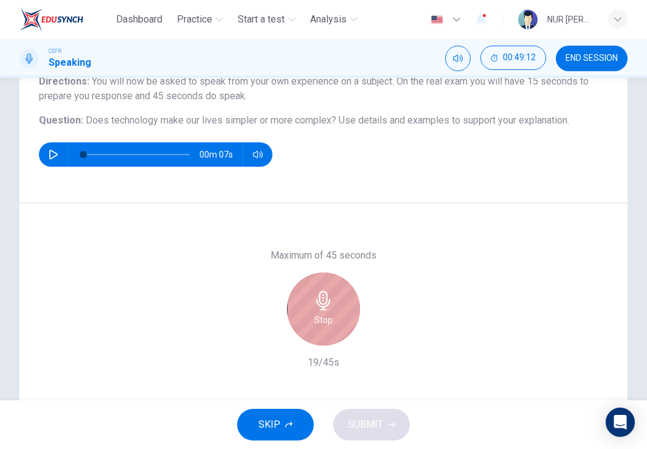
click at [308, 325] on div "Stop" at bounding box center [323, 309] width 73 height 73
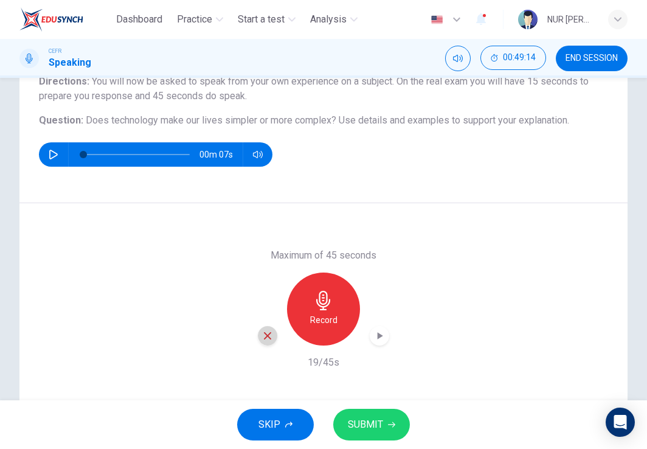
click at [265, 336] on icon "button" at bounding box center [267, 335] width 11 height 11
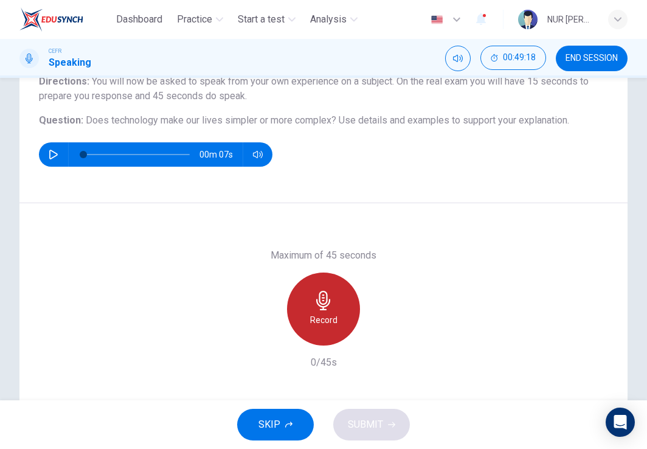
click at [321, 310] on div "Record" at bounding box center [323, 309] width 73 height 73
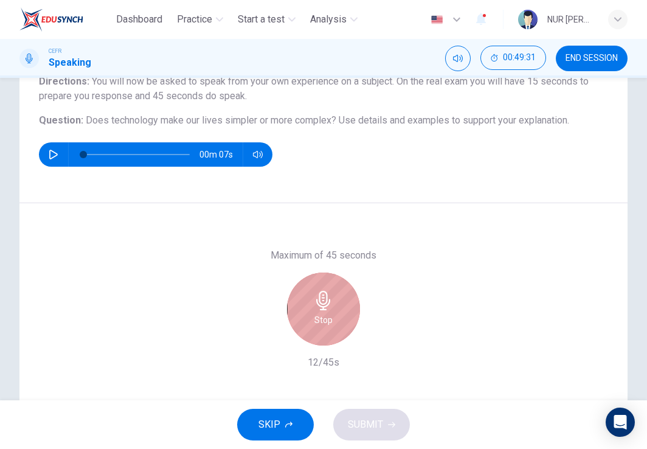
click at [321, 310] on div "Stop" at bounding box center [323, 309] width 73 height 73
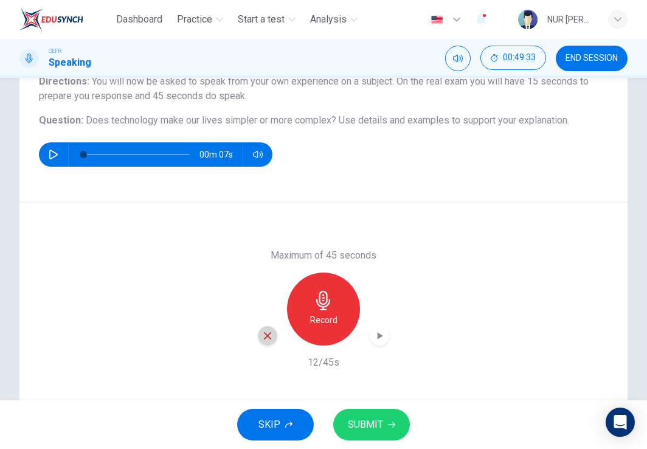
click at [258, 331] on div "button" at bounding box center [267, 335] width 19 height 19
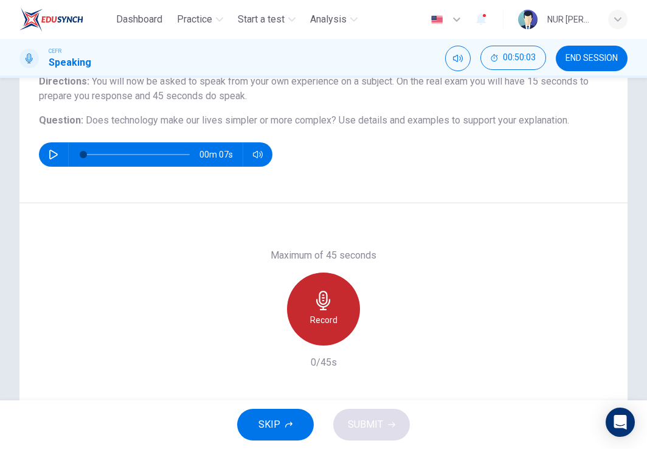
click at [319, 313] on h6 "Record" at bounding box center [323, 320] width 27 height 15
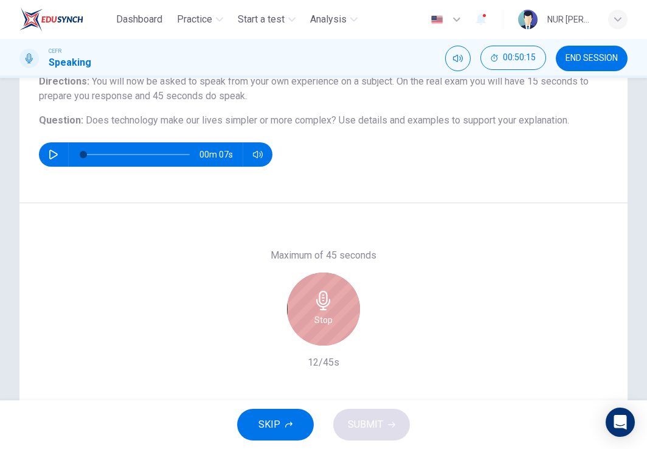
click at [319, 313] on h6 "Stop" at bounding box center [324, 320] width 18 height 15
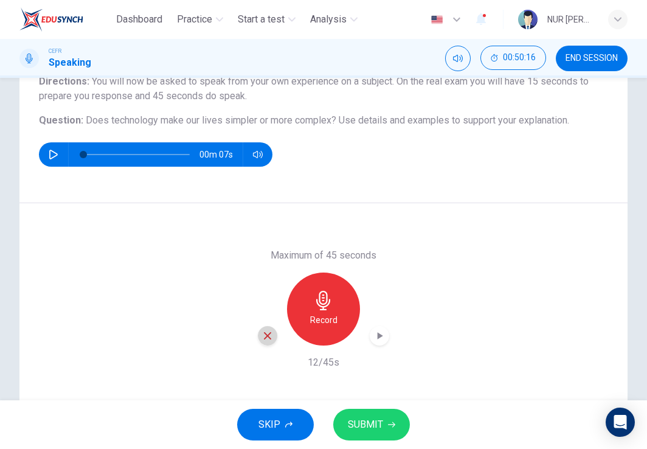
click at [265, 336] on icon "button" at bounding box center [267, 335] width 11 height 11
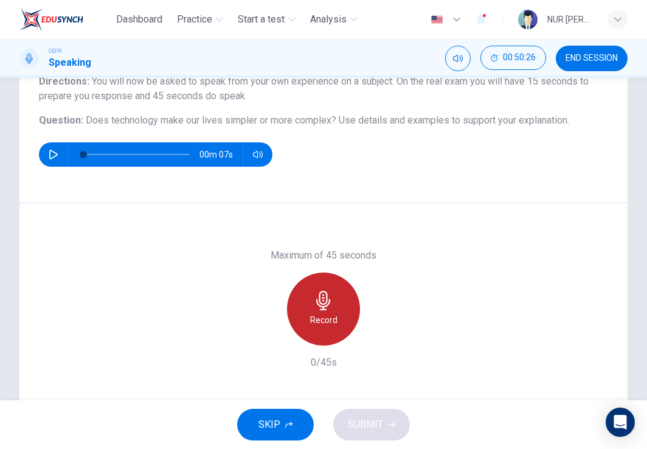
click at [312, 317] on h6 "Record" at bounding box center [323, 320] width 27 height 15
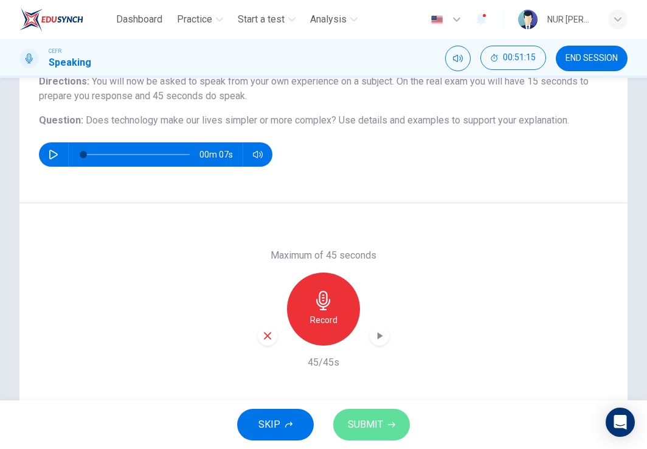
click at [364, 422] on span "SUBMIT" at bounding box center [365, 424] width 35 height 17
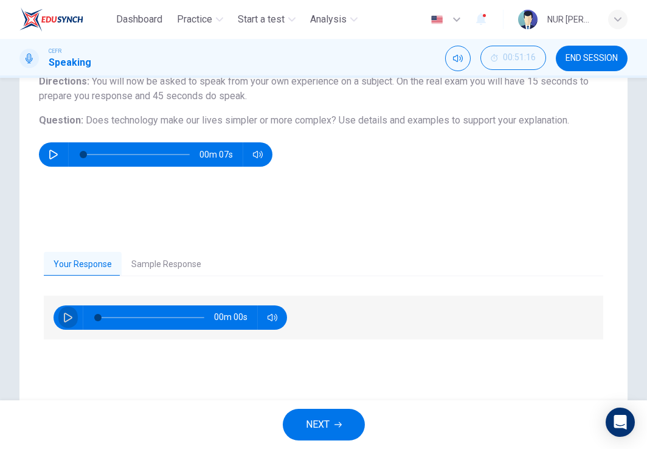
click at [66, 318] on icon "button" at bounding box center [68, 318] width 10 height 10
click at [70, 314] on icon "button" at bounding box center [67, 317] width 7 height 7
type input "11"
click at [183, 266] on button "Sample Response" at bounding box center [166, 265] width 89 height 26
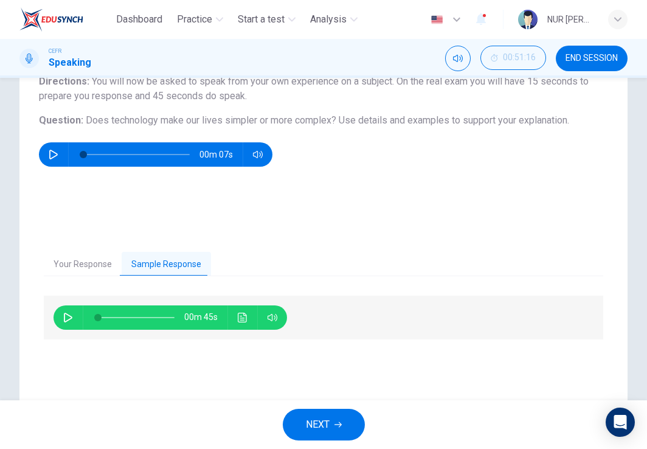
drag, startPoint x: 54, startPoint y: 317, endPoint x: 62, endPoint y: 318, distance: 7.9
click at [62, 318] on div "00m 45s" at bounding box center [171, 317] width 234 height 24
click at [62, 318] on button "button" at bounding box center [67, 317] width 19 height 24
click at [248, 321] on button "Click to see the audio transcription" at bounding box center [242, 317] width 19 height 24
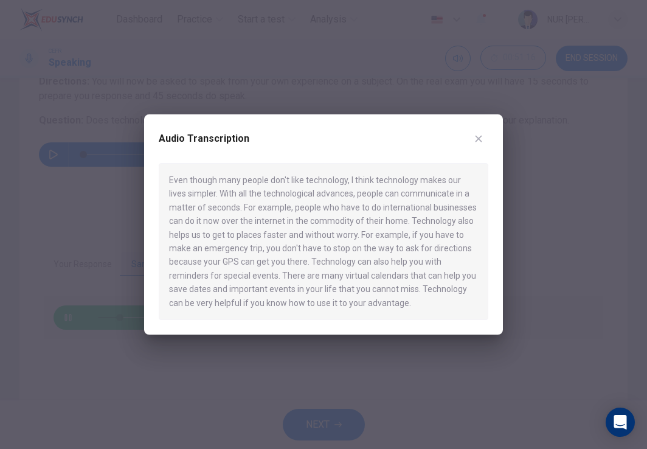
click at [492, 136] on div "Audio Transcription Even though many people don't like technology, I think tech…" at bounding box center [323, 224] width 359 height 220
click at [475, 141] on icon "button" at bounding box center [479, 139] width 10 height 10
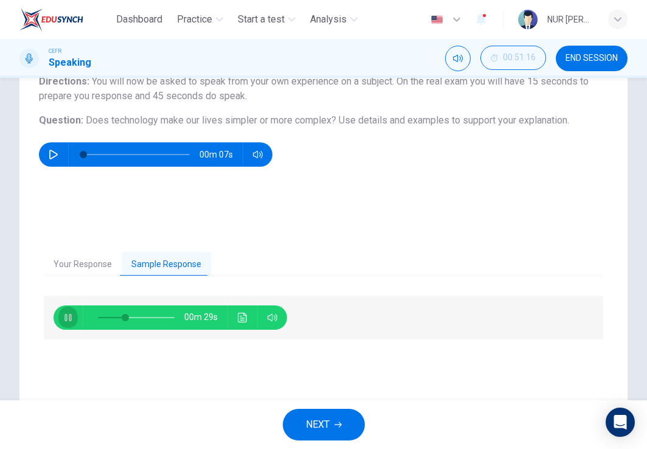
click at [68, 323] on button "button" at bounding box center [67, 317] width 19 height 24
type input "38"
click at [322, 419] on span "NEXT" at bounding box center [318, 424] width 24 height 17
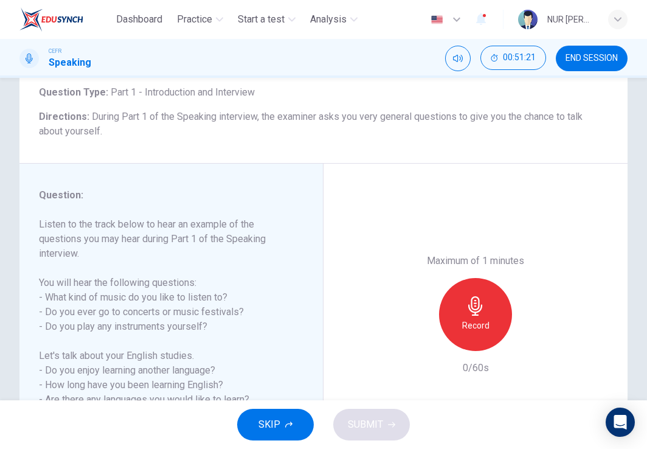
scroll to position [0, 0]
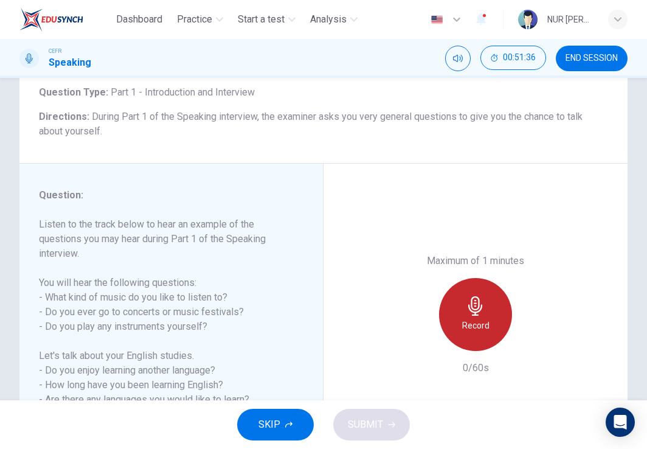
click at [475, 295] on div "Record" at bounding box center [475, 314] width 73 height 73
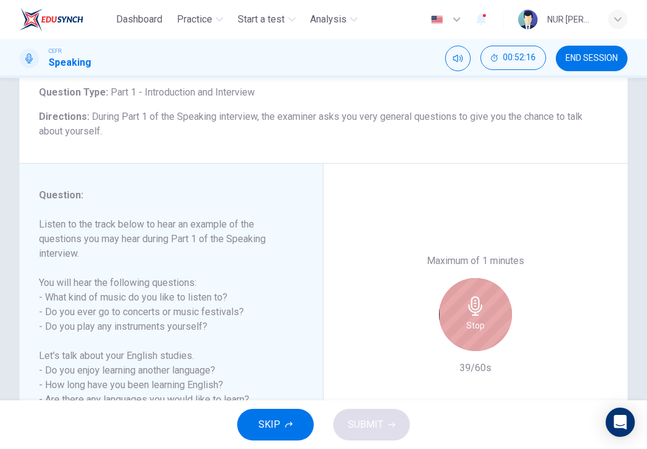
click at [475, 295] on div "Stop" at bounding box center [475, 314] width 73 height 73
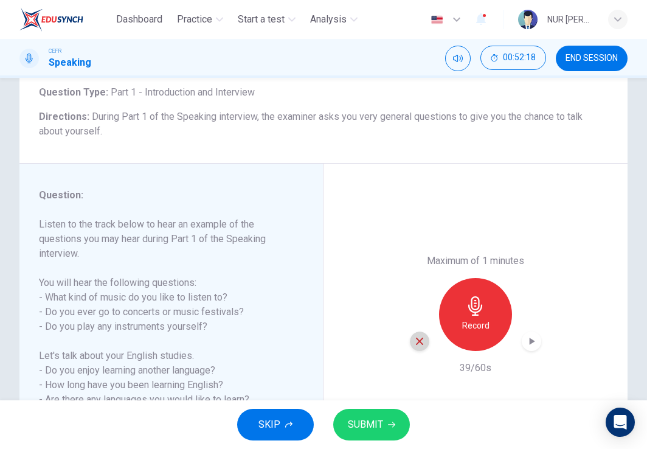
click at [416, 340] on icon "button" at bounding box center [419, 341] width 7 height 7
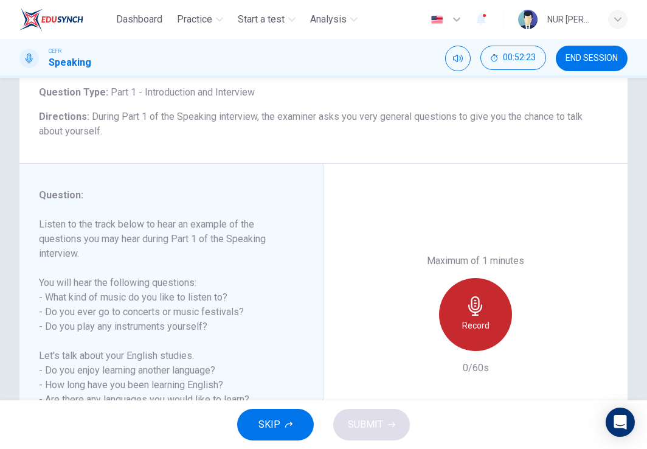
click at [468, 304] on icon "button" at bounding box center [475, 305] width 19 height 19
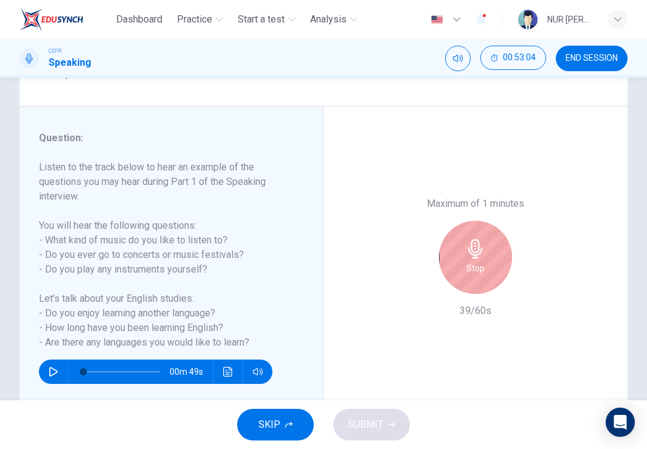
scroll to position [136, 0]
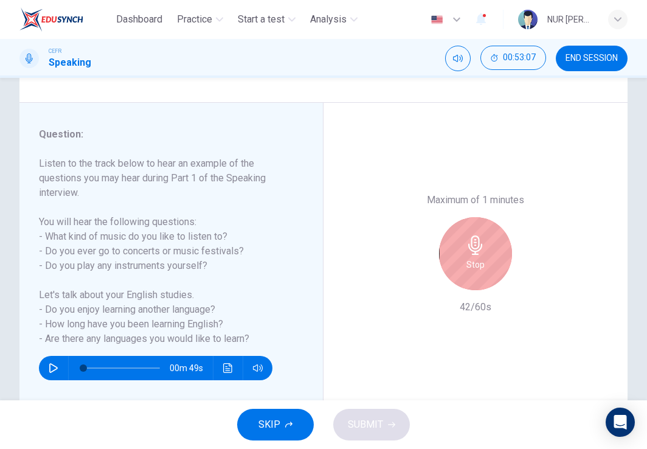
click at [433, 257] on div "Stop" at bounding box center [475, 253] width 131 height 73
click at [466, 254] on icon "button" at bounding box center [475, 244] width 19 height 19
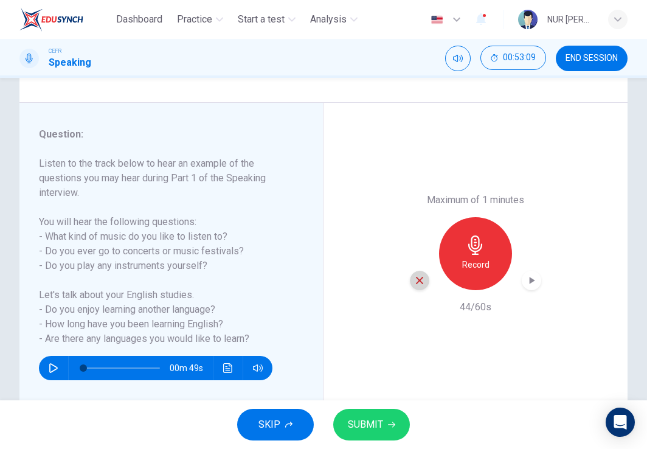
click at [417, 276] on icon "button" at bounding box center [419, 280] width 11 height 11
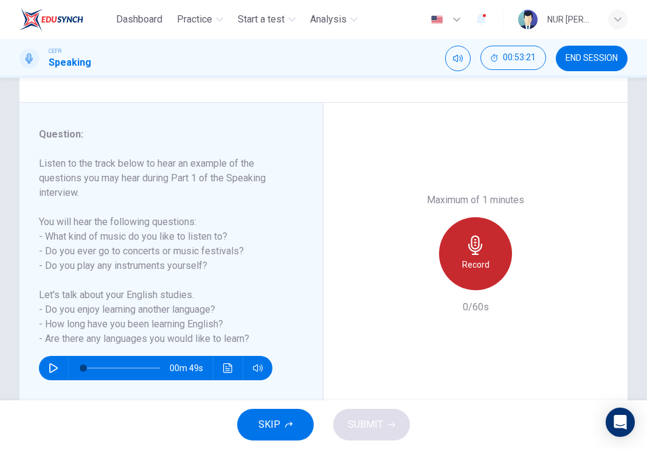
click at [478, 241] on icon "button" at bounding box center [475, 244] width 19 height 19
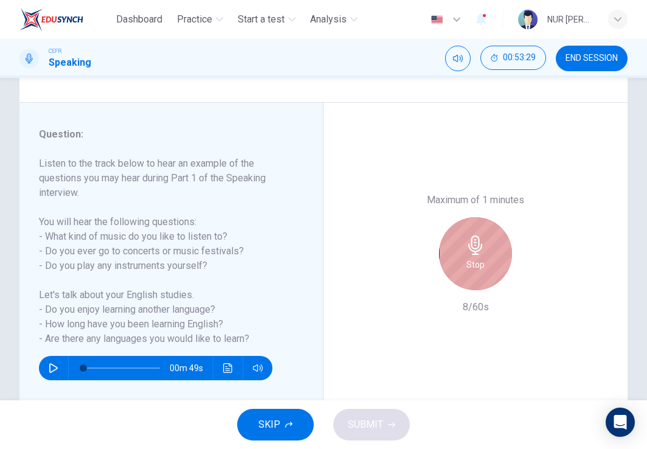
click at [478, 241] on icon "button" at bounding box center [475, 244] width 19 height 19
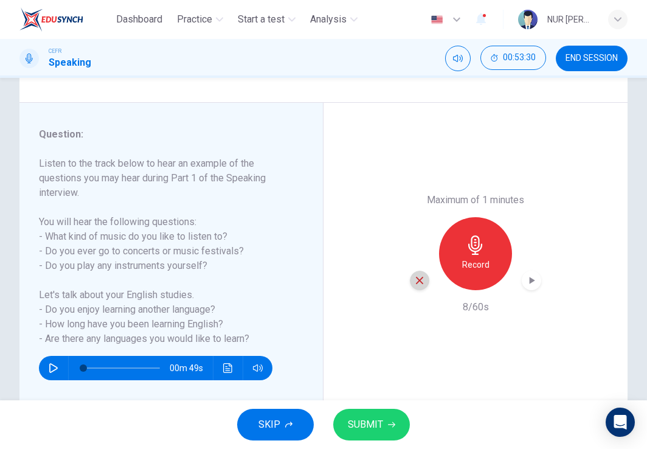
click at [416, 280] on icon "button" at bounding box center [419, 280] width 7 height 7
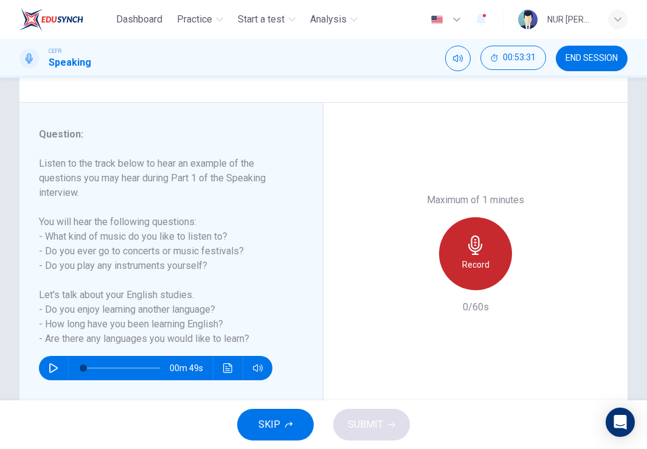
click at [498, 254] on div "Record" at bounding box center [475, 253] width 73 height 73
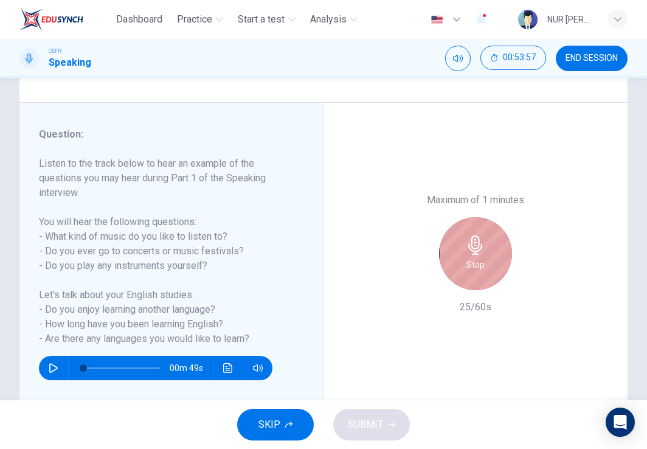
click at [498, 254] on div "Stop" at bounding box center [475, 253] width 73 height 73
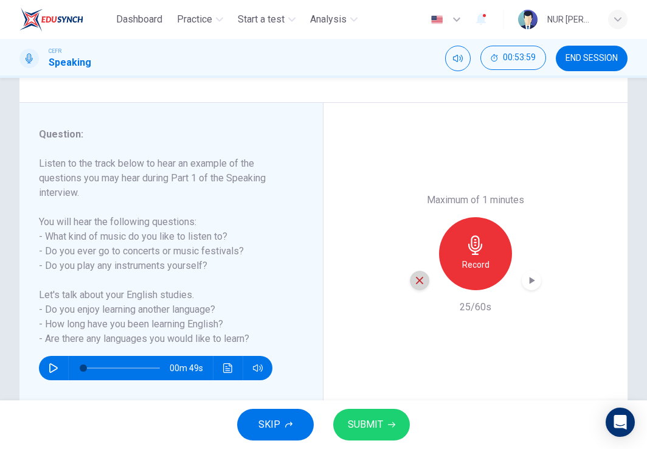
click at [414, 275] on icon "button" at bounding box center [419, 280] width 11 height 11
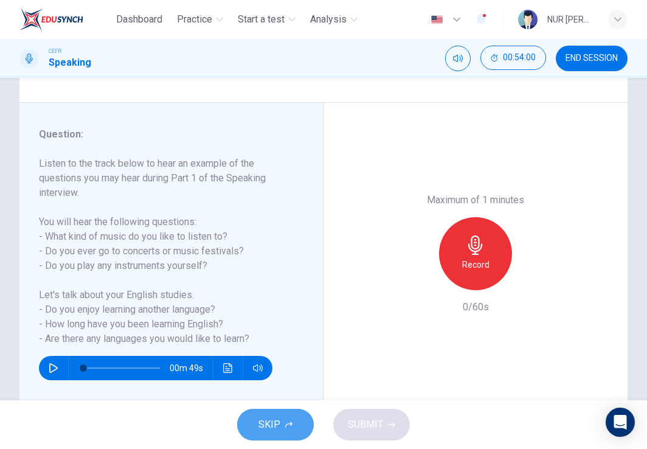
click at [285, 436] on button "SKIP" at bounding box center [275, 425] width 77 height 32
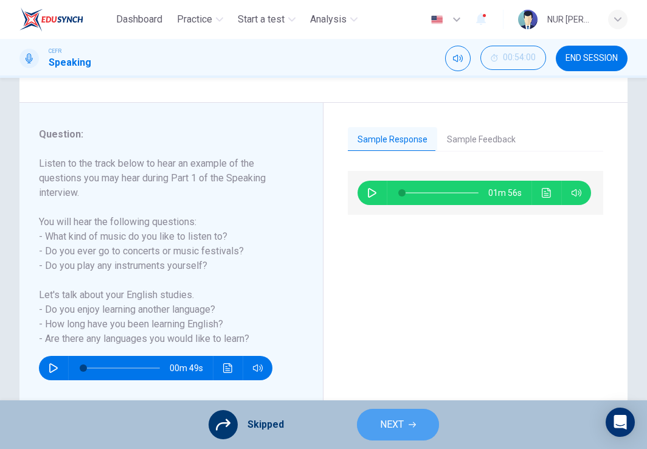
click at [382, 426] on span "NEXT" at bounding box center [392, 424] width 24 height 17
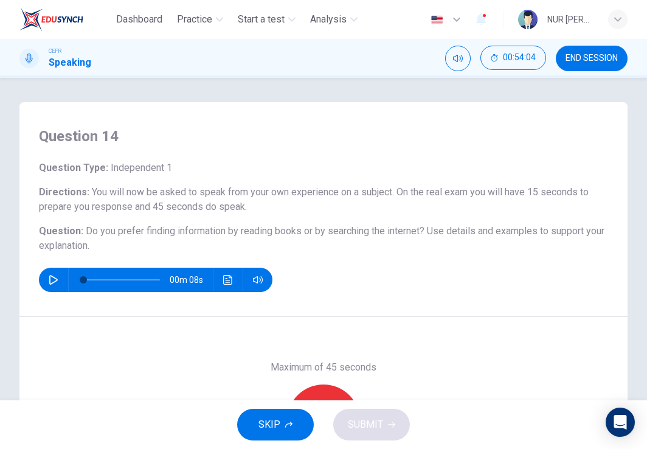
scroll to position [75, 0]
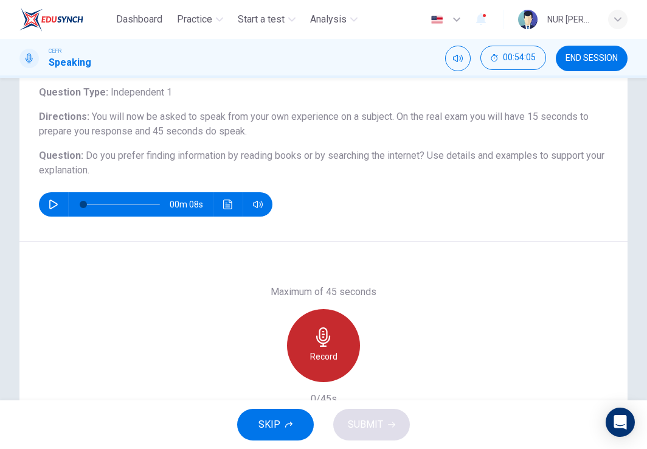
click at [324, 355] on h6 "Record" at bounding box center [323, 356] width 27 height 15
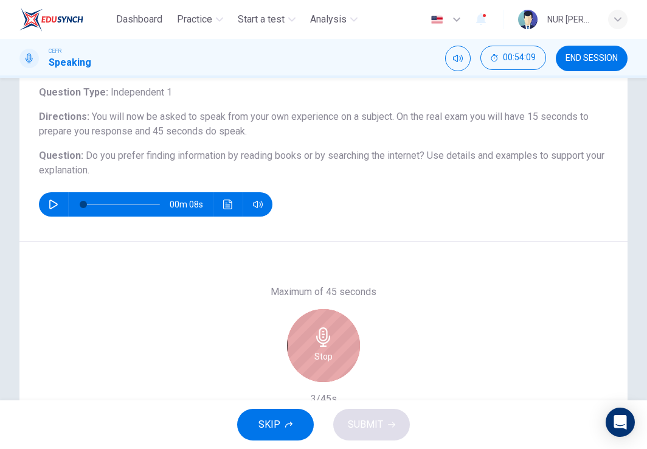
click at [327, 344] on icon "button" at bounding box center [323, 336] width 19 height 19
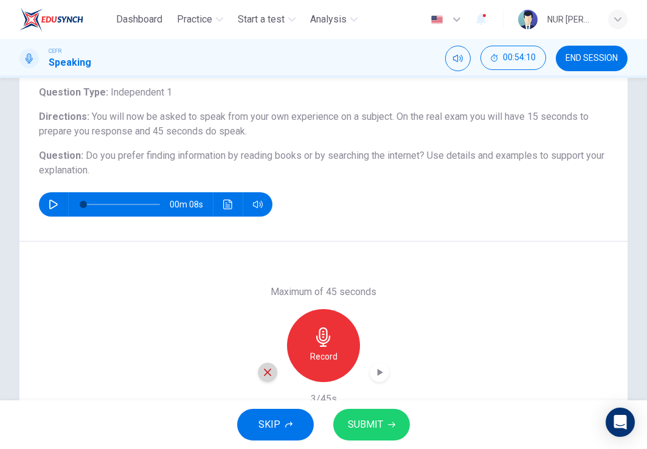
click at [265, 375] on icon "button" at bounding box center [267, 372] width 11 height 11
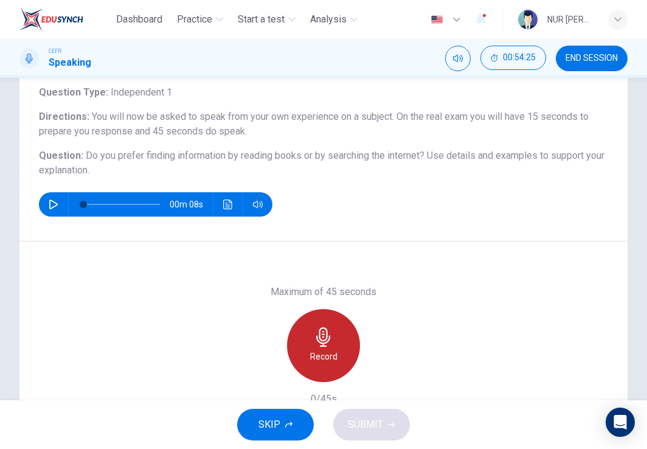
click at [322, 336] on icon "button" at bounding box center [323, 336] width 19 height 19
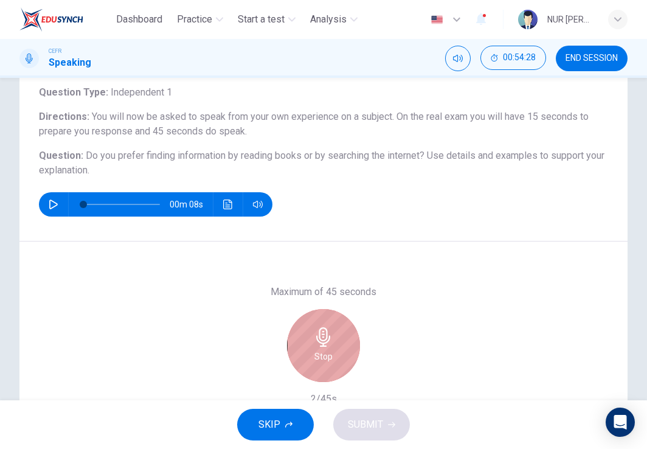
click at [322, 336] on icon "button" at bounding box center [323, 336] width 19 height 19
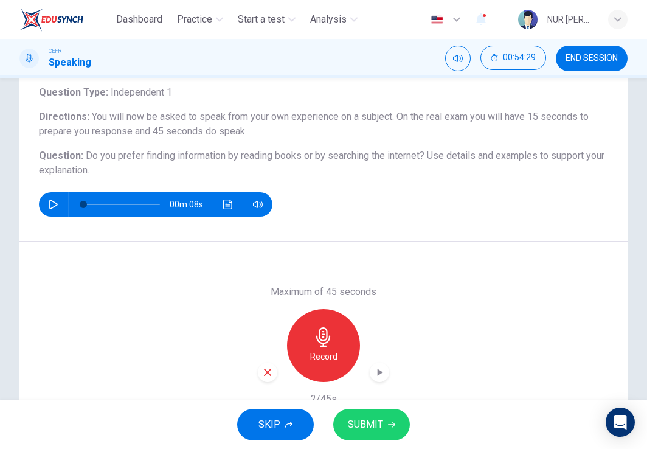
click at [263, 372] on icon "button" at bounding box center [267, 372] width 11 height 11
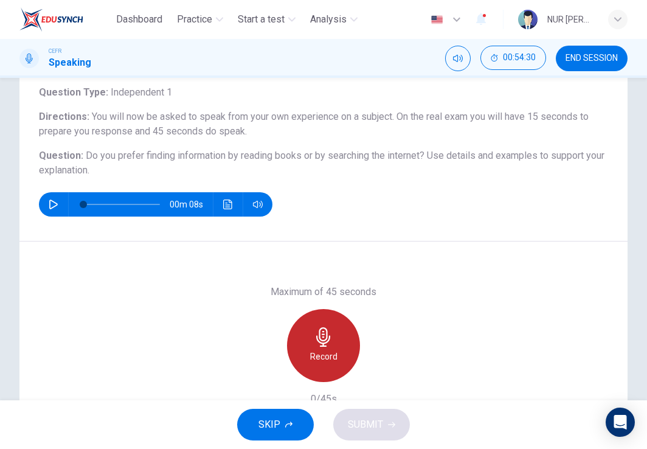
click at [317, 348] on div "Record" at bounding box center [323, 345] width 73 height 73
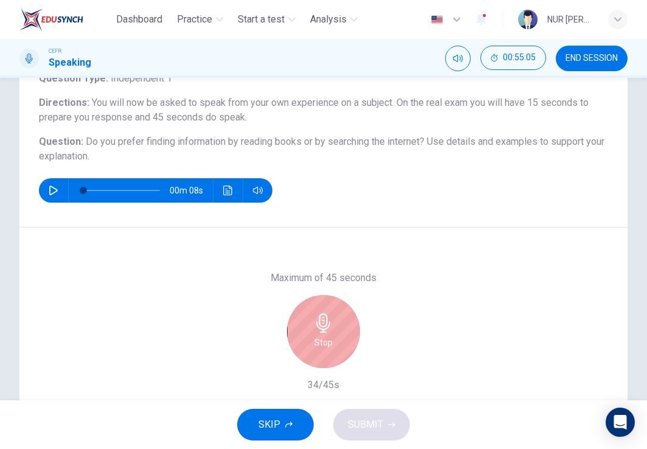
scroll to position [90, 0]
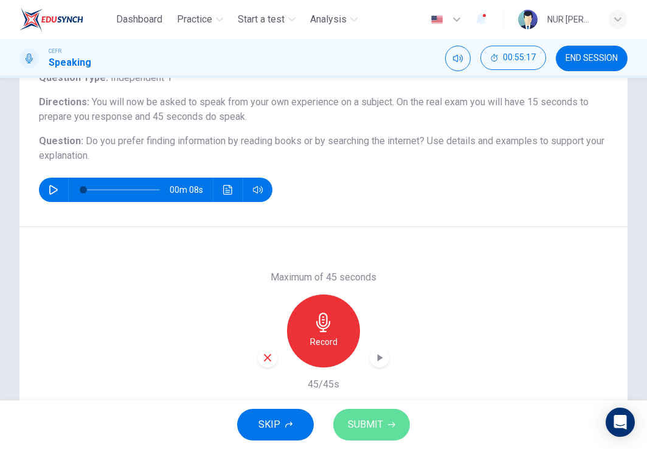
click at [367, 413] on button "SUBMIT" at bounding box center [371, 425] width 77 height 32
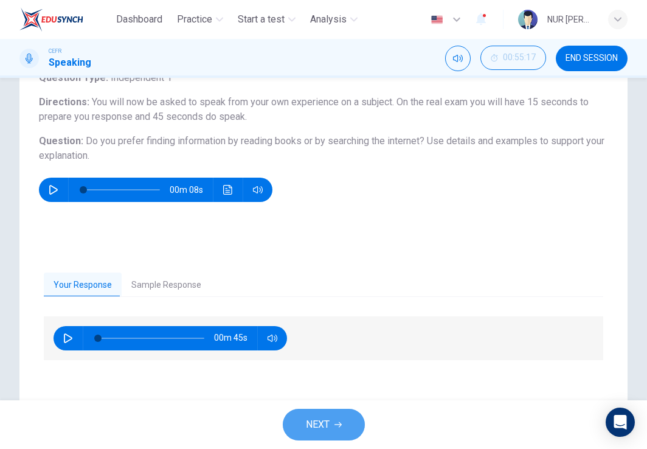
click at [347, 412] on button "NEXT" at bounding box center [324, 425] width 82 height 32
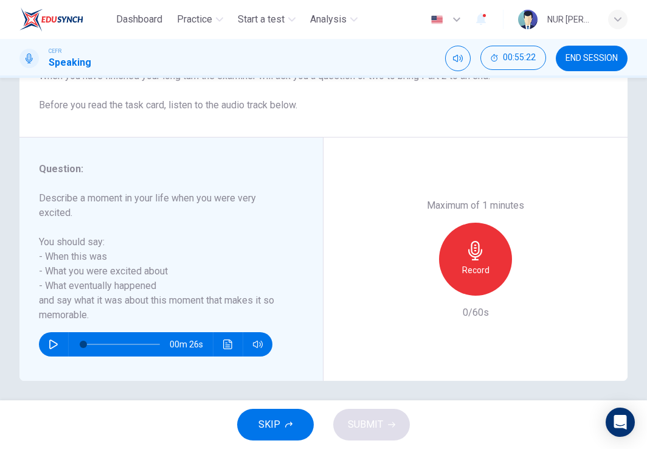
scroll to position [165, 0]
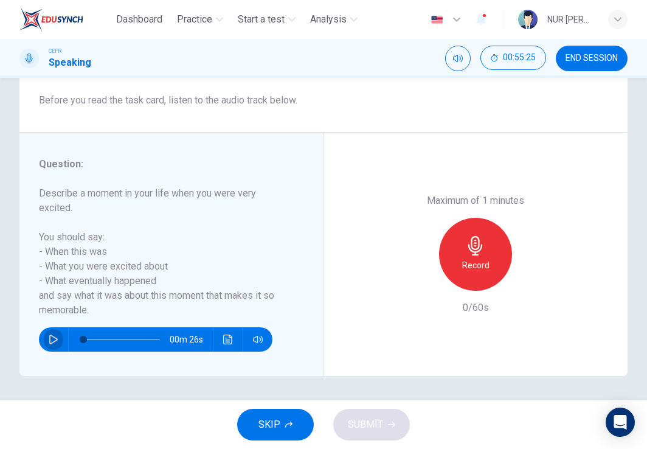
click at [50, 332] on button "button" at bounding box center [53, 339] width 19 height 24
click at [57, 341] on icon "button" at bounding box center [54, 340] width 10 height 10
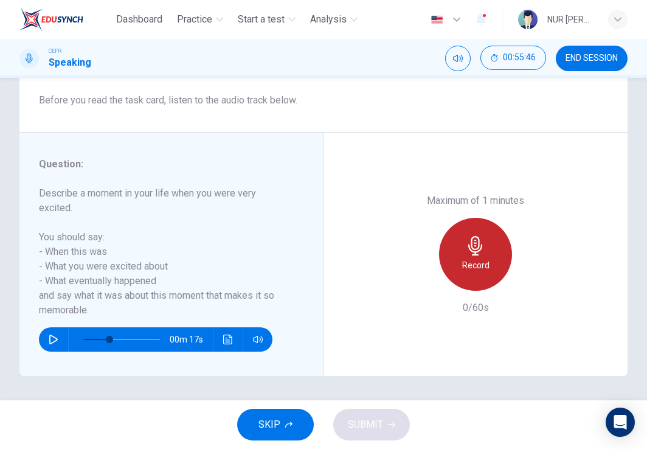
click at [489, 259] on div "Record" at bounding box center [475, 254] width 73 height 73
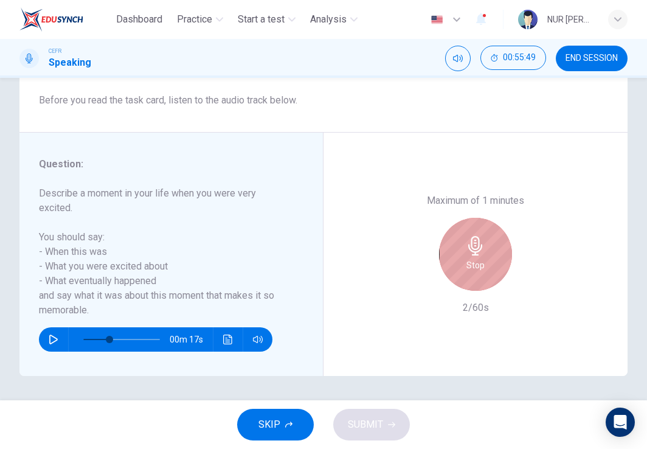
click at [467, 265] on h6 "Stop" at bounding box center [476, 265] width 18 height 15
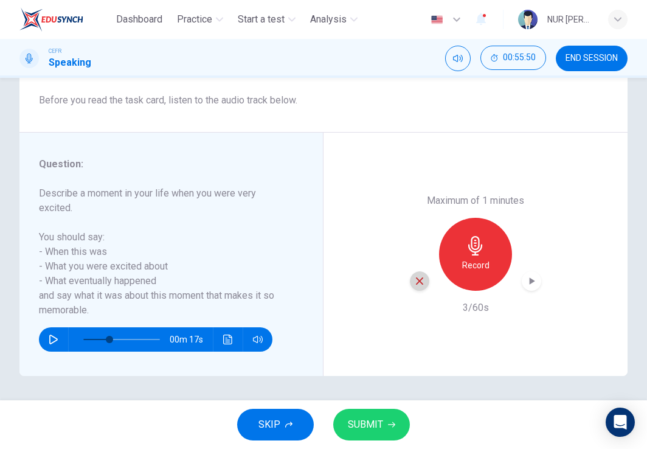
click at [415, 279] on icon "button" at bounding box center [419, 281] width 11 height 11
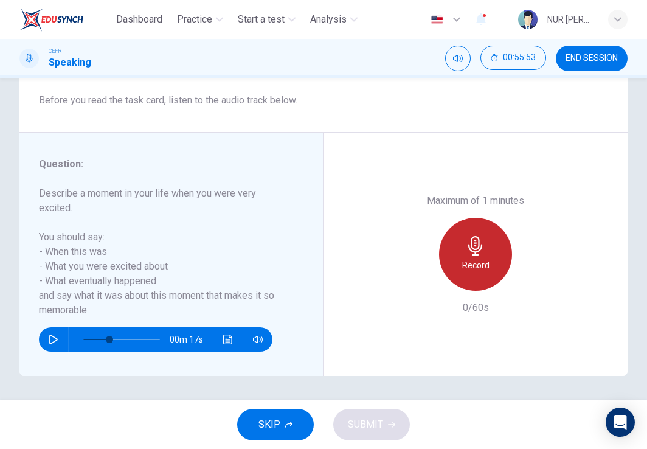
click at [478, 276] on div "Record" at bounding box center [475, 254] width 73 height 73
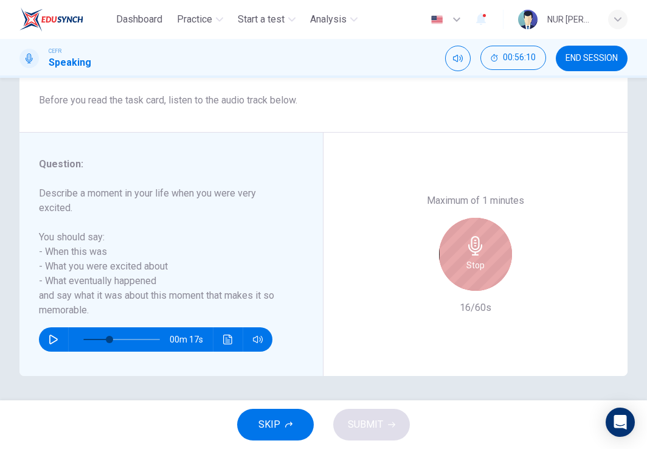
click at [478, 276] on div "Stop" at bounding box center [475, 254] width 73 height 73
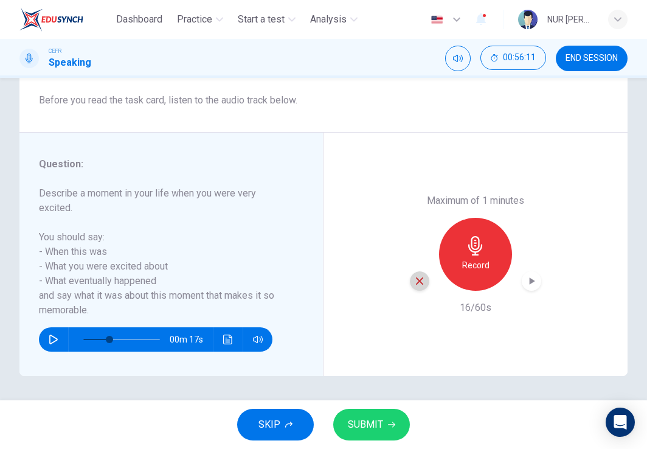
click at [418, 279] on icon "button" at bounding box center [419, 281] width 11 height 11
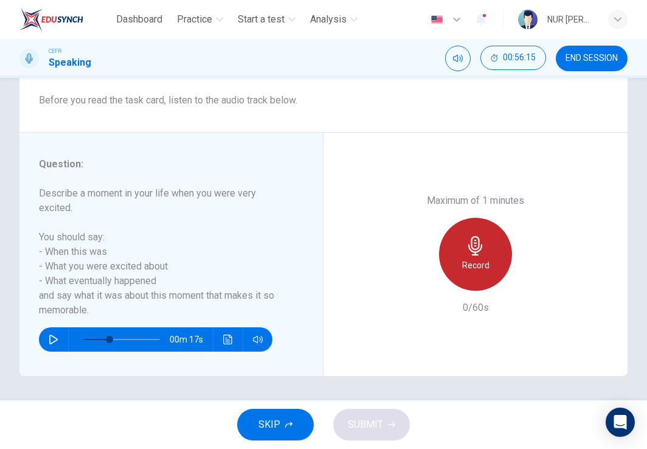
click at [472, 250] on icon "button" at bounding box center [475, 245] width 19 height 19
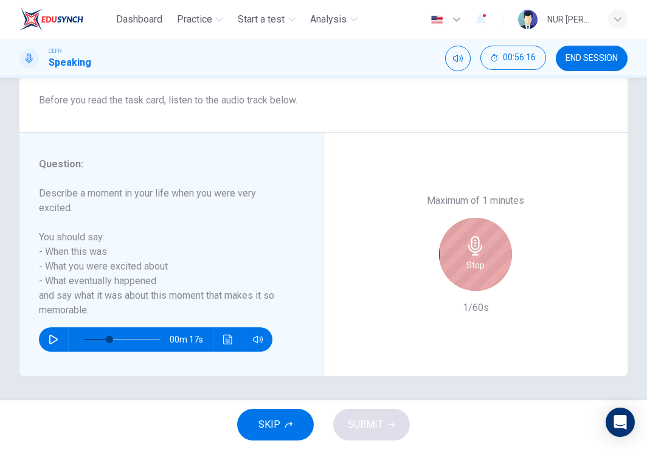
click at [472, 250] on icon "button" at bounding box center [475, 245] width 19 height 19
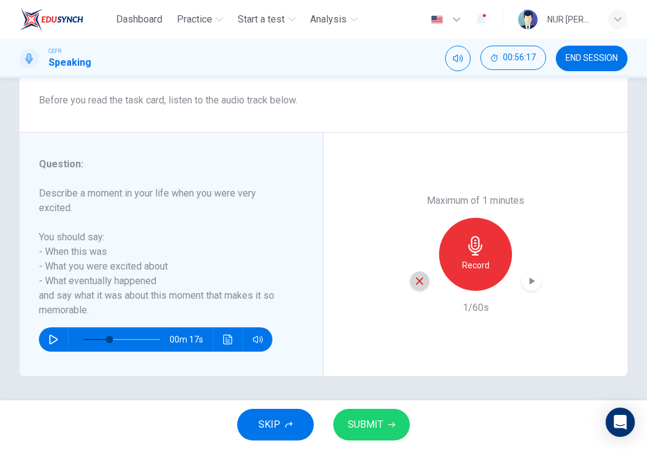
click at [414, 280] on icon "button" at bounding box center [419, 281] width 11 height 11
click at [510, 252] on div "Record" at bounding box center [475, 254] width 131 height 73
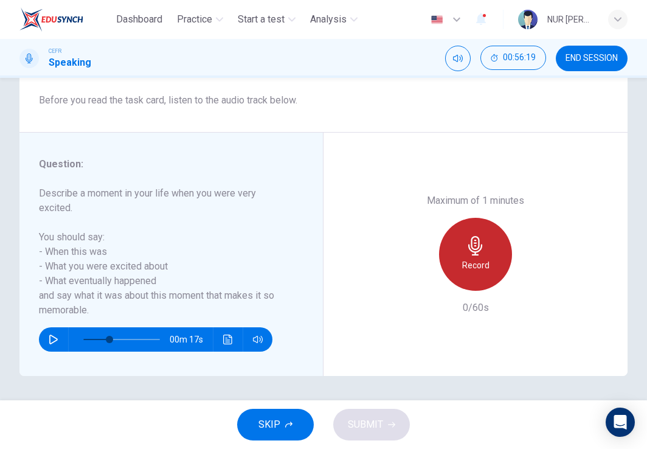
click at [481, 255] on div "Record" at bounding box center [475, 254] width 73 height 73
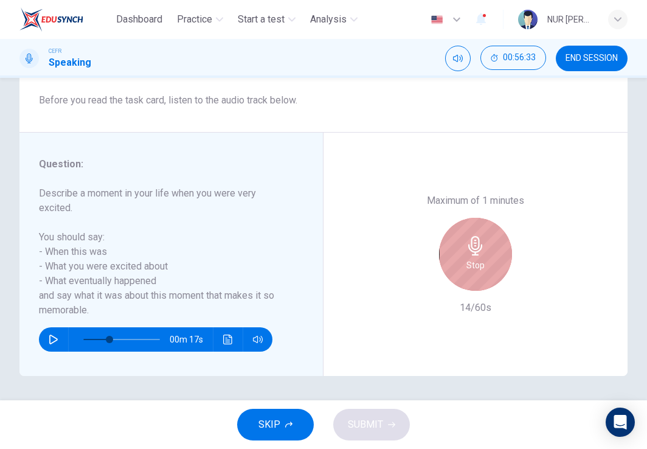
click at [481, 255] on div "Stop" at bounding box center [475, 254] width 73 height 73
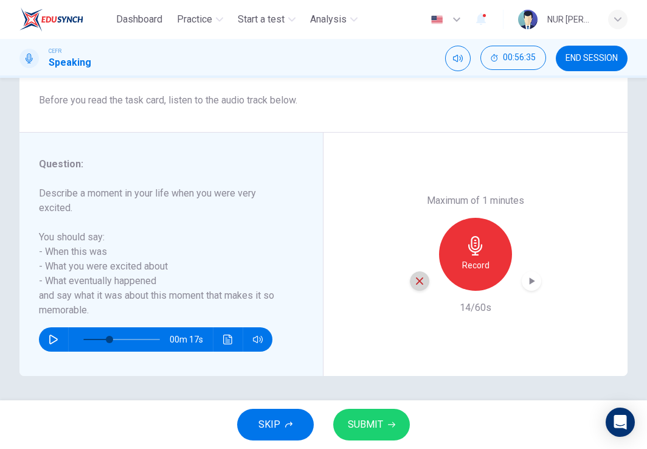
click at [415, 282] on icon "button" at bounding box center [419, 281] width 11 height 11
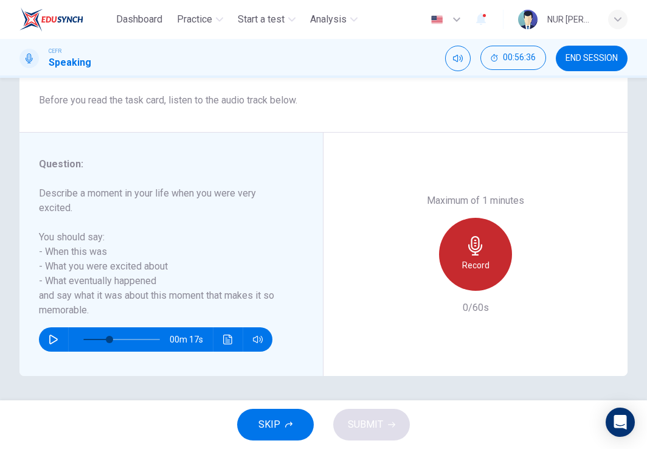
click at [487, 242] on div "Record" at bounding box center [475, 254] width 73 height 73
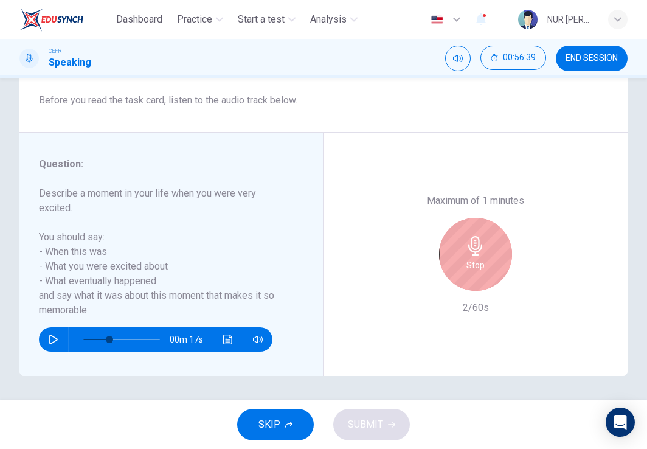
click at [487, 242] on div "Stop" at bounding box center [475, 254] width 73 height 73
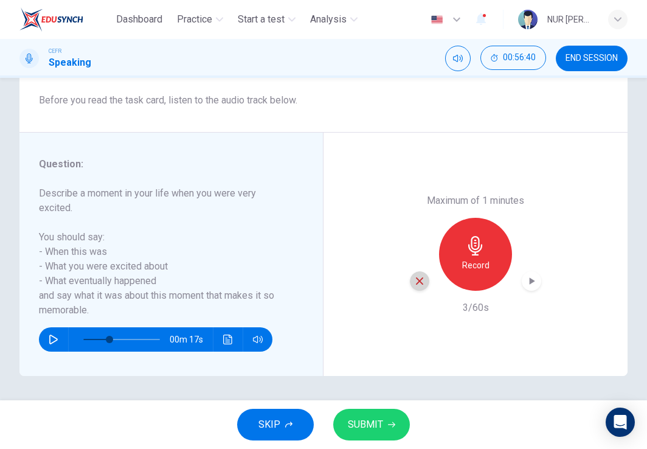
click at [416, 279] on icon "button" at bounding box center [419, 280] width 7 height 7
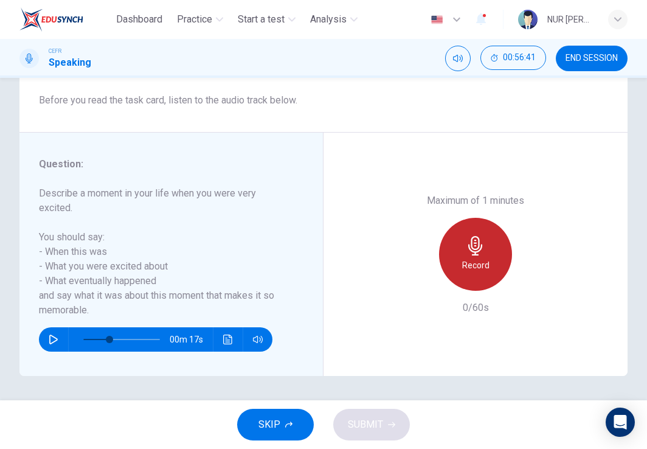
click at [485, 248] on div "Record" at bounding box center [475, 254] width 73 height 73
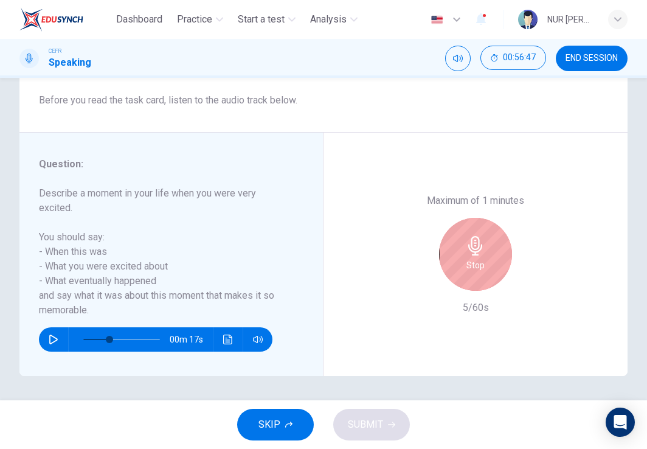
click at [485, 248] on div "Stop" at bounding box center [475, 254] width 73 height 73
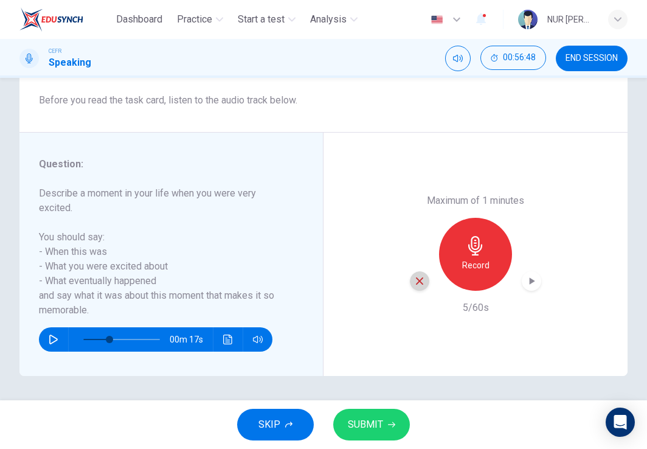
click at [410, 278] on div "button" at bounding box center [419, 280] width 19 height 19
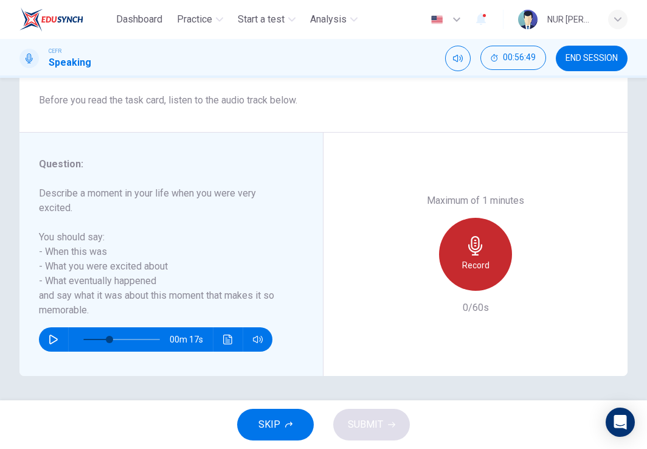
click at [466, 254] on icon "button" at bounding box center [475, 245] width 19 height 19
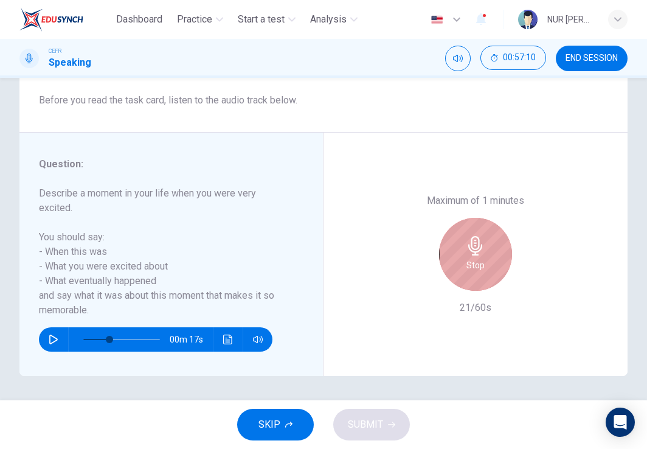
click at [466, 254] on icon "button" at bounding box center [475, 245] width 19 height 19
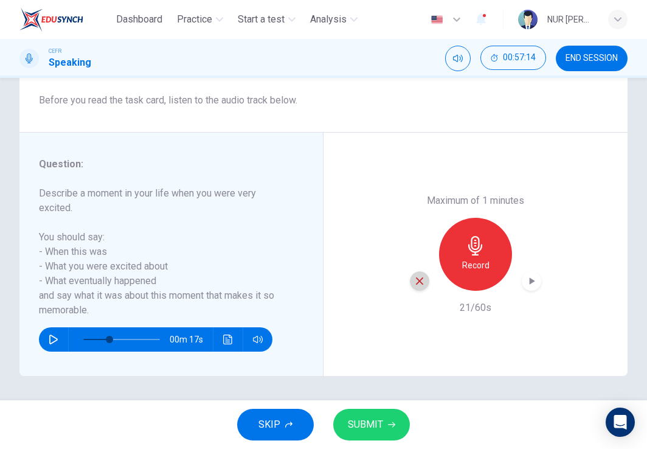
click at [416, 284] on icon "button" at bounding box center [419, 281] width 11 height 11
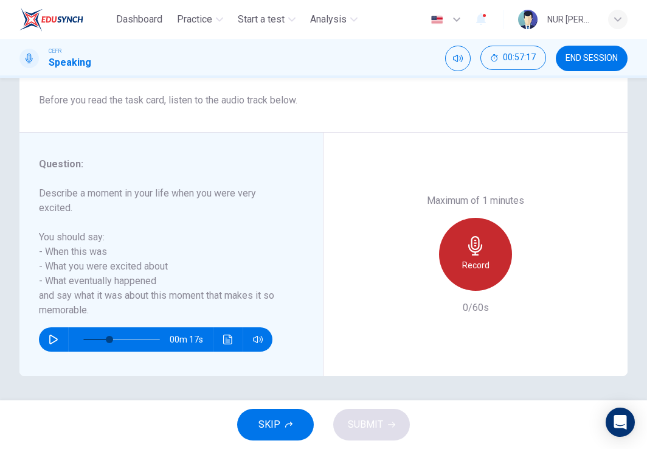
click at [468, 271] on h6 "Record" at bounding box center [475, 265] width 27 height 15
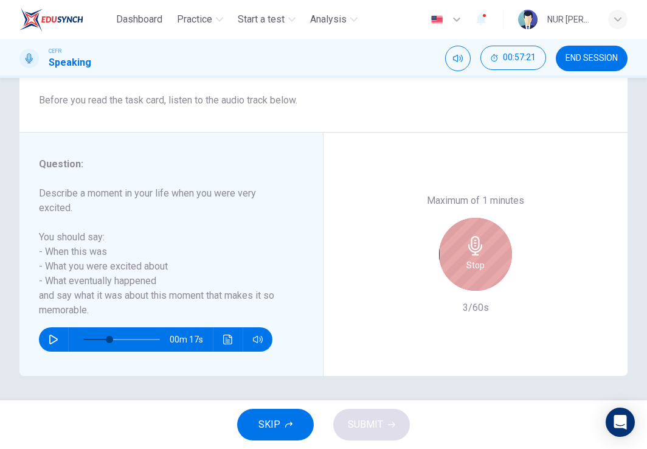
click at [468, 271] on h6 "Stop" at bounding box center [476, 265] width 18 height 15
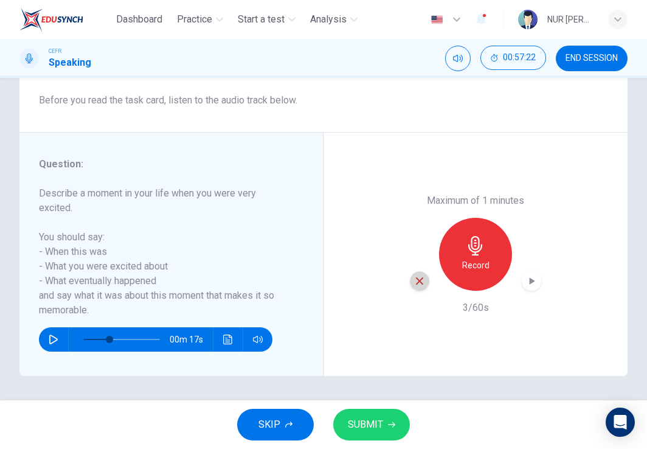
click at [422, 279] on div "button" at bounding box center [419, 280] width 19 height 19
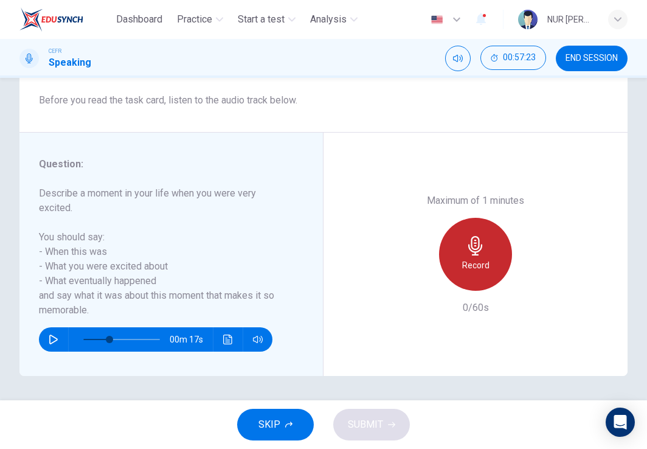
click at [484, 266] on div "Record" at bounding box center [475, 254] width 73 height 73
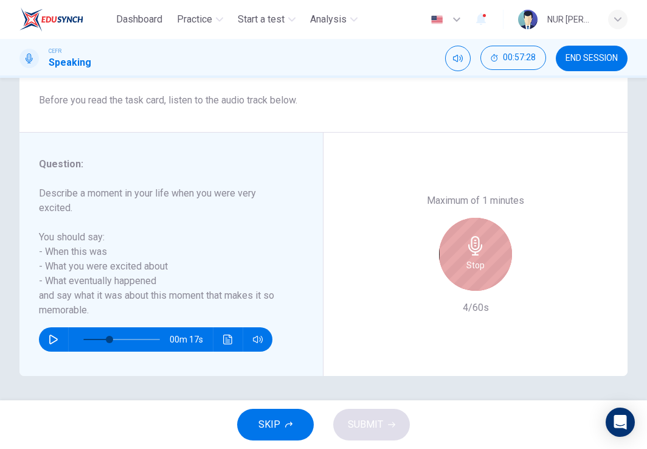
click at [484, 266] on div "Stop" at bounding box center [475, 254] width 73 height 73
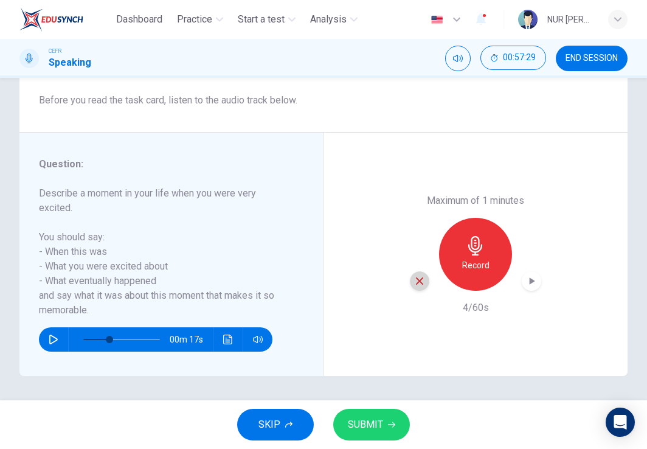
click at [419, 273] on div "button" at bounding box center [419, 280] width 19 height 19
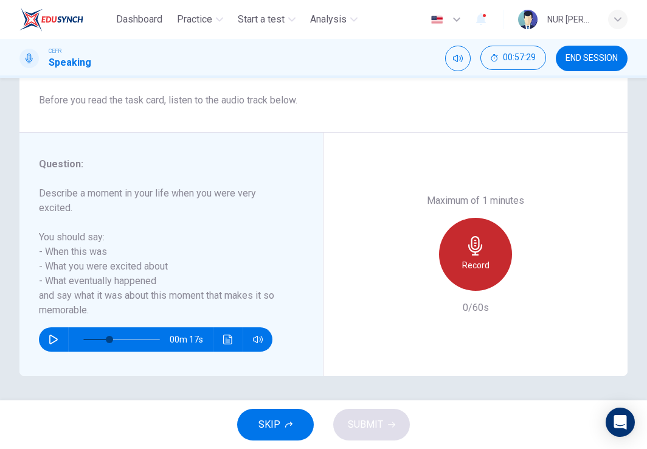
click at [488, 260] on div "Record" at bounding box center [475, 254] width 73 height 73
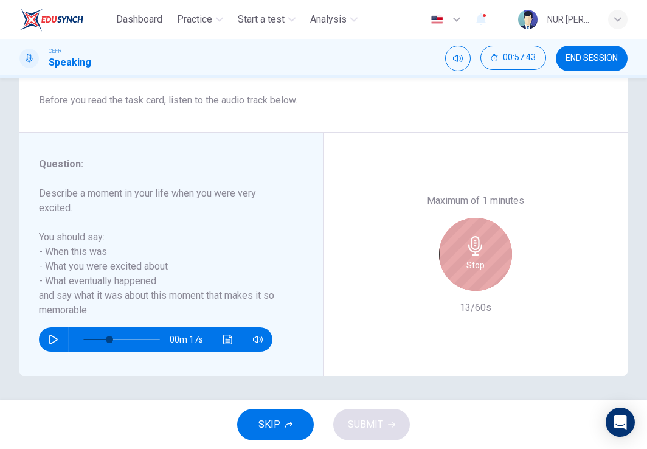
click at [488, 260] on div "Stop" at bounding box center [475, 254] width 73 height 73
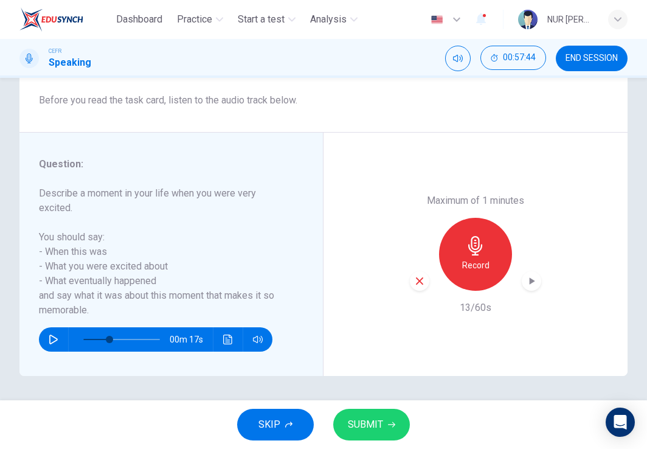
click at [416, 280] on icon "button" at bounding box center [419, 280] width 7 height 7
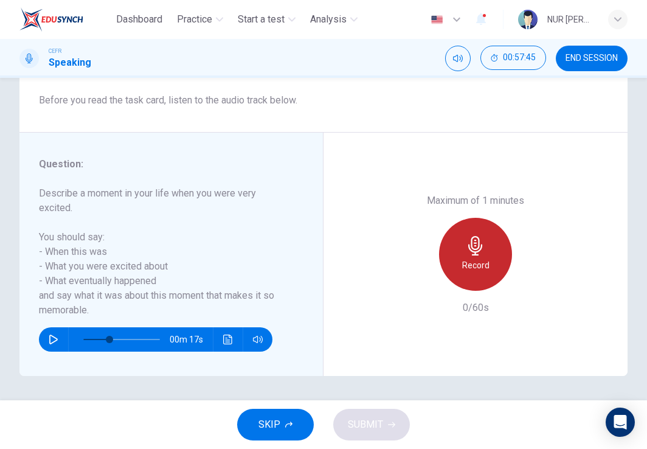
click at [473, 242] on icon "button" at bounding box center [475, 245] width 19 height 19
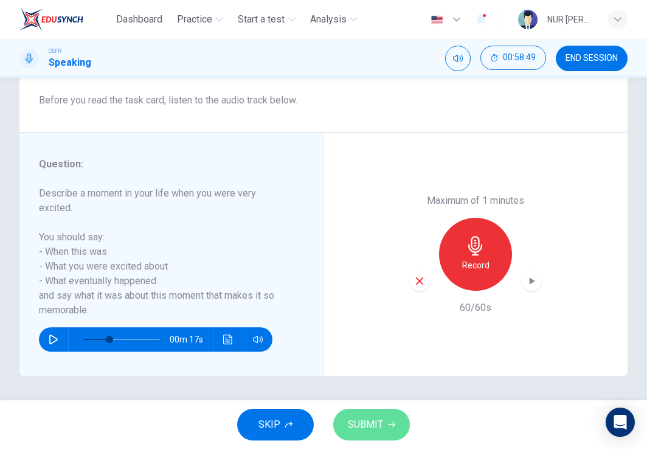
click at [369, 419] on span "SUBMIT" at bounding box center [365, 424] width 35 height 17
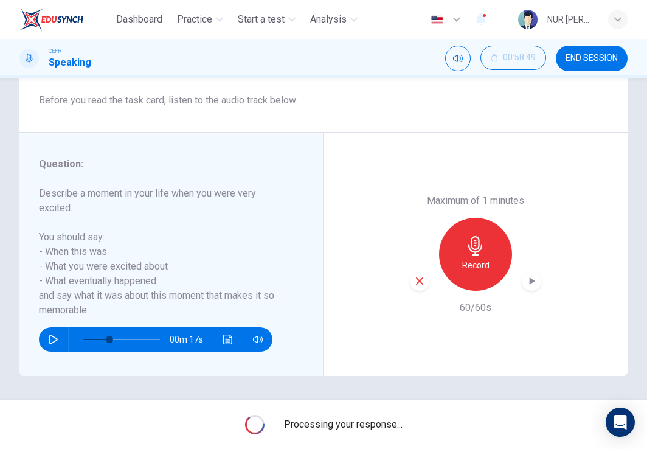
type input "0"
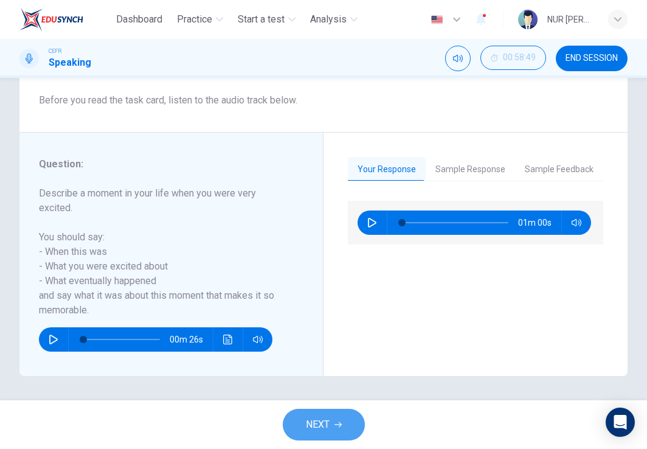
click at [316, 428] on span "NEXT" at bounding box center [318, 424] width 24 height 17
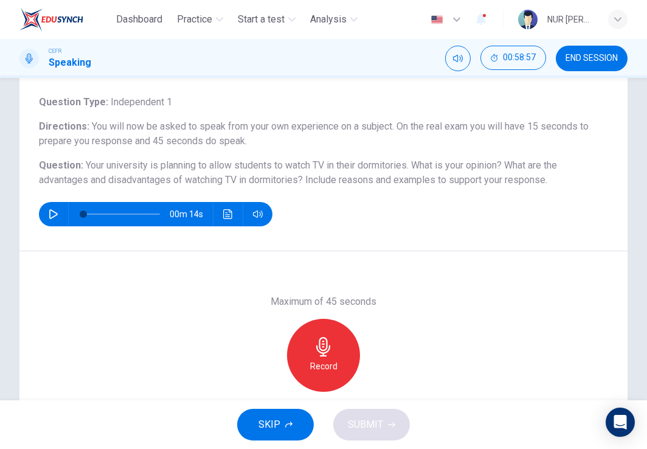
scroll to position [69, 0]
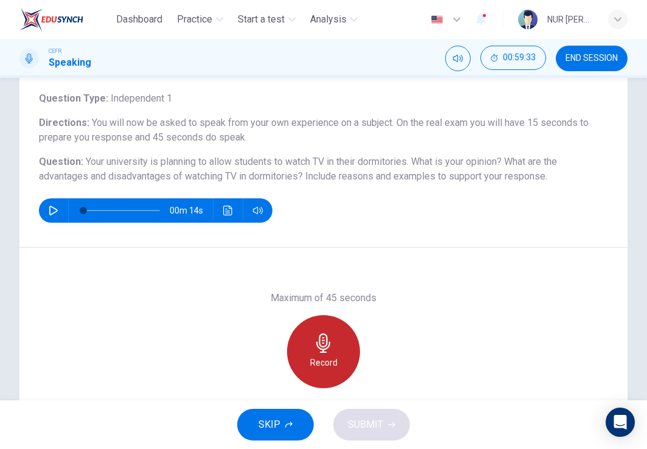
click at [319, 339] on icon "button" at bounding box center [323, 342] width 19 height 19
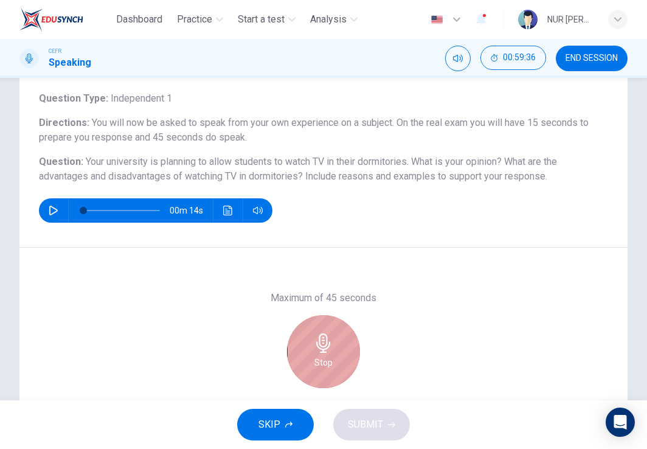
click at [319, 339] on icon "button" at bounding box center [323, 342] width 19 height 19
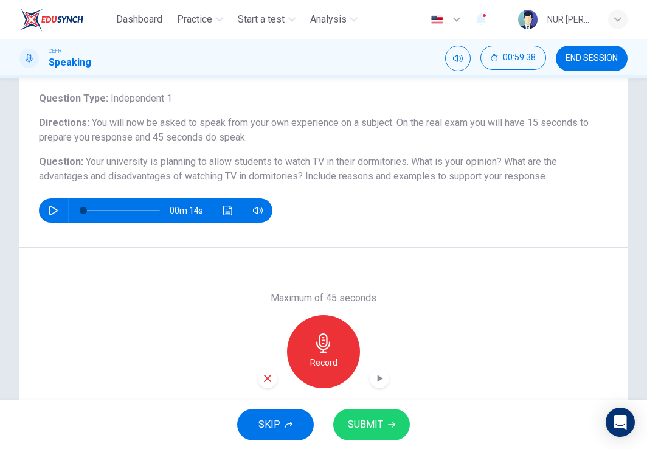
click at [251, 383] on div "Maximum of 45 seconds Record 3/45s" at bounding box center [323, 352] width 608 height 208
click at [262, 380] on icon "button" at bounding box center [267, 378] width 11 height 11
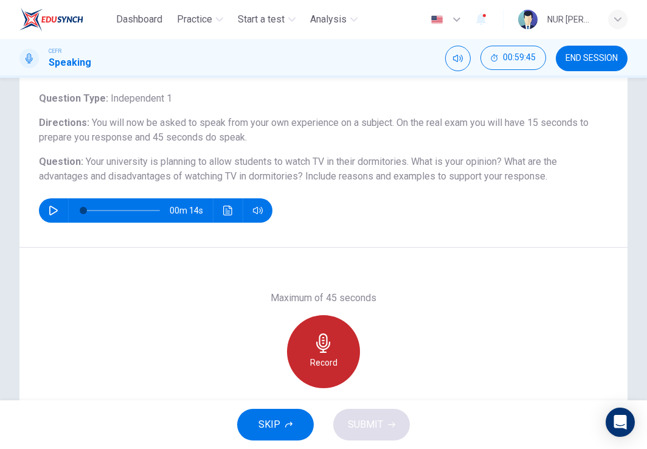
click at [308, 353] on div "Record" at bounding box center [323, 351] width 73 height 73
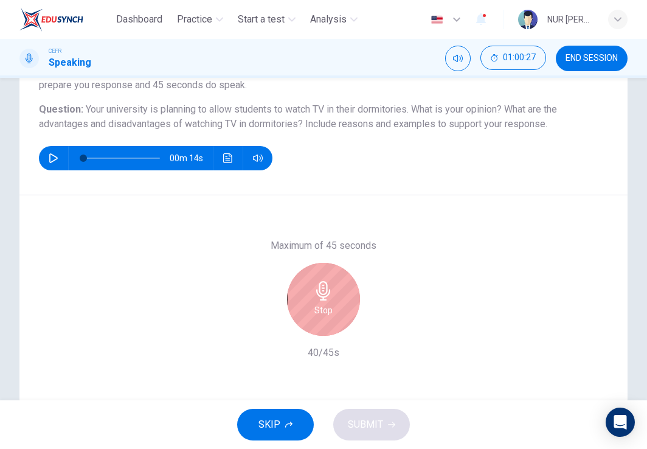
scroll to position [120, 0]
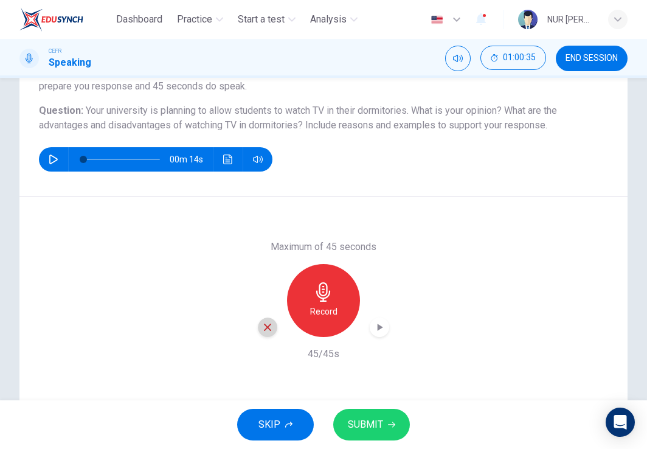
click at [264, 329] on icon "button" at bounding box center [267, 327] width 7 height 7
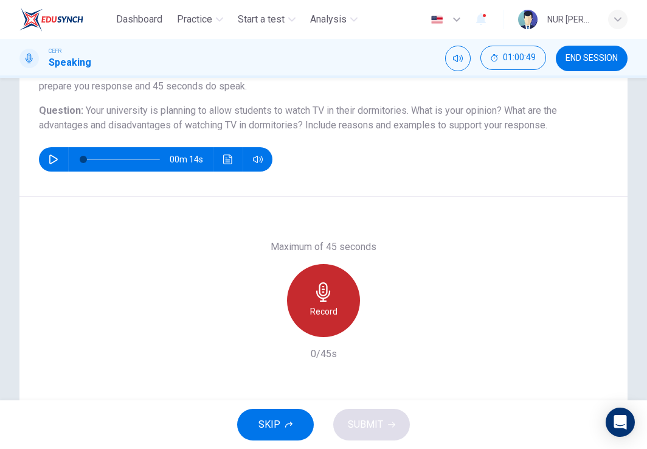
click at [325, 301] on icon "button" at bounding box center [323, 291] width 19 height 19
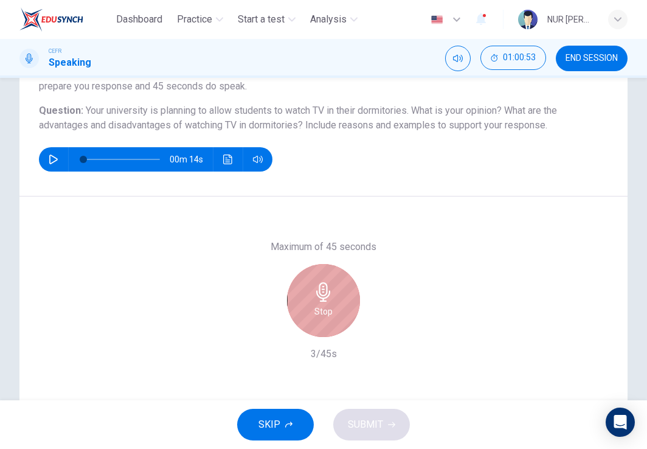
click at [325, 301] on icon "button" at bounding box center [323, 291] width 19 height 19
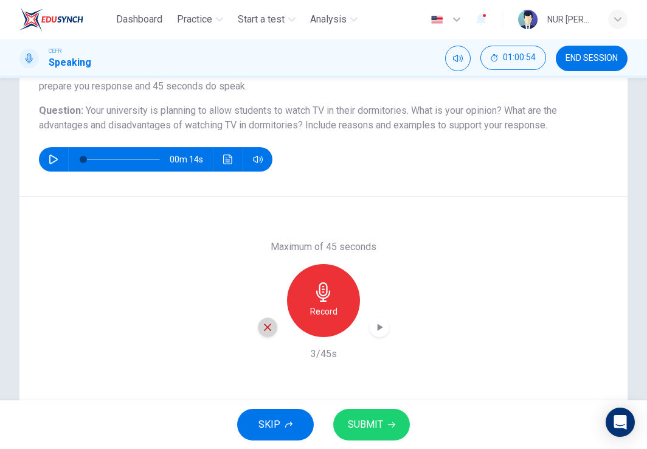
click at [268, 326] on icon "button" at bounding box center [267, 327] width 11 height 11
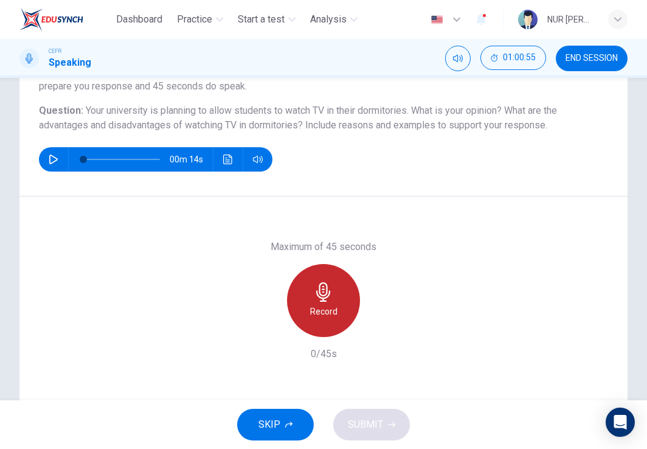
click at [327, 292] on icon "button" at bounding box center [323, 291] width 19 height 19
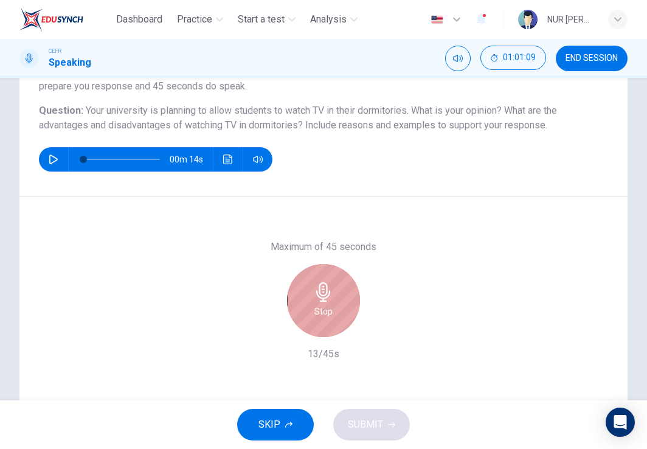
click at [327, 292] on icon "button" at bounding box center [323, 291] width 19 height 19
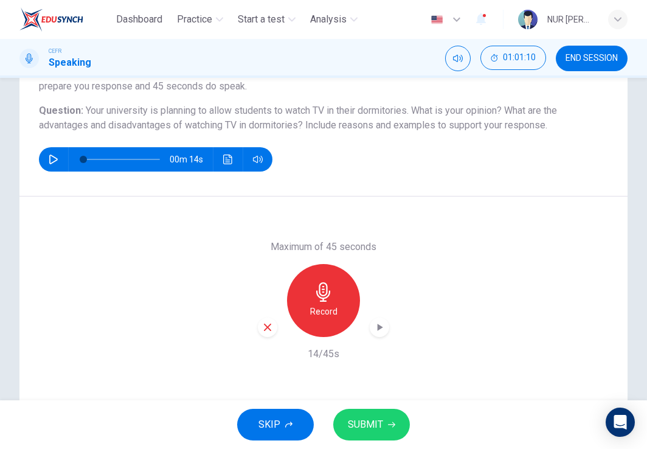
click at [262, 326] on icon "button" at bounding box center [267, 327] width 11 height 11
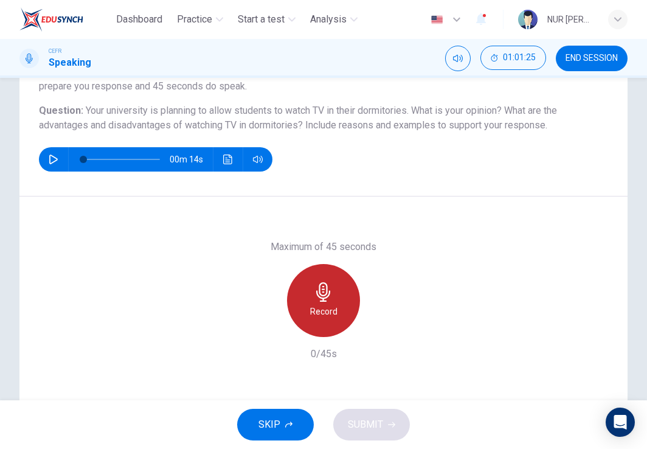
click at [326, 288] on icon "button" at bounding box center [323, 291] width 19 height 19
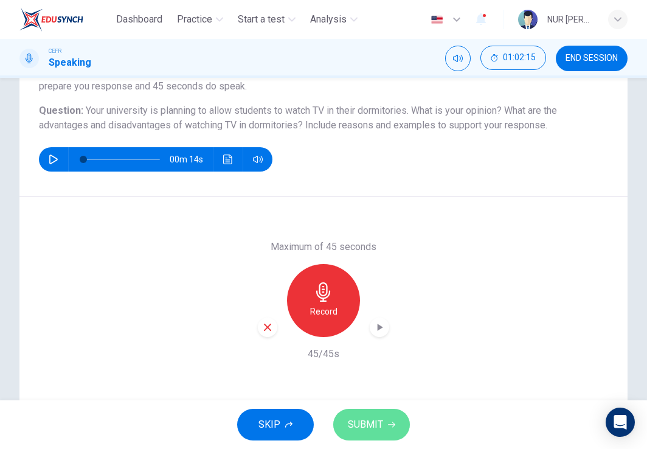
click at [364, 422] on span "SUBMIT" at bounding box center [365, 424] width 35 height 17
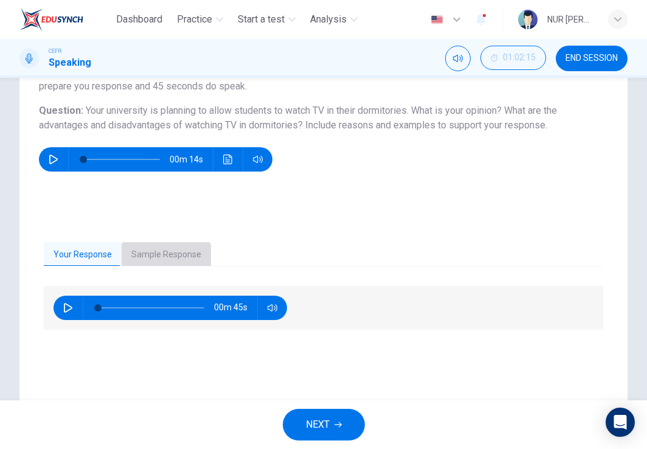
click at [141, 261] on button "Sample Response" at bounding box center [166, 255] width 89 height 26
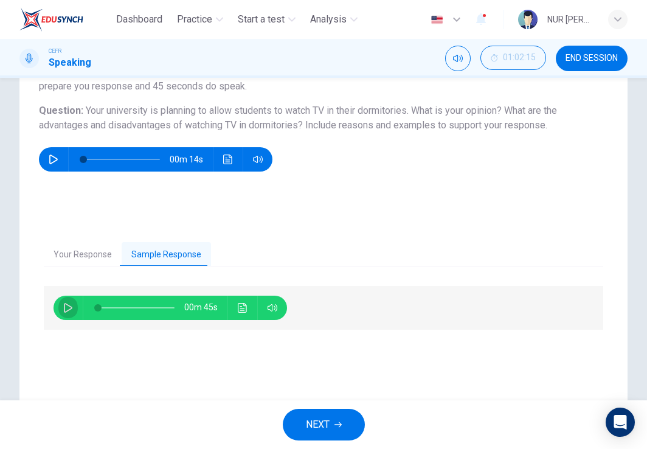
click at [64, 312] on icon "button" at bounding box center [68, 308] width 10 height 10
type input "90"
click at [89, 243] on button "Your Response" at bounding box center [83, 255] width 78 height 26
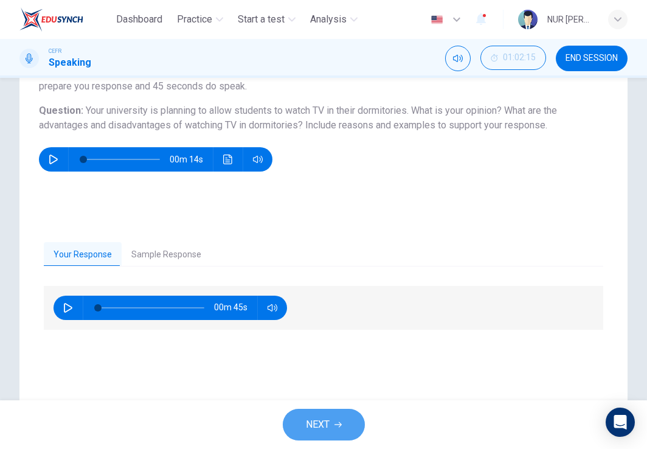
click at [333, 423] on button "NEXT" at bounding box center [324, 425] width 82 height 32
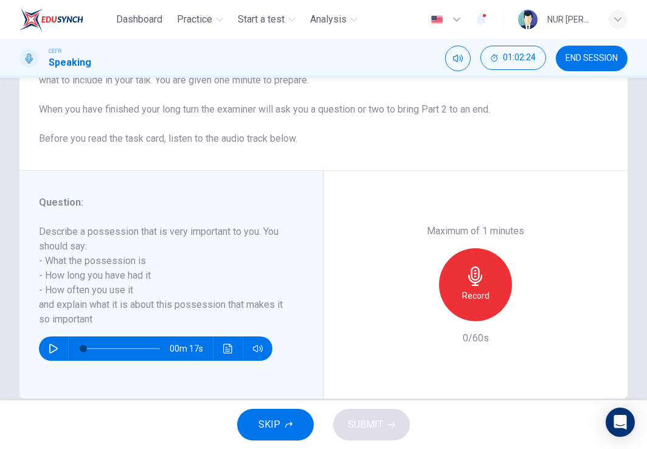
scroll to position [129, 0]
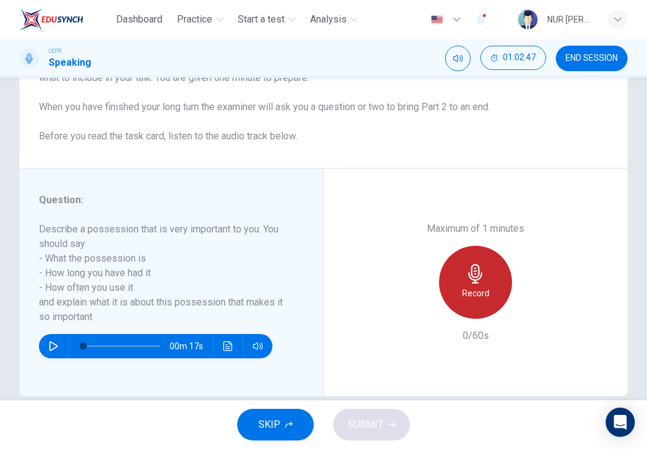
click at [466, 268] on icon "button" at bounding box center [475, 273] width 19 height 19
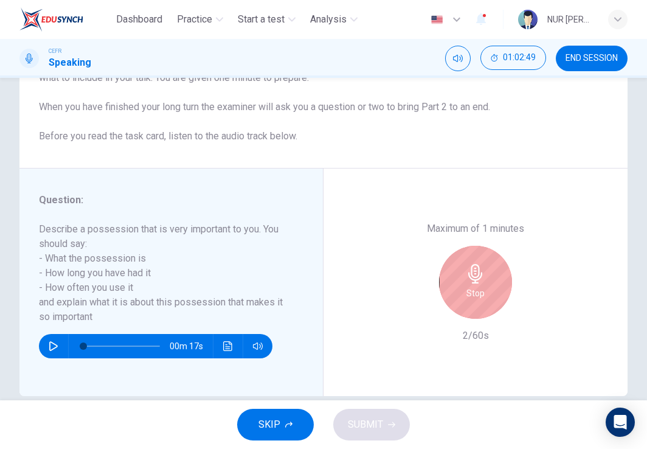
click at [466, 268] on icon "button" at bounding box center [475, 273] width 19 height 19
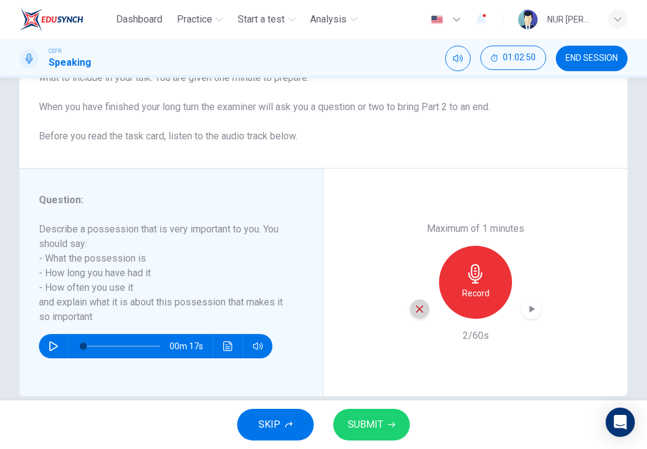
click at [416, 308] on icon "button" at bounding box center [419, 308] width 7 height 7
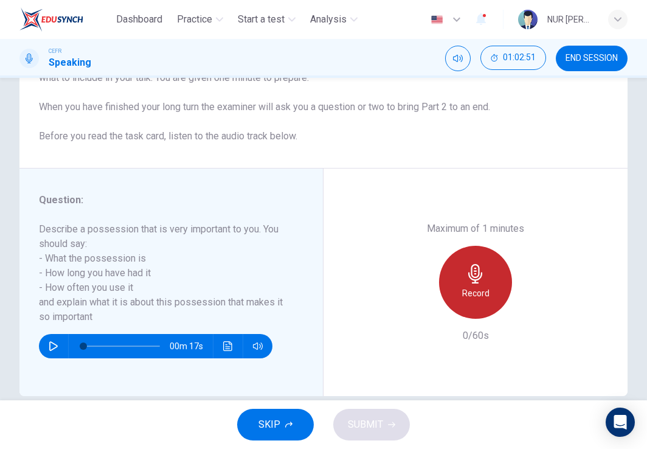
click at [477, 293] on h6 "Record" at bounding box center [475, 293] width 27 height 15
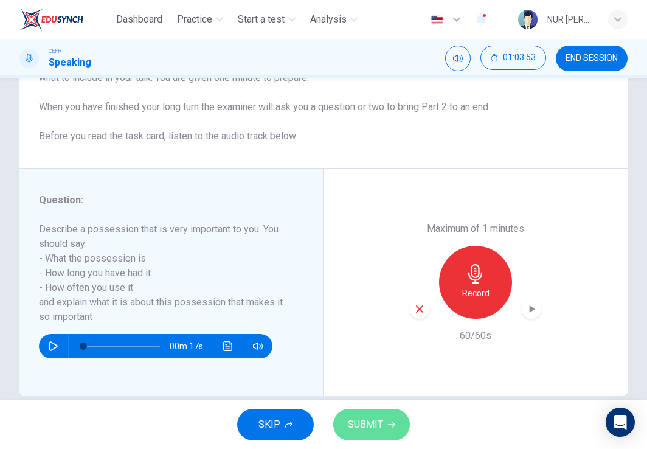
click at [377, 417] on span "SUBMIT" at bounding box center [365, 424] width 35 height 17
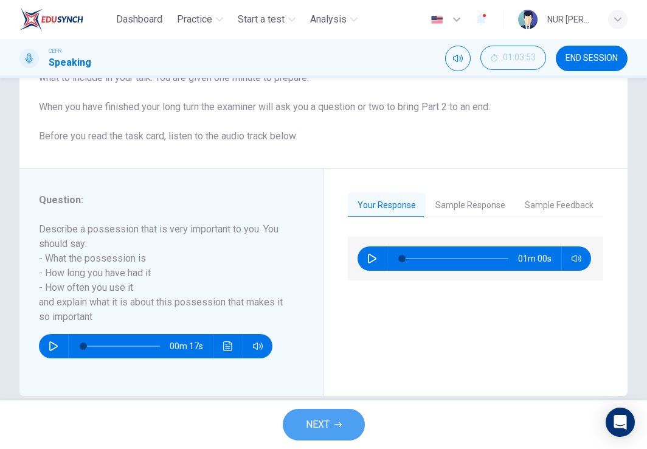
click at [314, 427] on span "NEXT" at bounding box center [318, 424] width 24 height 17
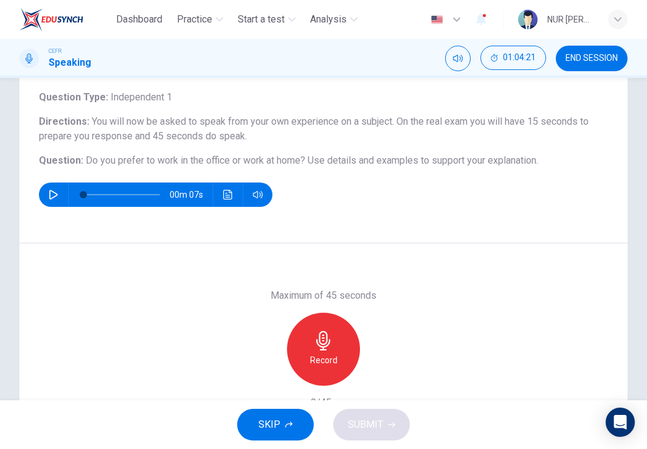
scroll to position [122, 0]
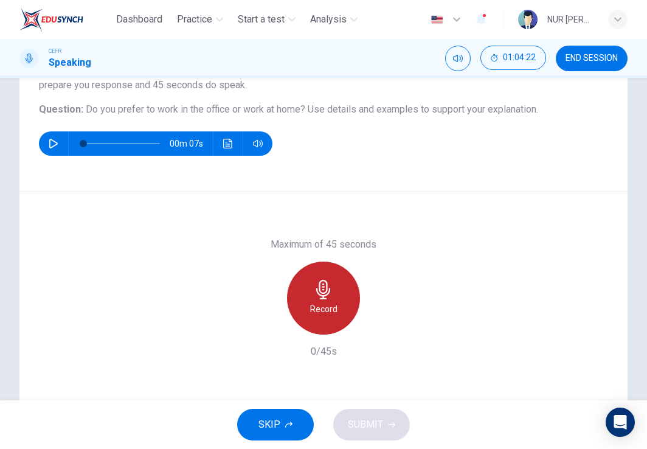
click at [327, 316] on div "Record" at bounding box center [323, 298] width 73 height 73
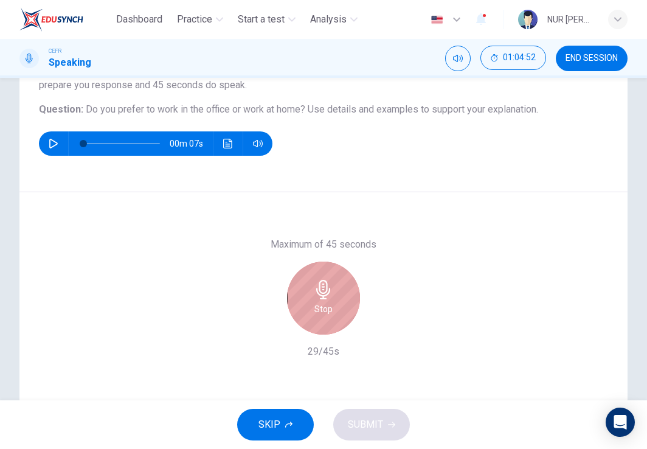
click at [327, 316] on div "Stop" at bounding box center [323, 298] width 73 height 73
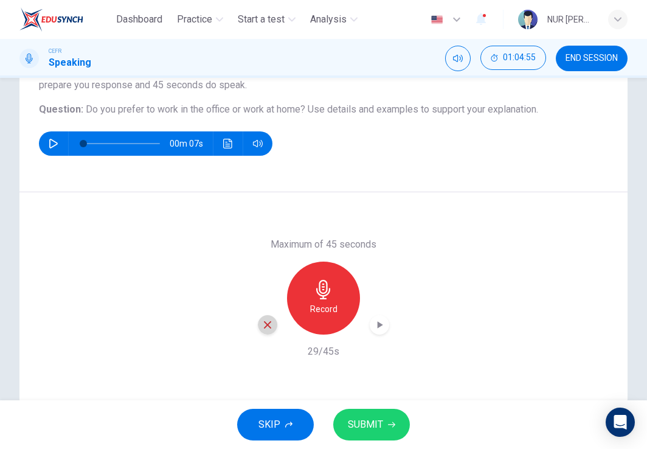
click at [268, 332] on div "button" at bounding box center [267, 324] width 19 height 19
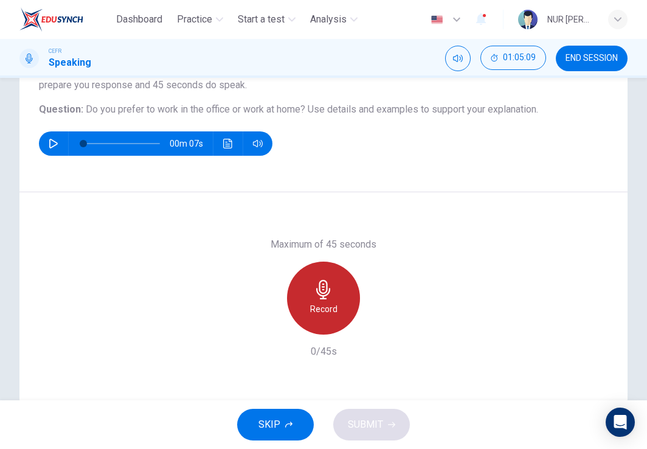
click at [316, 309] on h6 "Record" at bounding box center [323, 309] width 27 height 15
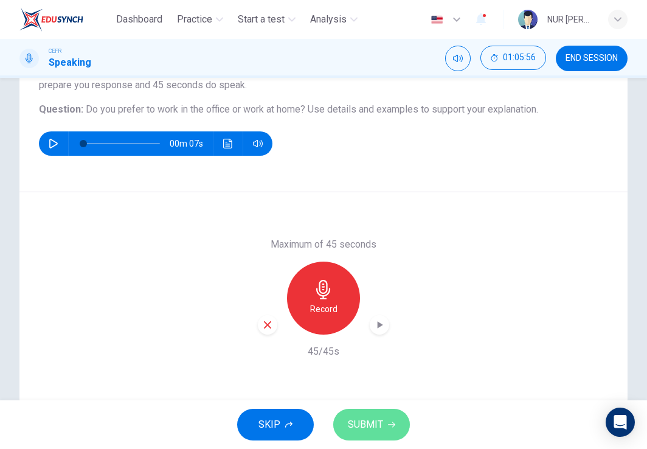
click at [362, 418] on span "SUBMIT" at bounding box center [365, 424] width 35 height 17
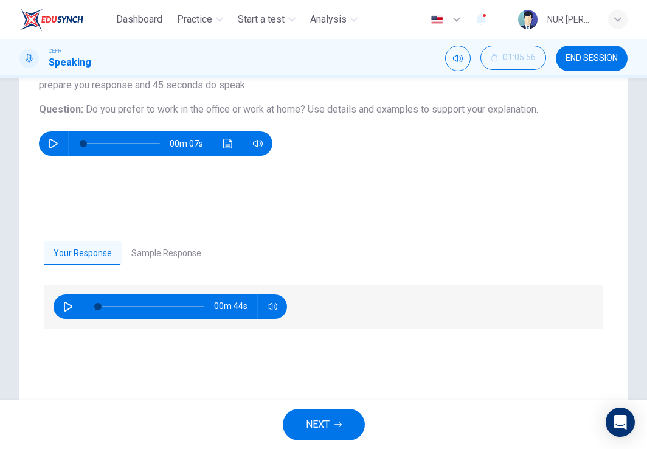
click at [320, 421] on span "NEXT" at bounding box center [318, 424] width 24 height 17
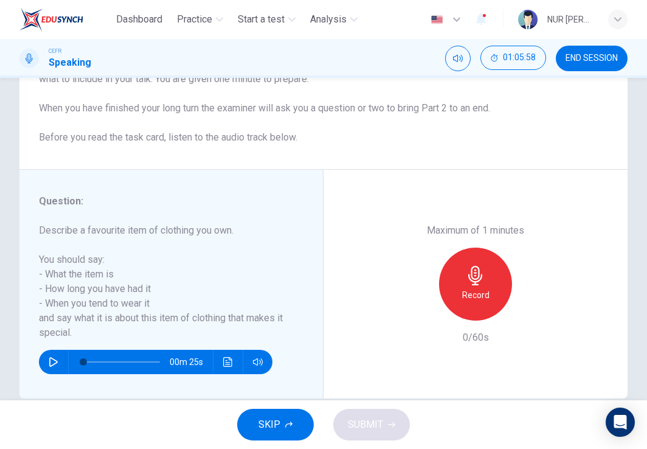
scroll to position [0, 0]
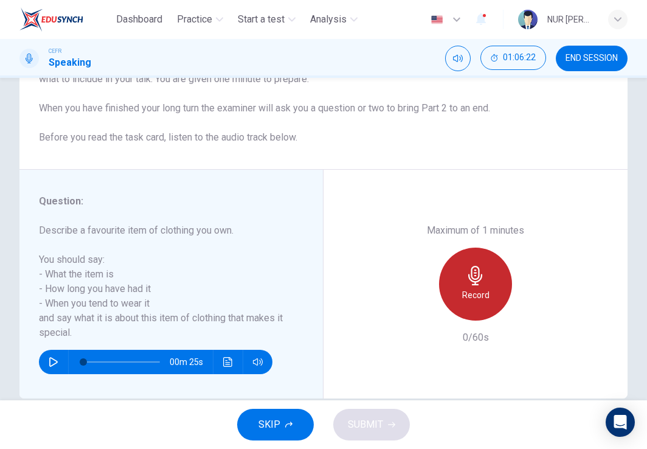
click at [484, 291] on div "Record" at bounding box center [475, 284] width 73 height 73
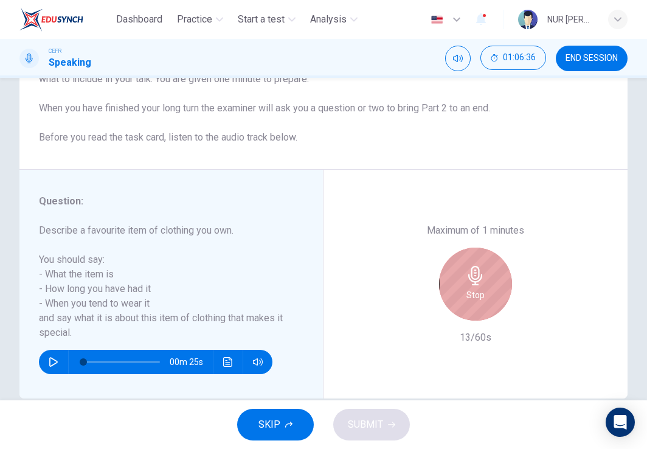
click at [484, 291] on div "Stop" at bounding box center [475, 284] width 73 height 73
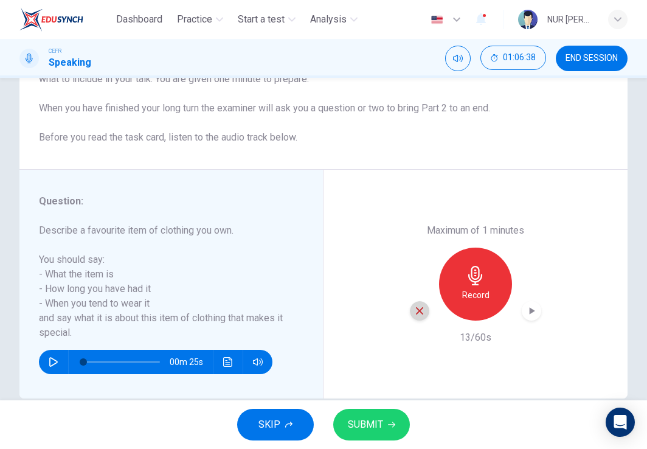
click at [419, 308] on icon "button" at bounding box center [419, 310] width 11 height 11
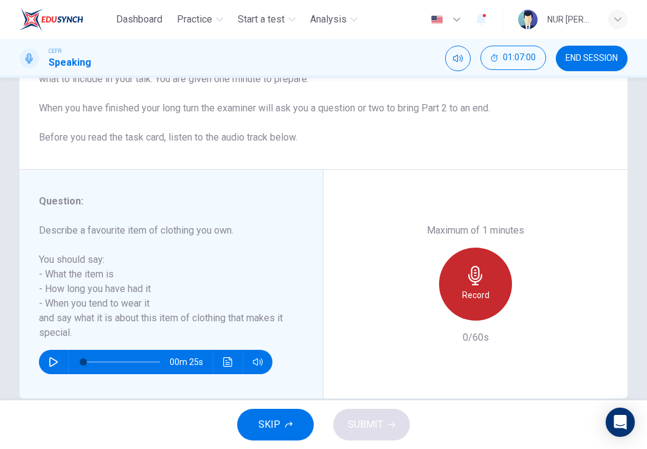
click at [467, 294] on h6 "Record" at bounding box center [475, 295] width 27 height 15
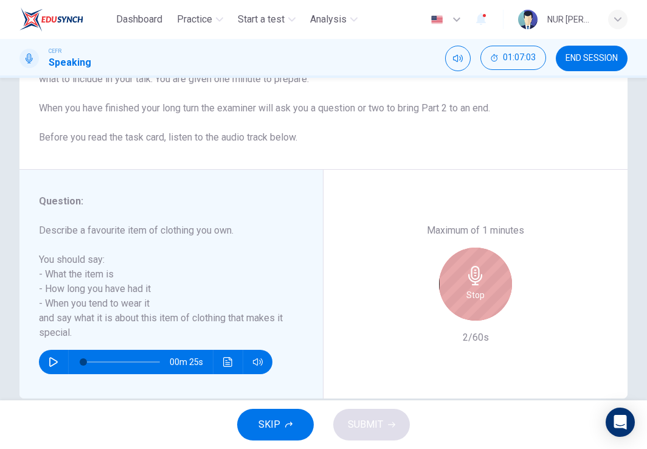
click at [467, 294] on h6 "Stop" at bounding box center [476, 295] width 18 height 15
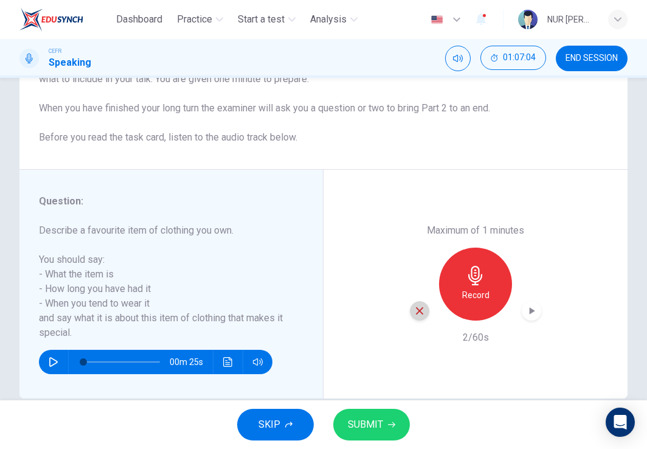
click at [419, 307] on icon "button" at bounding box center [419, 310] width 11 height 11
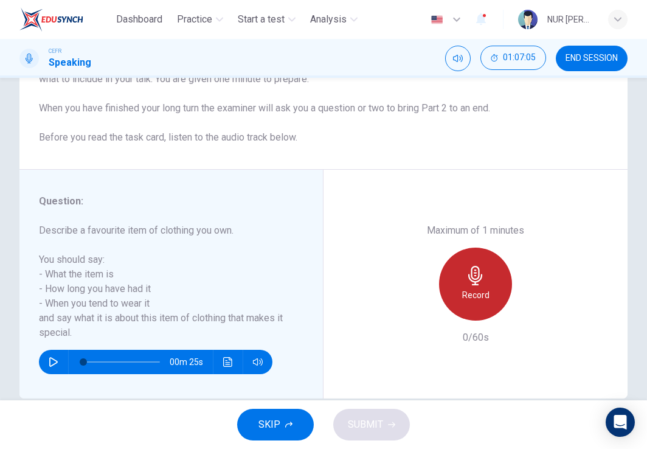
click at [465, 290] on h6 "Record" at bounding box center [475, 295] width 27 height 15
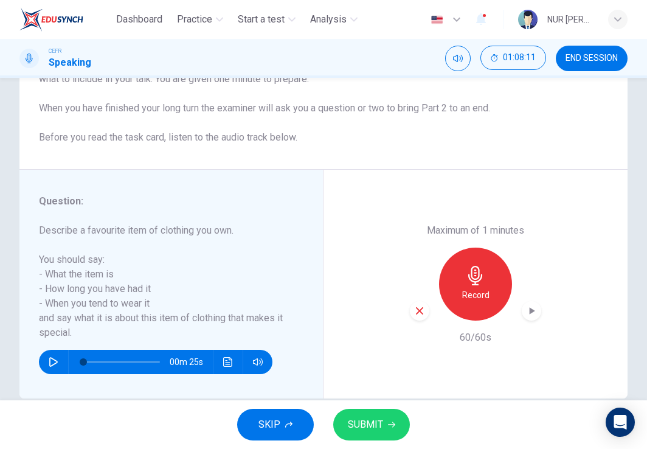
click at [416, 315] on icon "button" at bounding box center [419, 310] width 11 height 11
click at [473, 283] on icon "button" at bounding box center [475, 275] width 19 height 19
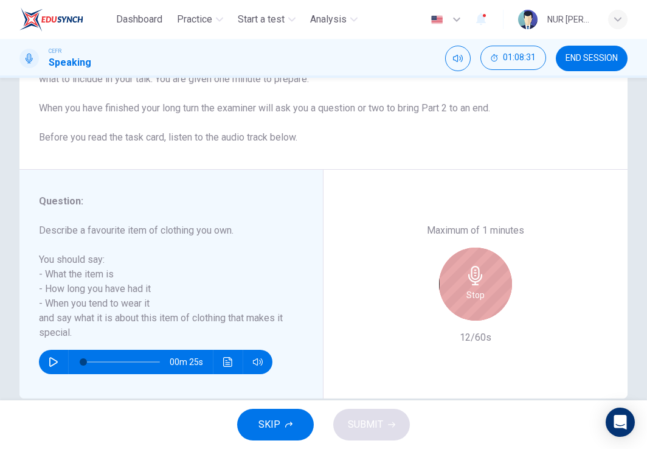
click at [473, 283] on icon "button" at bounding box center [475, 275] width 19 height 19
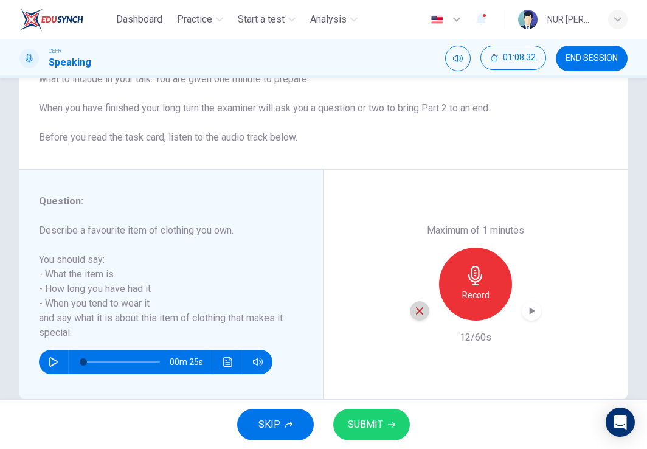
click at [416, 312] on icon "button" at bounding box center [419, 310] width 7 height 7
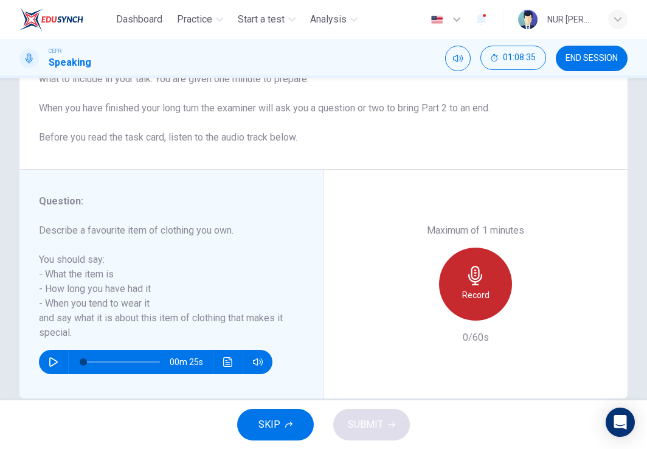
click at [473, 285] on icon "button" at bounding box center [475, 275] width 14 height 19
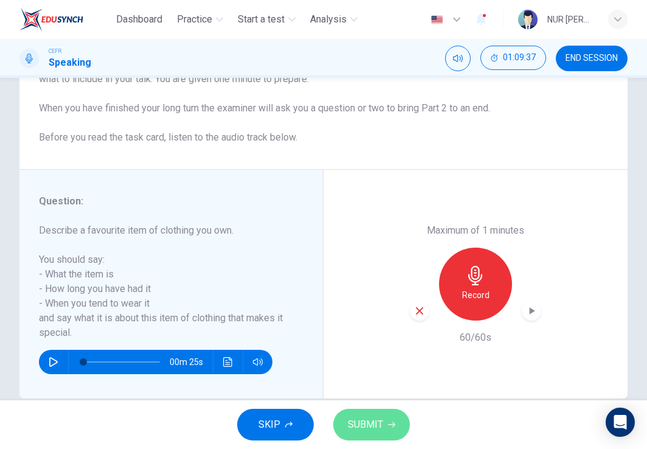
click at [378, 433] on span "SUBMIT" at bounding box center [365, 424] width 35 height 17
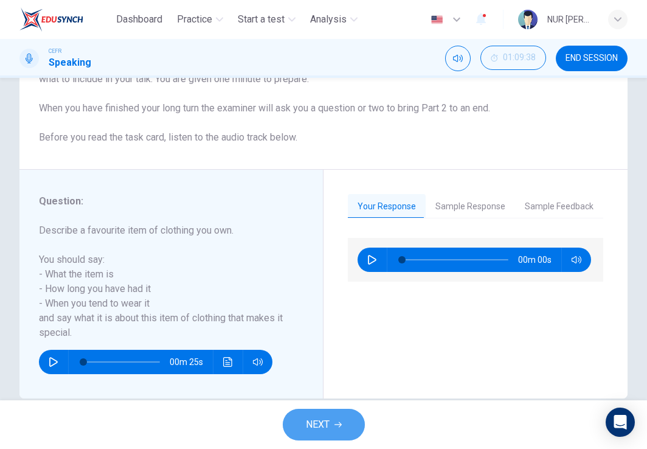
click at [319, 417] on span "NEXT" at bounding box center [318, 424] width 24 height 17
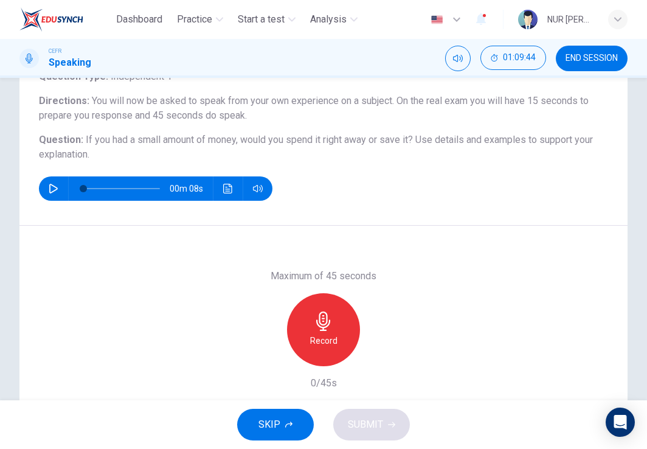
scroll to position [99, 0]
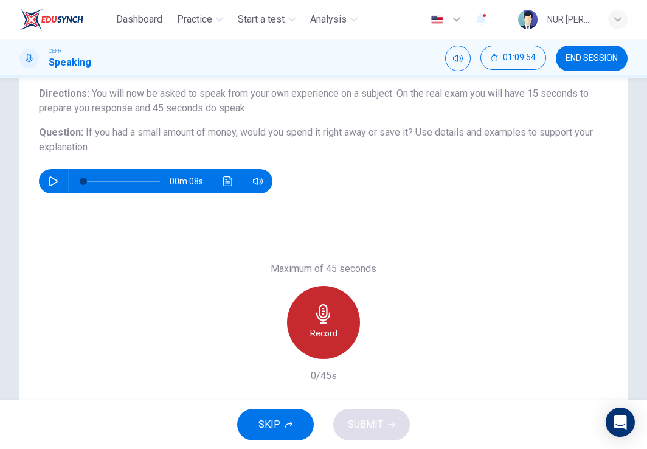
click at [333, 307] on div "Record" at bounding box center [323, 322] width 73 height 73
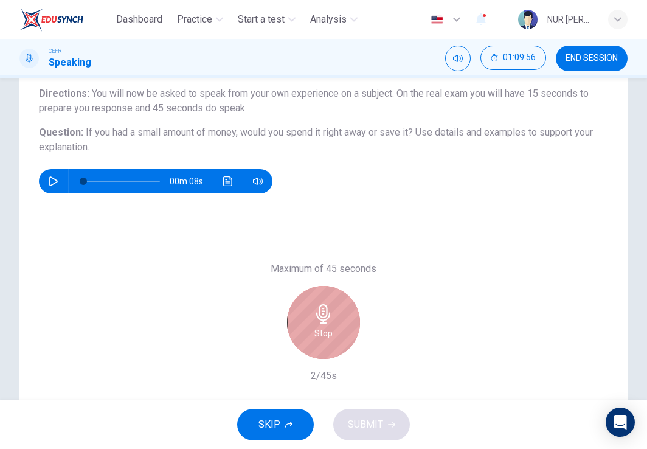
click at [333, 307] on div "Stop" at bounding box center [323, 322] width 73 height 73
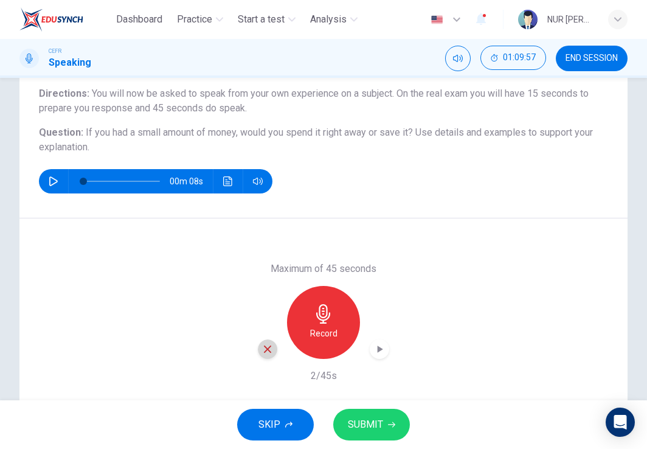
click at [262, 345] on icon "button" at bounding box center [267, 349] width 11 height 11
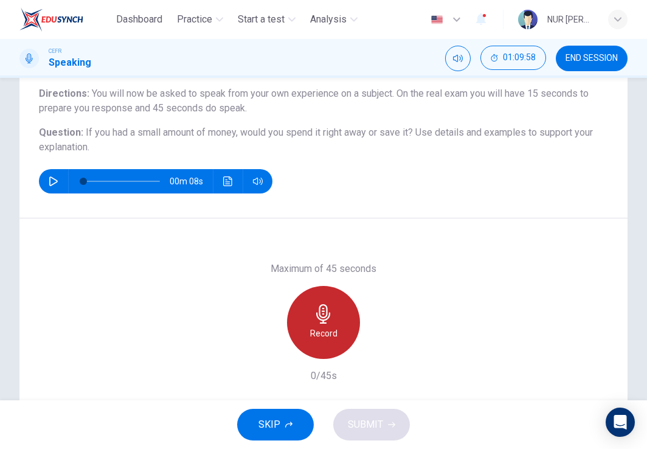
click at [316, 316] on icon "button" at bounding box center [323, 313] width 14 height 19
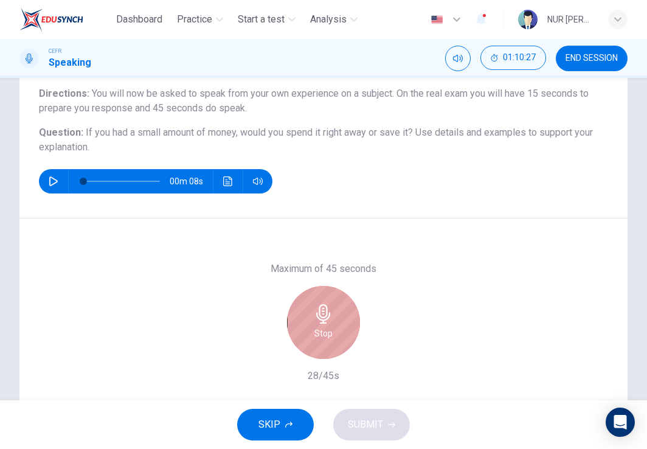
click at [316, 316] on icon "button" at bounding box center [323, 313] width 14 height 19
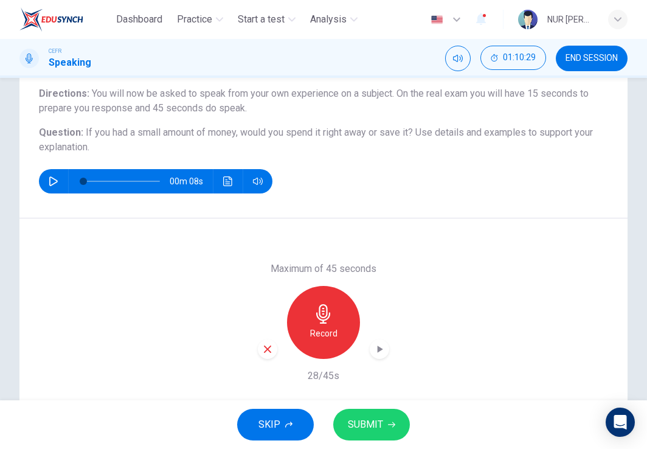
click at [263, 354] on div "button" at bounding box center [267, 348] width 19 height 19
click at [569, 68] on button "END SESSION" at bounding box center [592, 59] width 72 height 26
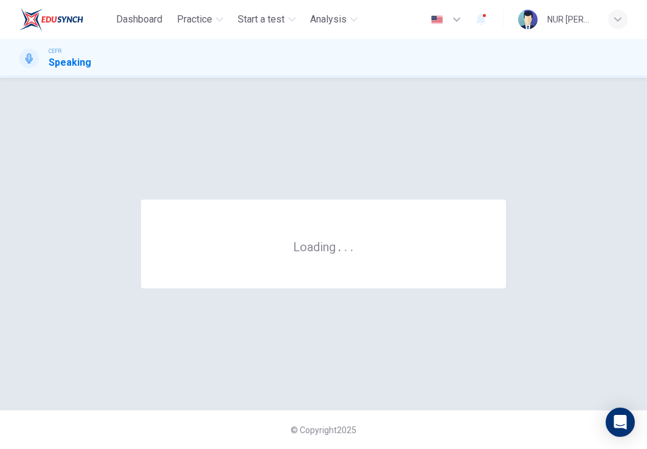
scroll to position [0, 0]
